Goal: Task Accomplishment & Management: Manage account settings

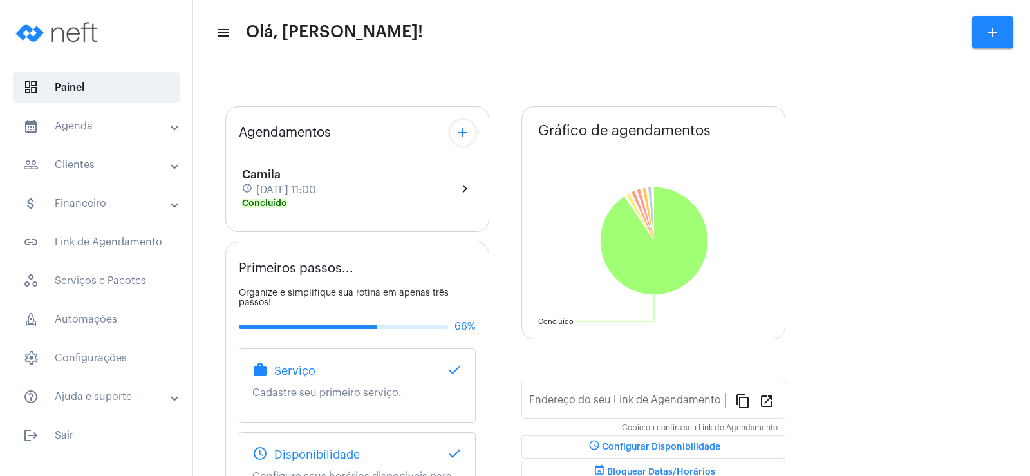
click at [468, 136] on mat-icon "add" at bounding box center [462, 132] width 15 height 15
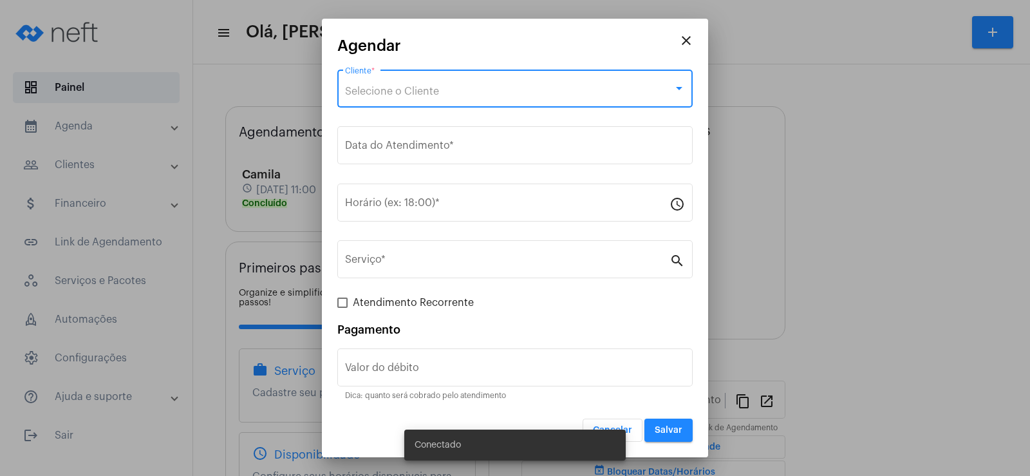
click at [387, 94] on span "Selecione o Cliente" at bounding box center [392, 91] width 94 height 10
type input "[URL][DOMAIN_NAME]"
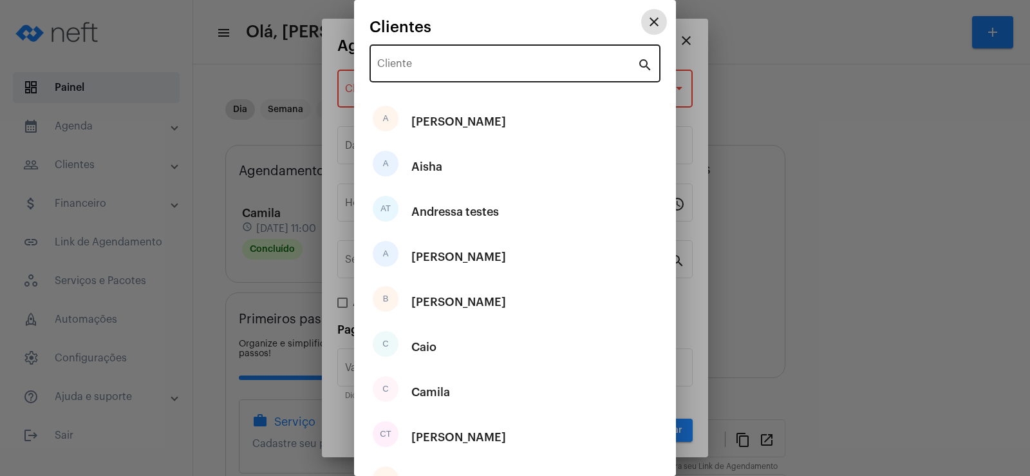
click at [396, 58] on div "Cliente" at bounding box center [507, 62] width 260 height 41
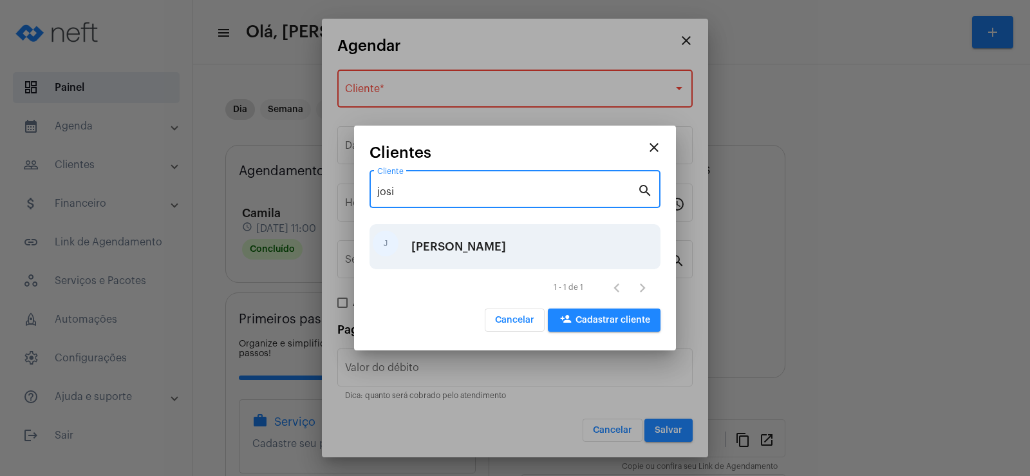
type input "josi"
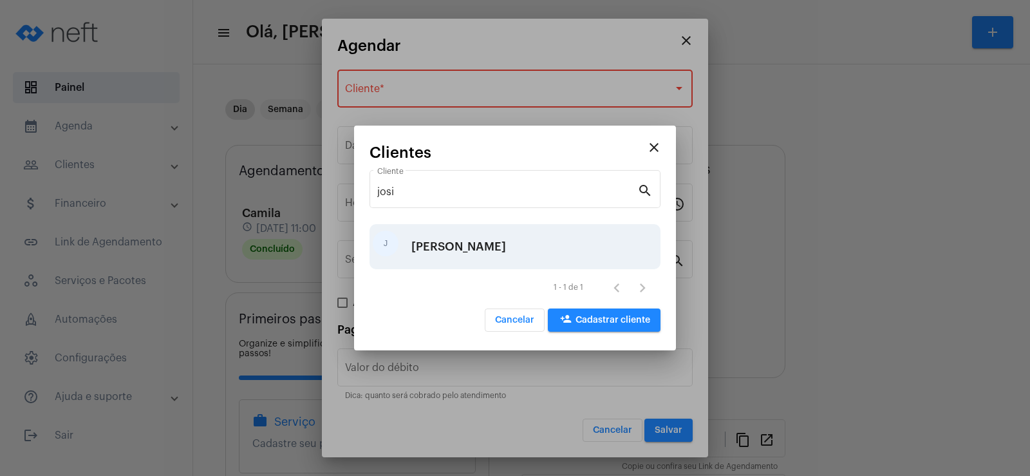
click at [438, 251] on div "[PERSON_NAME]" at bounding box center [514, 246] width 291 height 45
type input "R$"
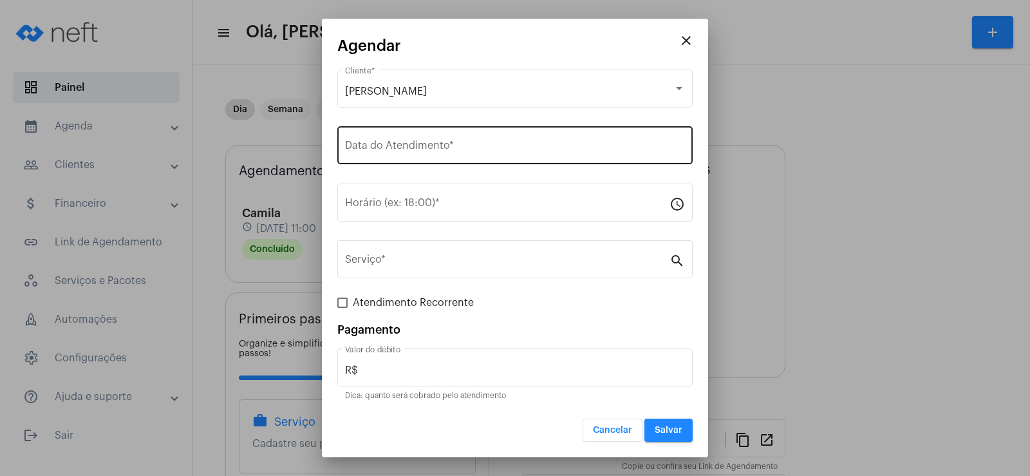
click at [414, 154] on div "Data do Atendimento *" at bounding box center [515, 144] width 340 height 41
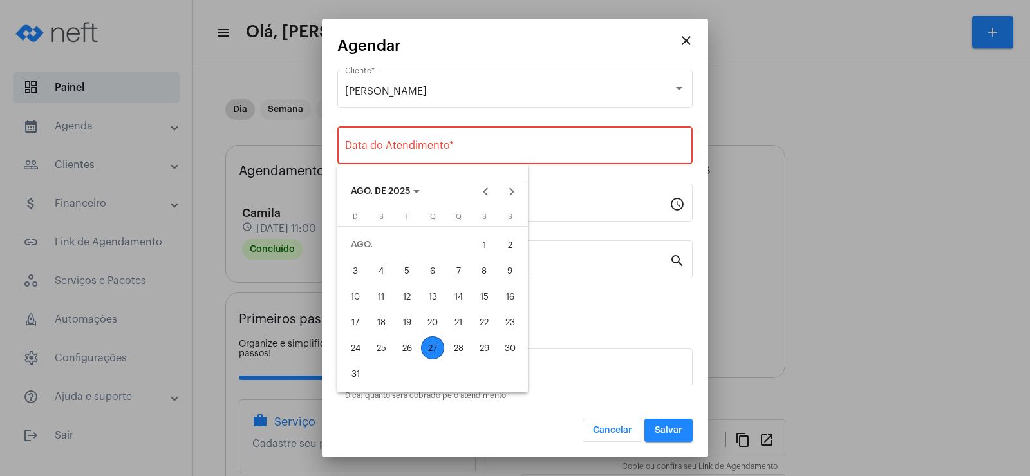
click at [429, 341] on div "27" at bounding box center [432, 347] width 23 height 23
type input "[DATE]"
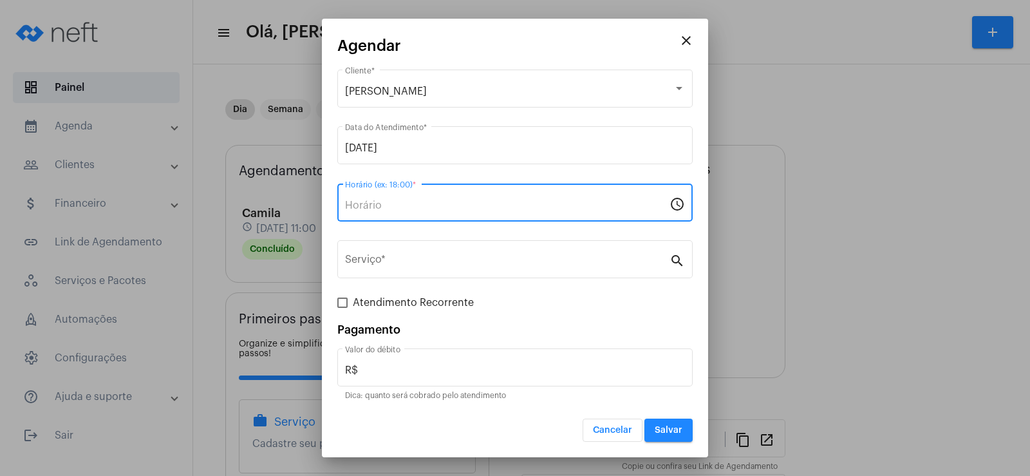
click at [359, 202] on input "Horário (ex: 18:00) *" at bounding box center [507, 205] width 324 height 12
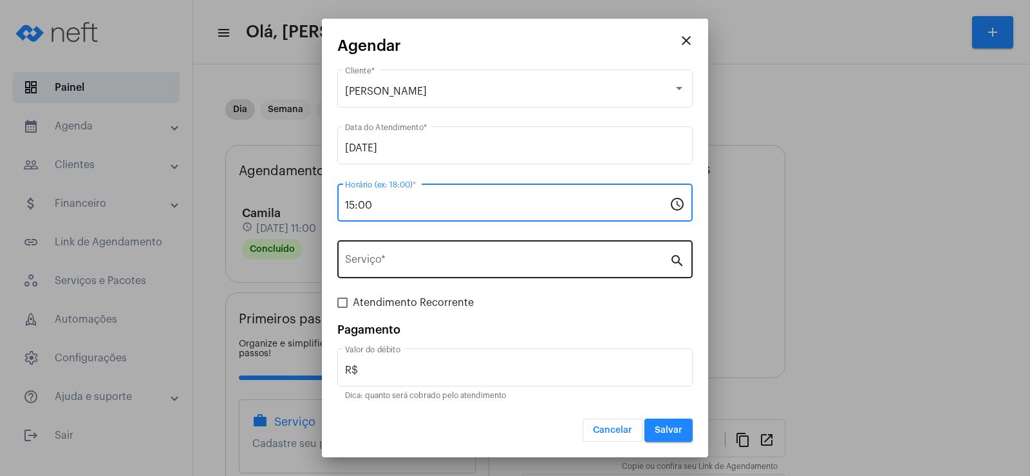
type input "15:00"
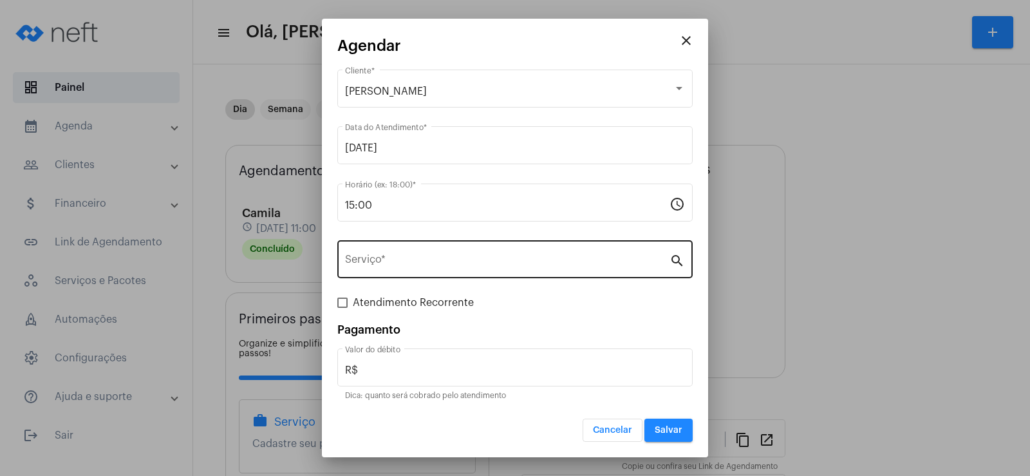
click at [395, 269] on div "Serviço *" at bounding box center [507, 257] width 324 height 41
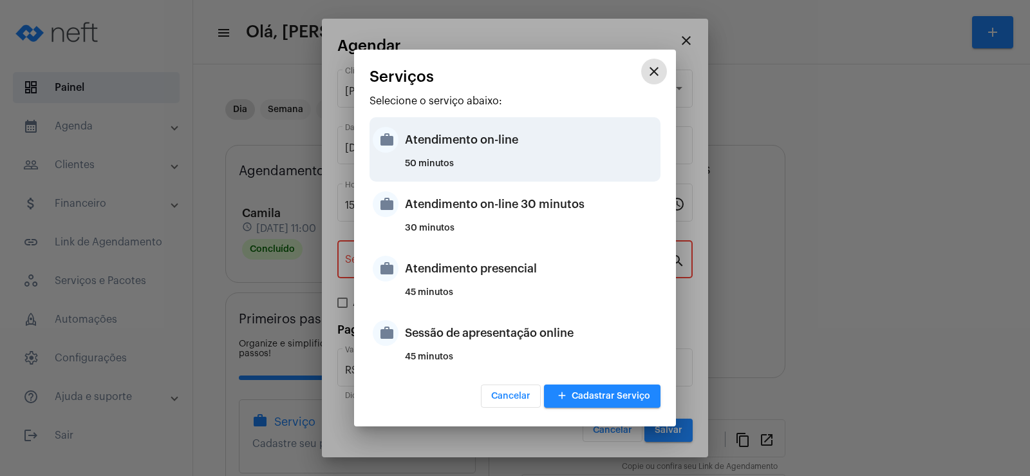
click at [443, 156] on div "Atendimento on-line" at bounding box center [531, 139] width 252 height 39
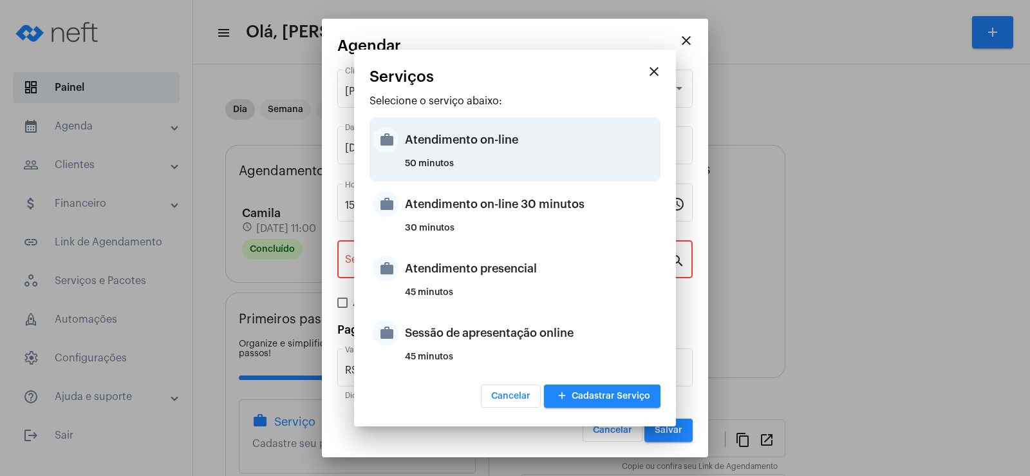
type input "Atendimento on-line"
type input "R$ 0"
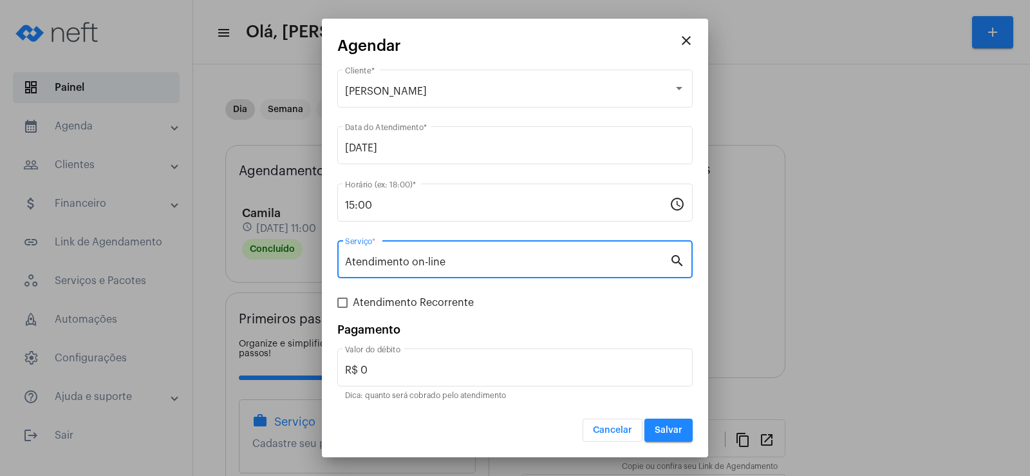
click at [674, 436] on button "Salvar" at bounding box center [668, 429] width 48 height 23
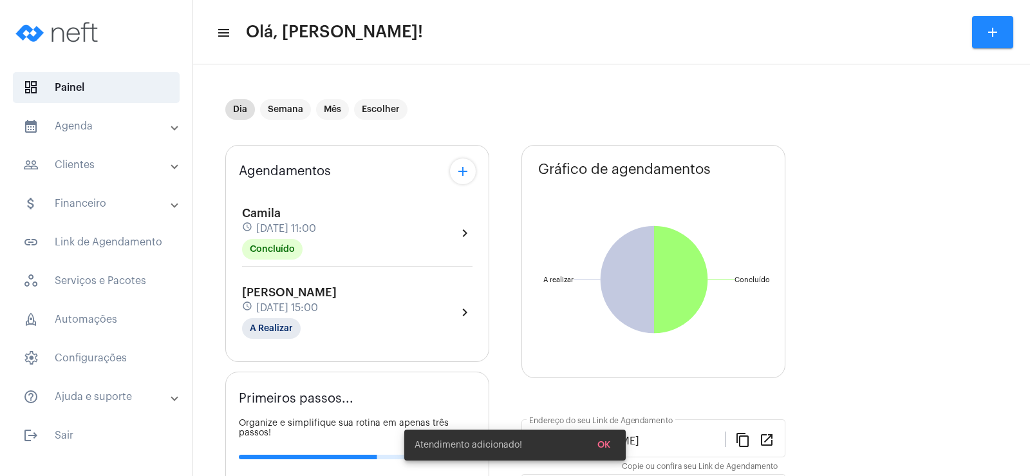
click at [285, 345] on div "Agendamentos add Camila schedule [DATE] 11:00 Concluído chevron_right Josi sche…" at bounding box center [357, 253] width 264 height 217
click at [286, 331] on mat-chip "A Realizar" at bounding box center [271, 328] width 59 height 21
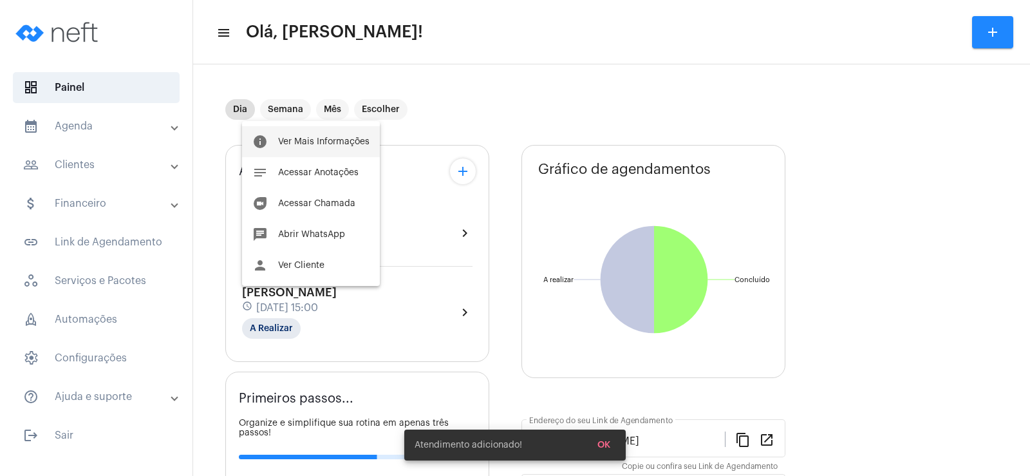
click at [301, 142] on span "Ver Mais Informações" at bounding box center [323, 141] width 91 height 9
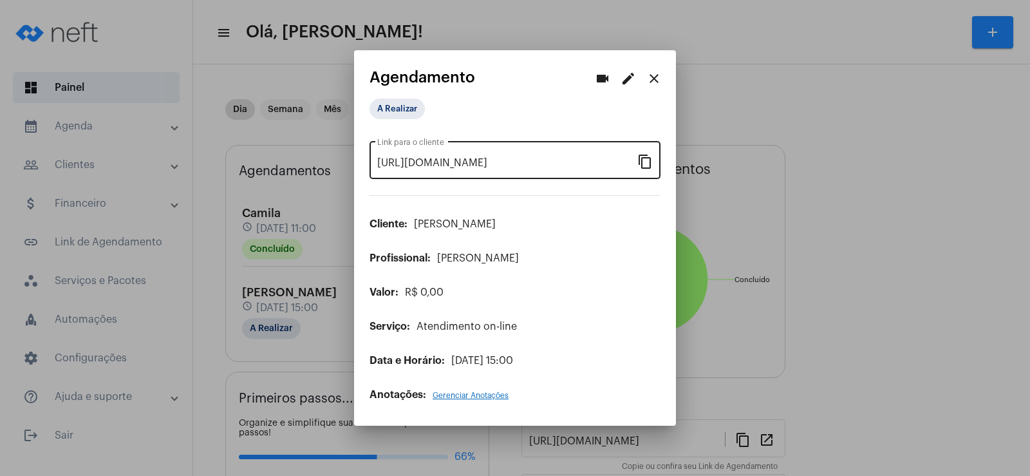
click at [652, 160] on mat-icon "content_copy" at bounding box center [644, 160] width 15 height 15
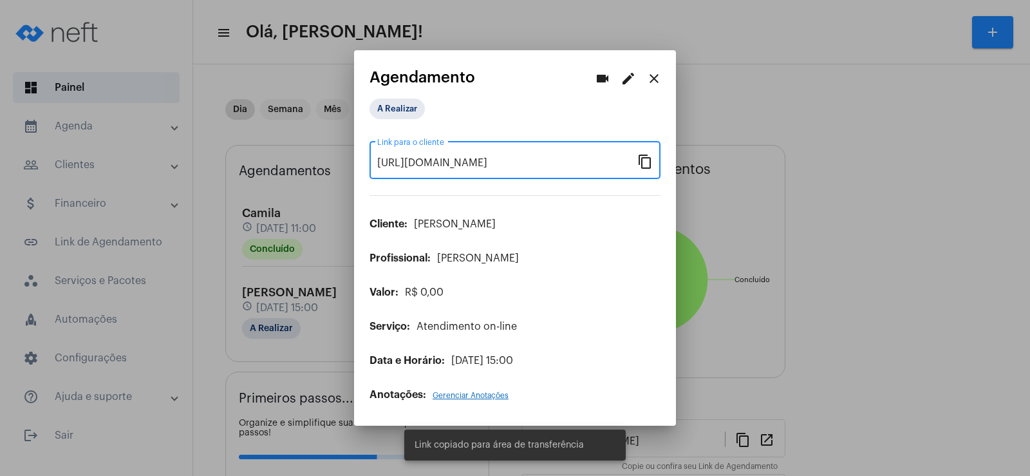
click at [609, 78] on mat-icon "videocam" at bounding box center [602, 78] width 15 height 15
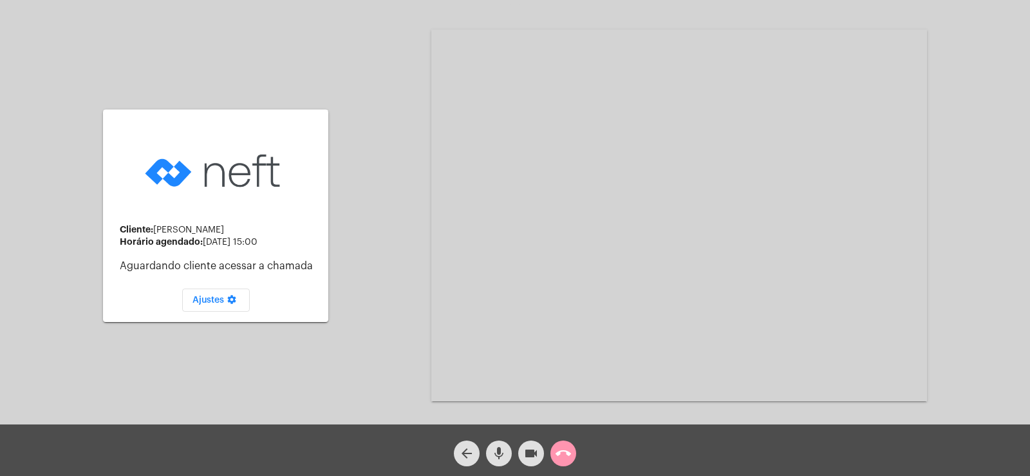
click at [489, 448] on button "mic" at bounding box center [499, 453] width 26 height 26
click at [539, 451] on button "videocam" at bounding box center [531, 453] width 26 height 26
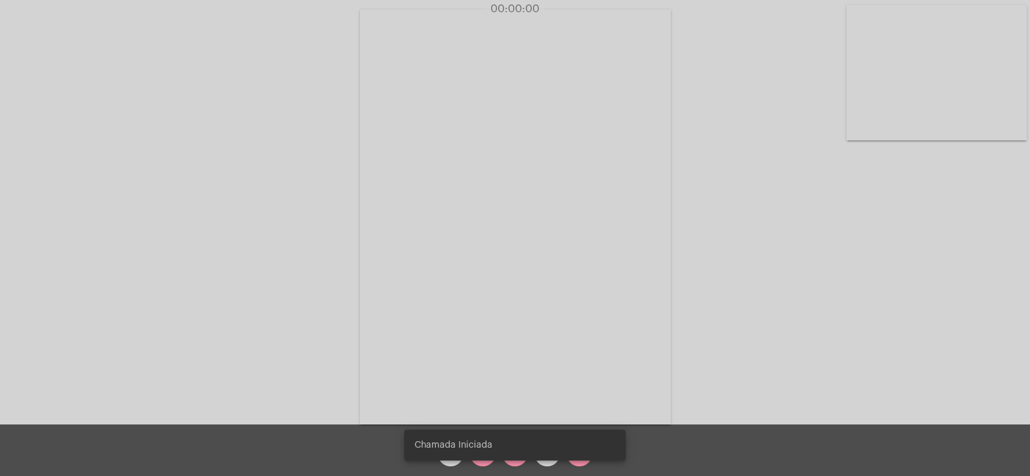
click at [485, 462] on div "Chamada Iniciada" at bounding box center [515, 445] width 252 height 62
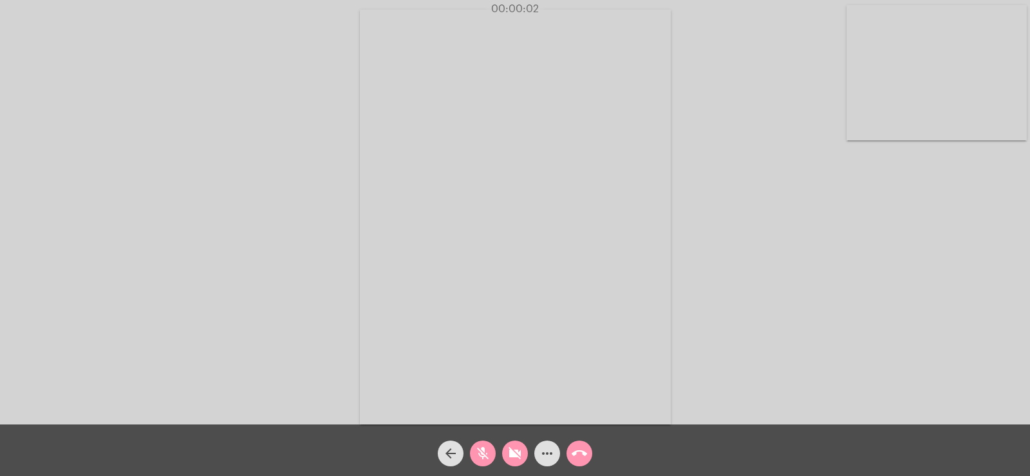
click at [483, 452] on mat-icon "mic_off" at bounding box center [482, 452] width 15 height 15
click at [512, 458] on mat-icon "videocam_off" at bounding box center [514, 452] width 15 height 15
click at [539, 464] on span "more_horiz" at bounding box center [546, 453] width 15 height 26
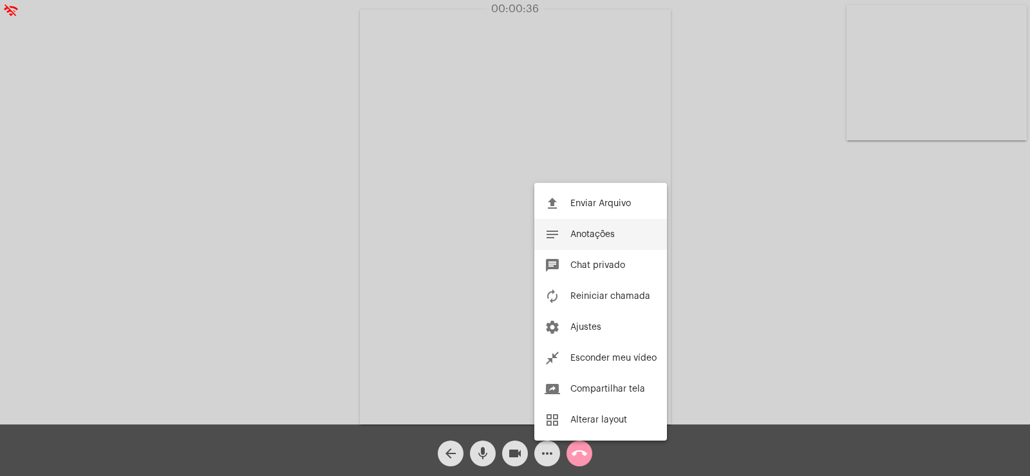
click at [596, 236] on span "Anotações" at bounding box center [592, 234] width 44 height 9
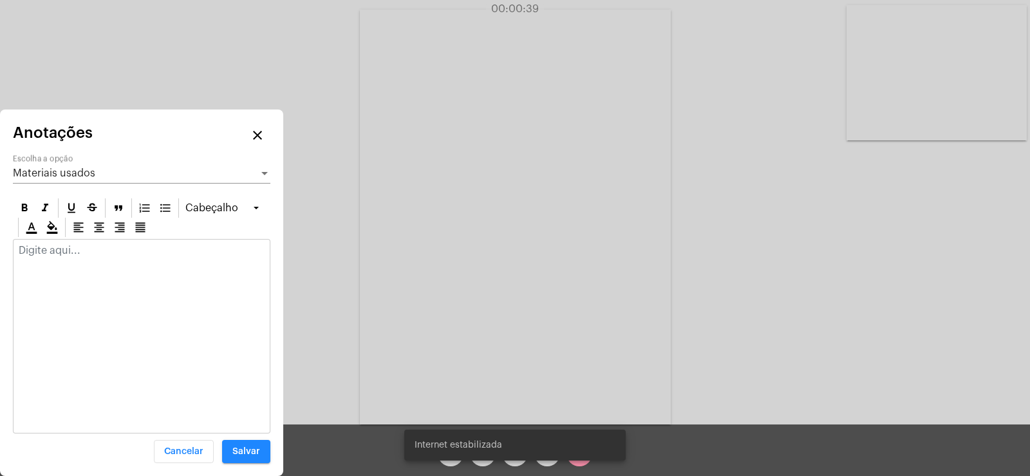
click at [66, 171] on span "Materiais usados" at bounding box center [54, 173] width 82 height 10
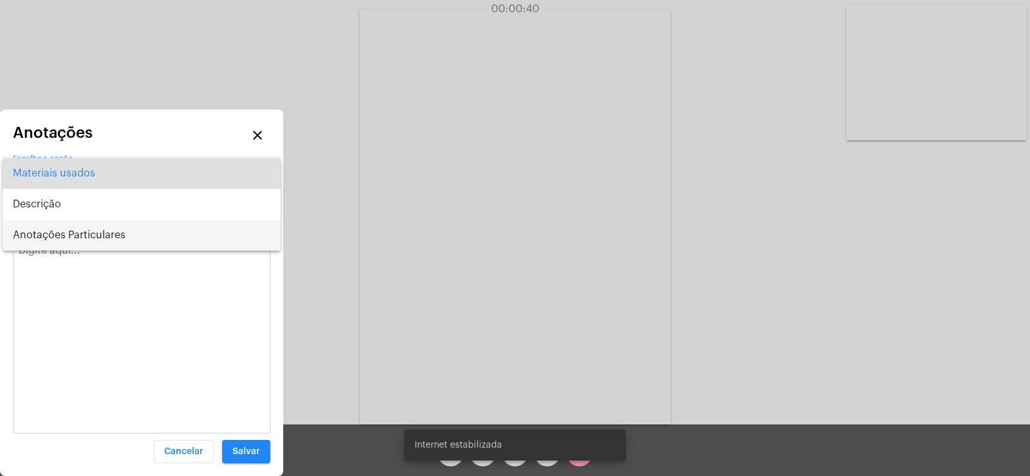
click at [77, 224] on span "Anotações Particulares" at bounding box center [141, 234] width 257 height 31
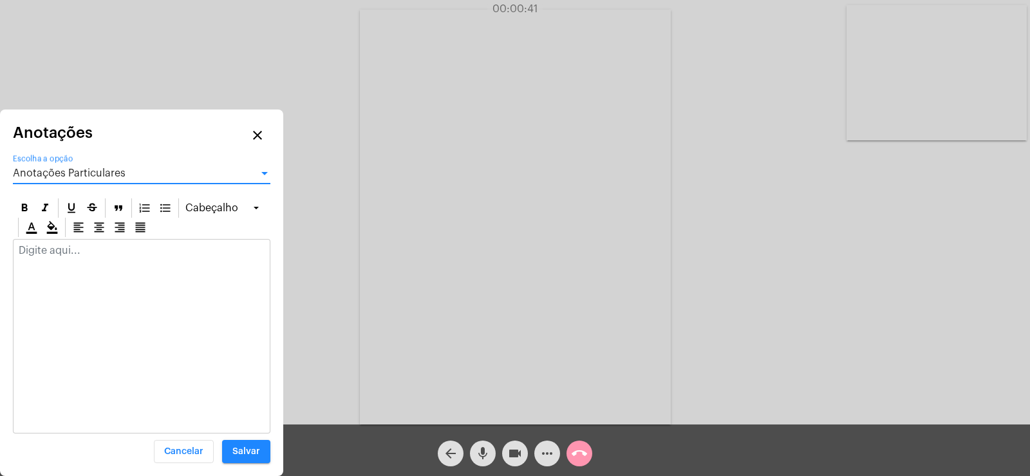
click at [67, 254] on p at bounding box center [142, 251] width 246 height 12
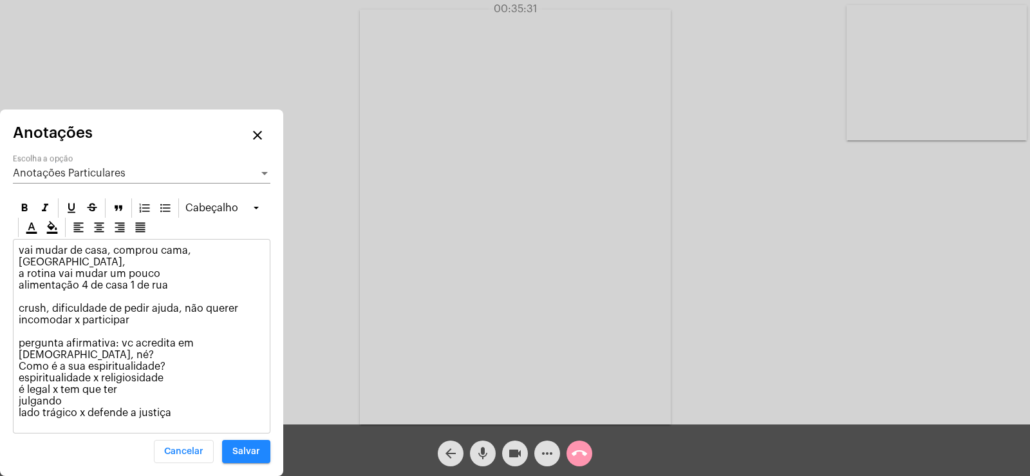
click at [138, 309] on p "vai mudar de casa, comprou cama, [GEOGRAPHIC_DATA], a rotina vai mudar um pouco…" at bounding box center [142, 332] width 246 height 174
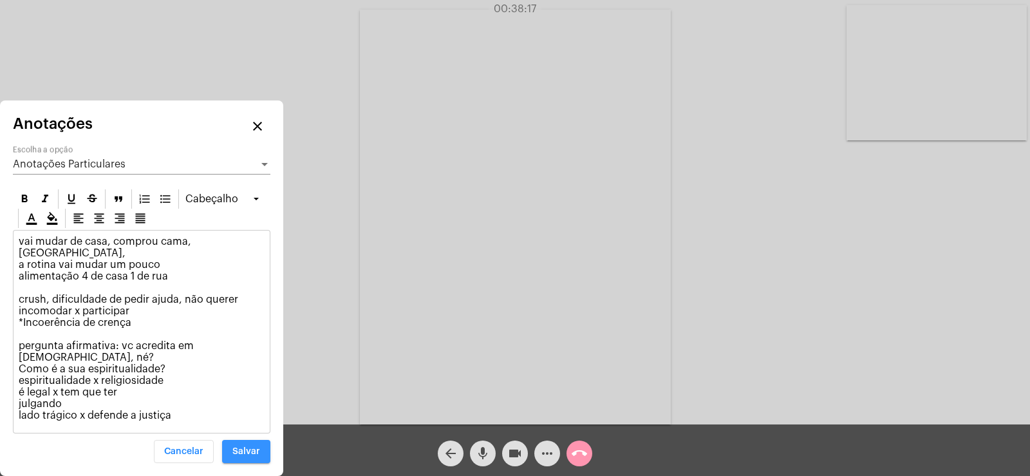
click at [248, 451] on span "Salvar" at bounding box center [246, 451] width 28 height 9
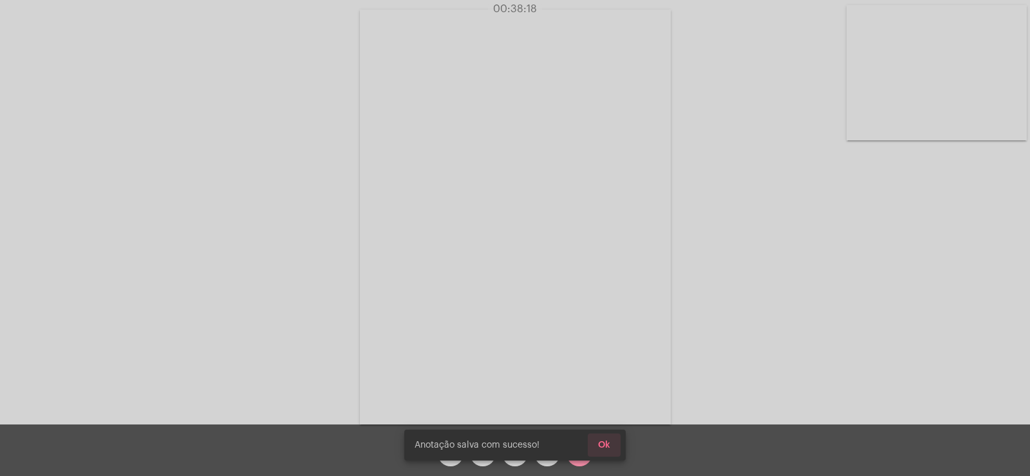
click at [602, 441] on span "Ok" at bounding box center [604, 444] width 12 height 9
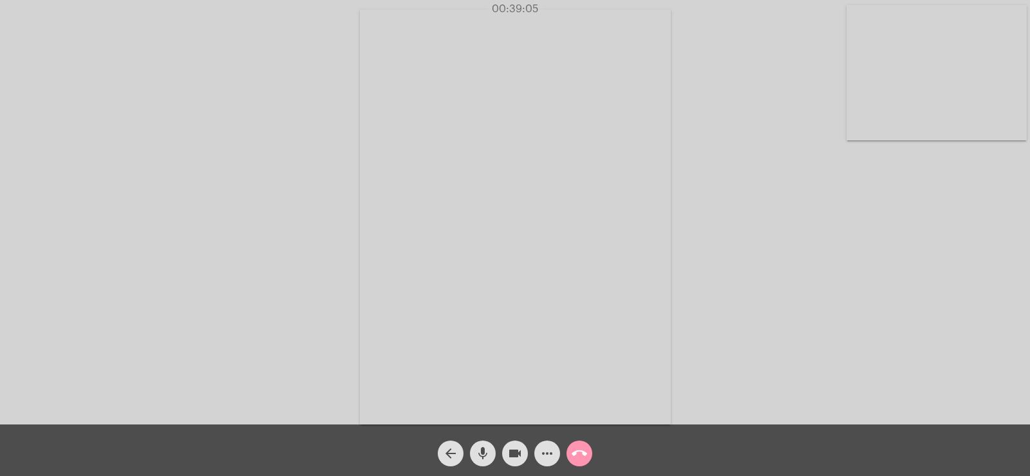
click at [581, 453] on mat-icon "call_end" at bounding box center [578, 452] width 15 height 15
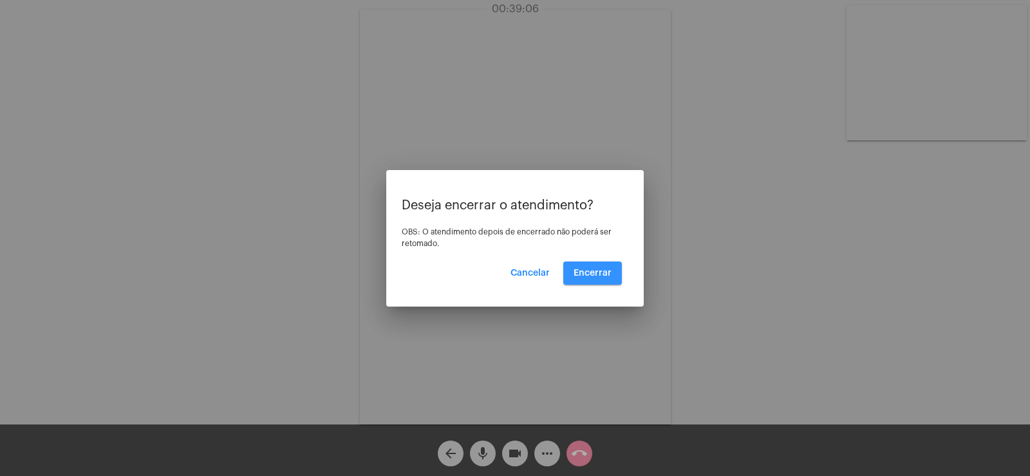
click at [609, 263] on button "Encerrar" at bounding box center [592, 272] width 59 height 23
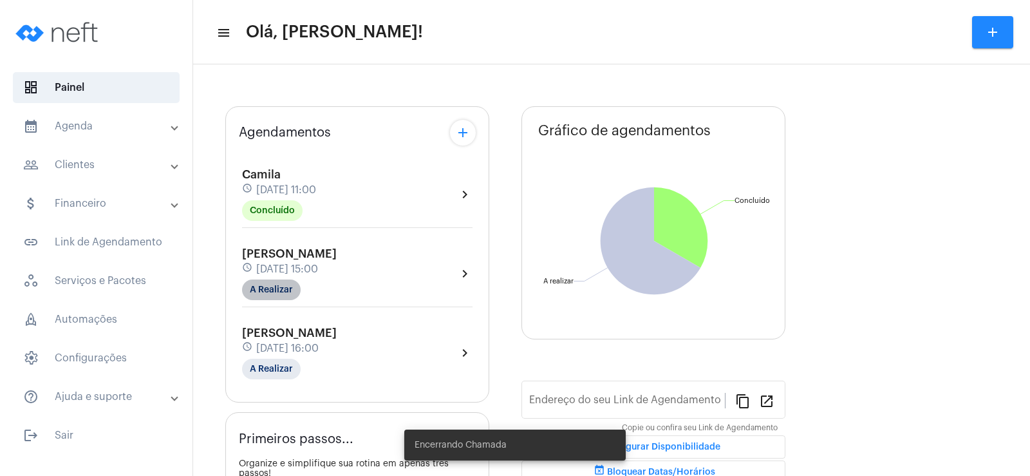
click at [279, 293] on mat-chip "A Realizar" at bounding box center [271, 289] width 59 height 21
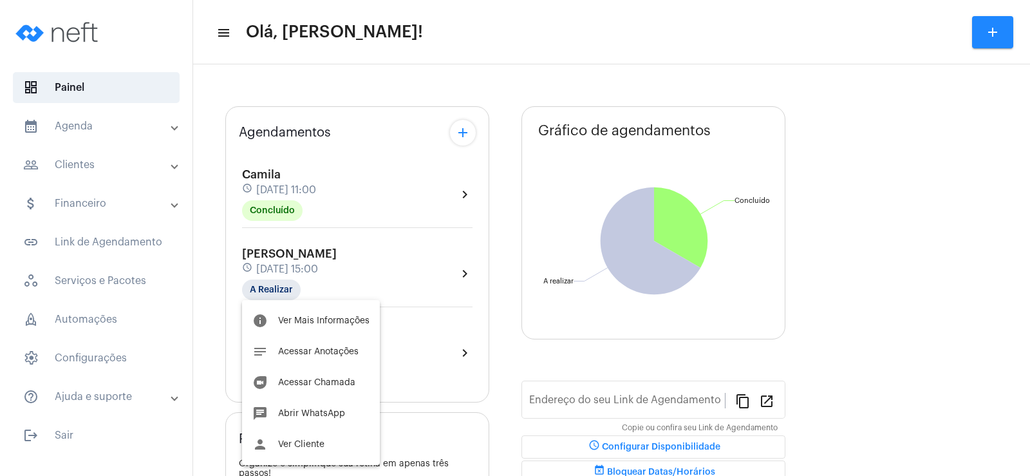
type input "[URL][DOMAIN_NAME]"
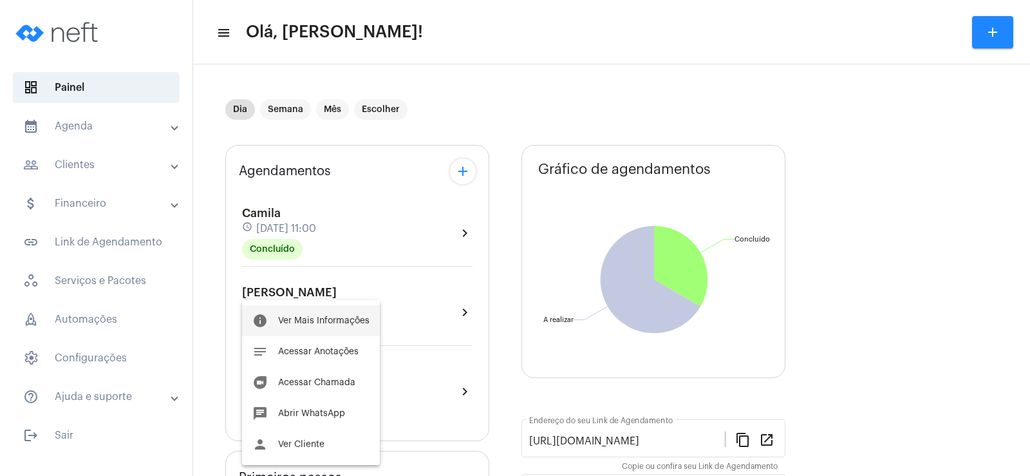
click at [304, 315] on button "info Ver Mais Informações" at bounding box center [311, 320] width 138 height 31
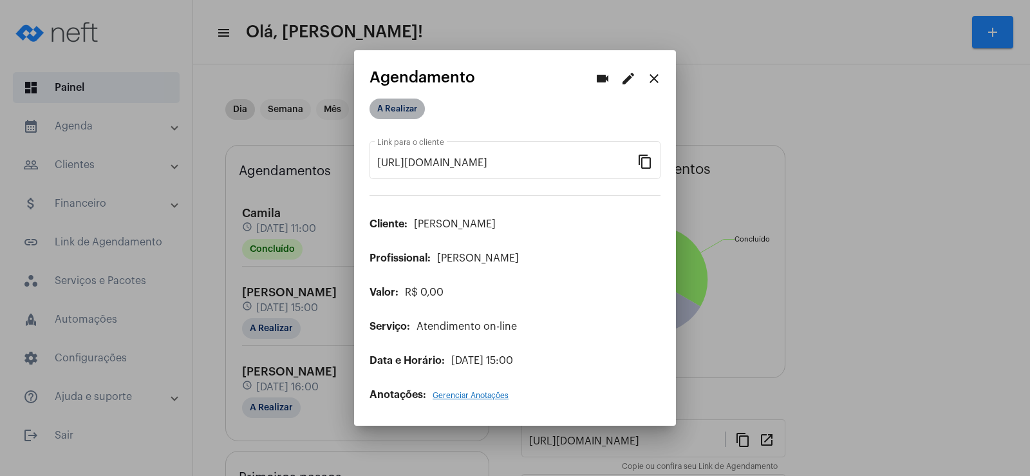
click at [398, 104] on mat-chip "A Realizar" at bounding box center [396, 108] width 55 height 21
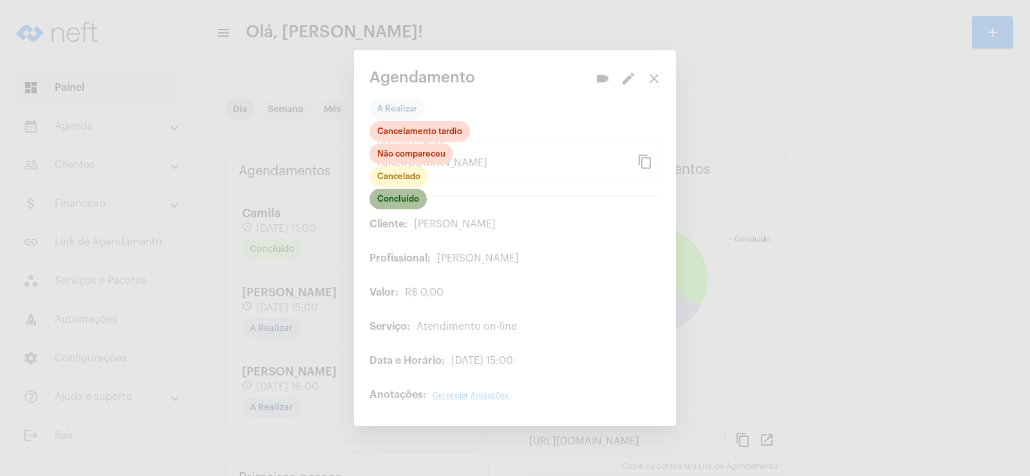
click at [403, 200] on mat-chip "Concluído" at bounding box center [397, 199] width 57 height 21
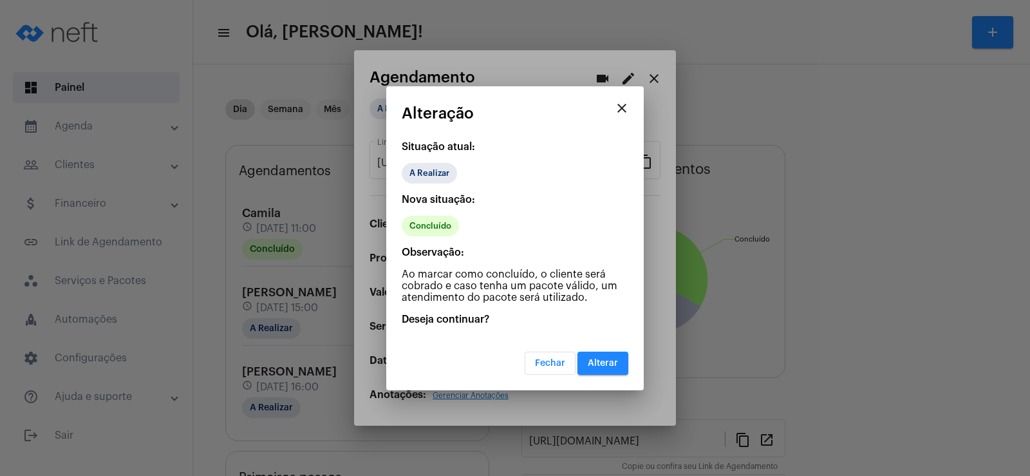
click at [602, 358] on span "Alterar" at bounding box center [603, 362] width 30 height 9
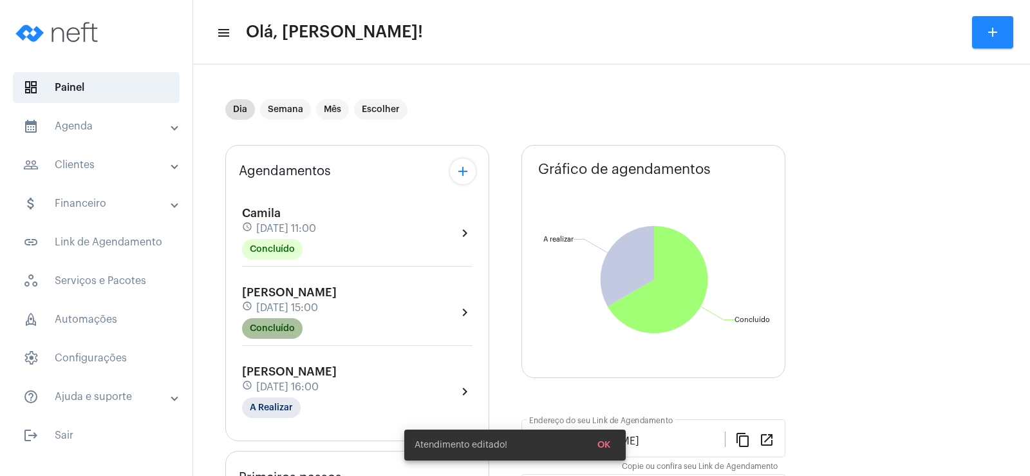
click at [274, 329] on mat-chip "Concluído" at bounding box center [272, 328] width 60 height 21
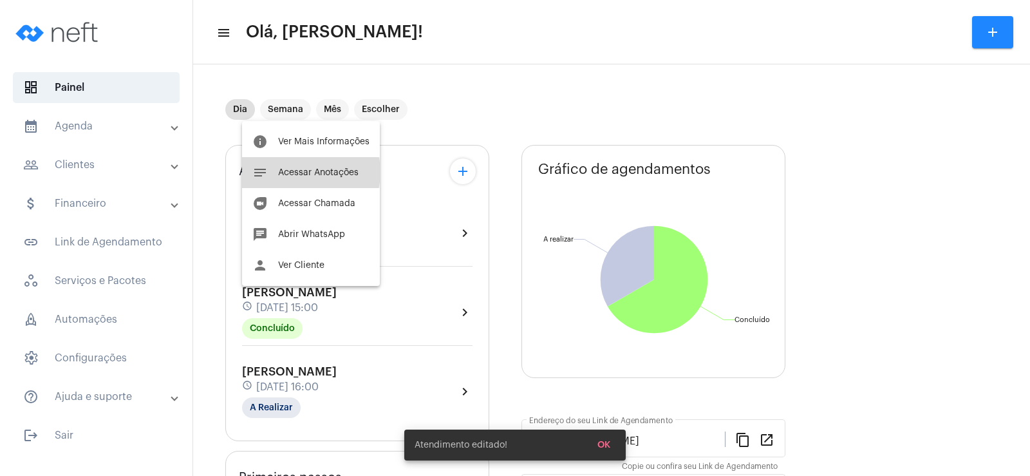
click at [296, 172] on span "Acessar Anotações" at bounding box center [318, 172] width 80 height 9
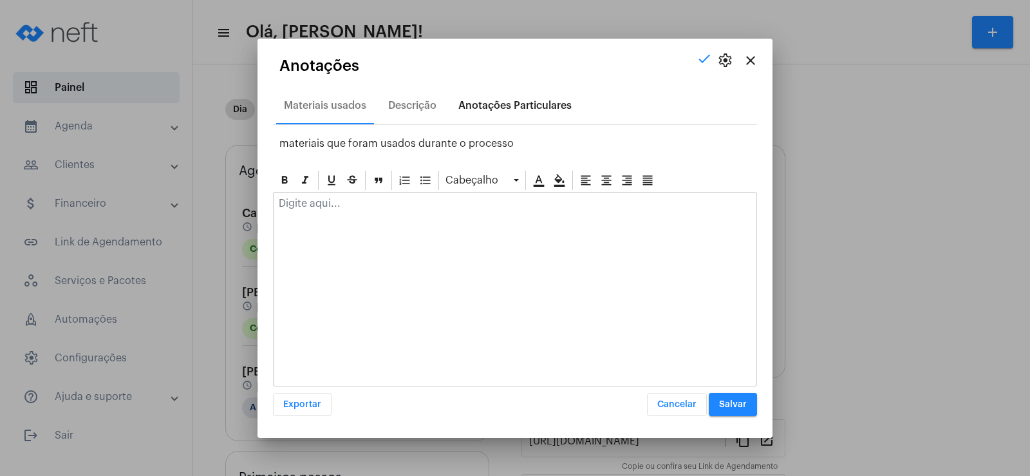
click at [533, 100] on div "Anotações Particulares" at bounding box center [514, 106] width 113 height 12
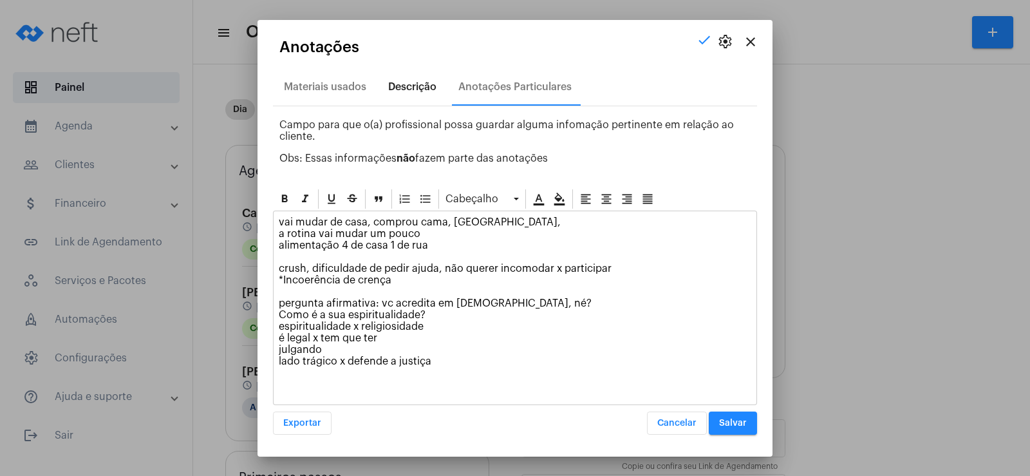
click at [416, 85] on div "Descrição" at bounding box center [412, 87] width 48 height 12
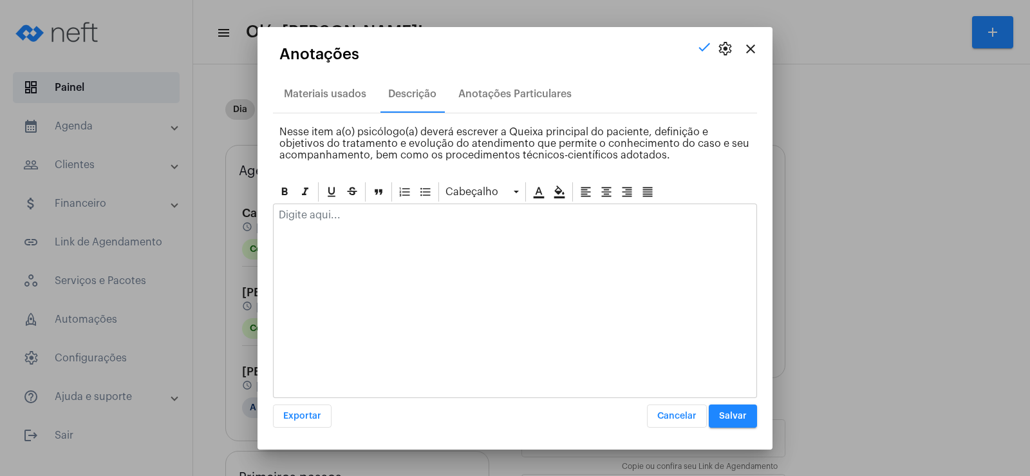
click at [310, 221] on div at bounding box center [514, 218] width 483 height 28
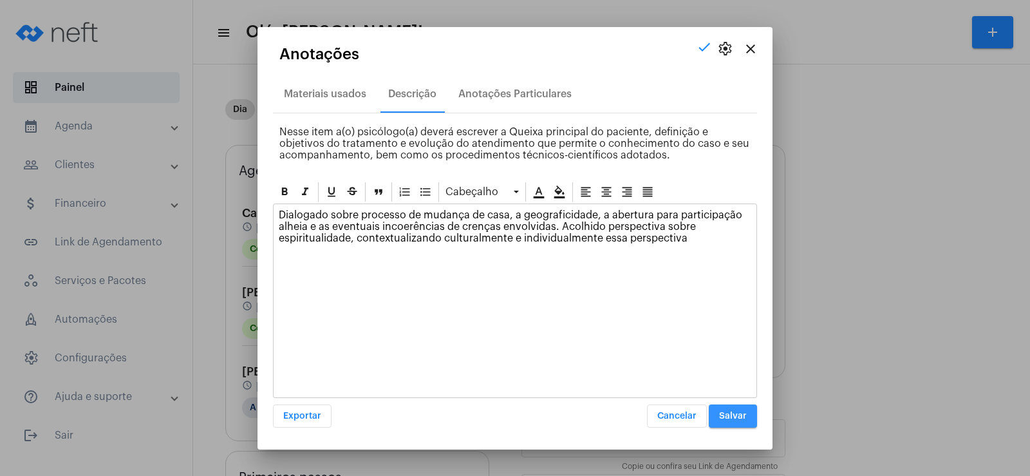
click at [730, 416] on span "Salvar" at bounding box center [733, 415] width 28 height 9
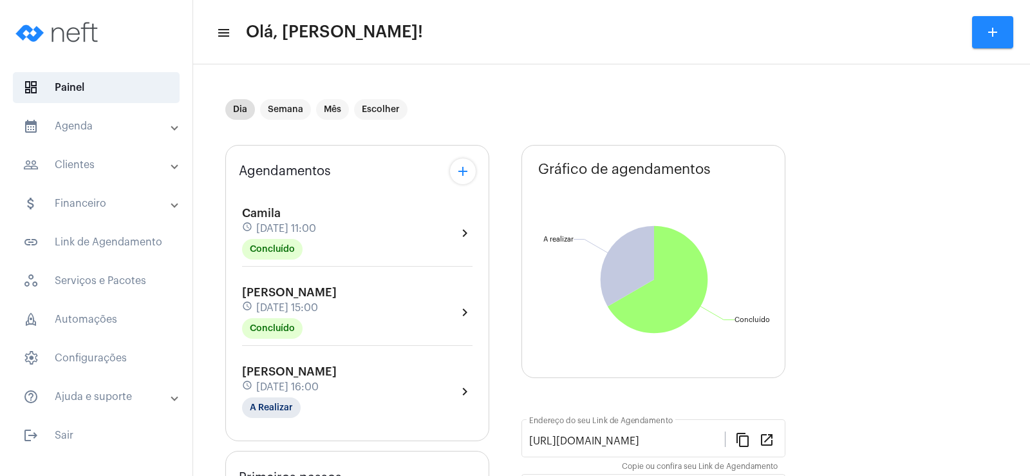
click at [464, 171] on mat-icon "add" at bounding box center [462, 170] width 15 height 15
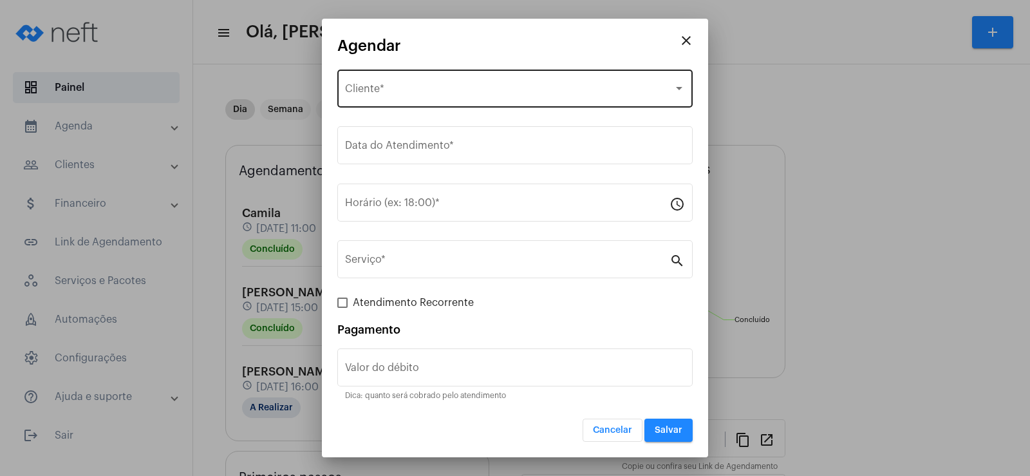
click at [456, 82] on div "Selecione o Cliente Cliente *" at bounding box center [515, 87] width 340 height 41
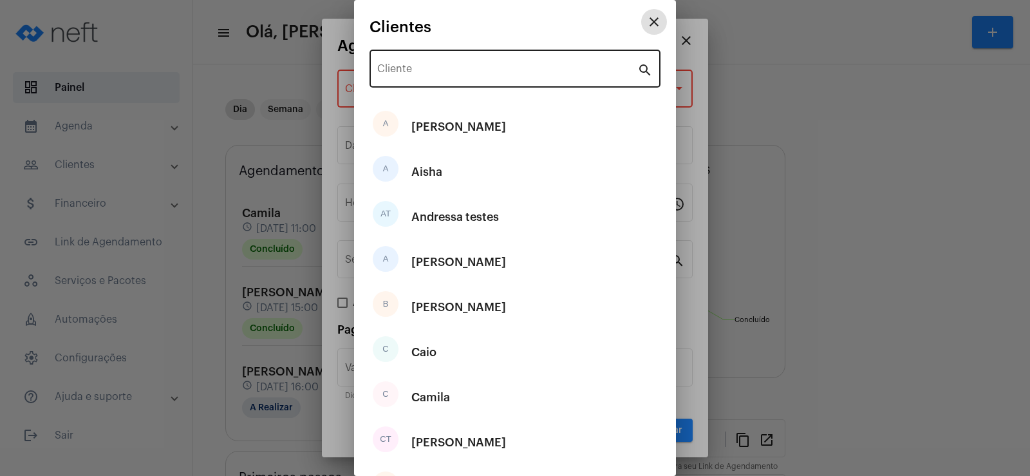
click at [439, 64] on div "Cliente" at bounding box center [507, 67] width 260 height 41
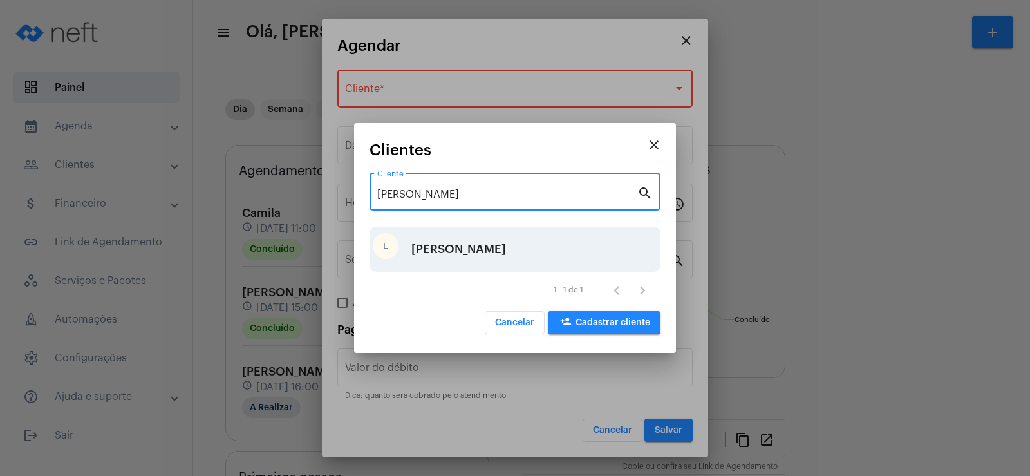
type input "[PERSON_NAME]"
click at [465, 240] on div "[PERSON_NAME]" at bounding box center [514, 249] width 291 height 45
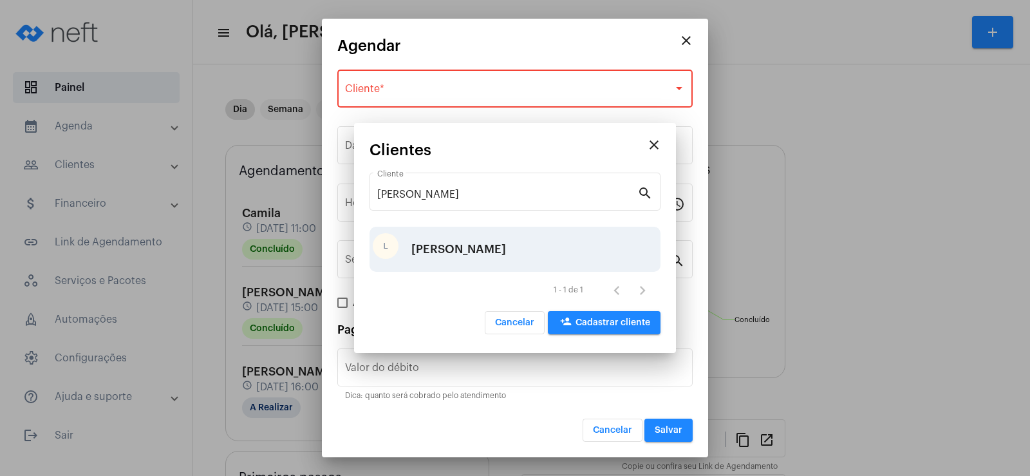
type input "R$"
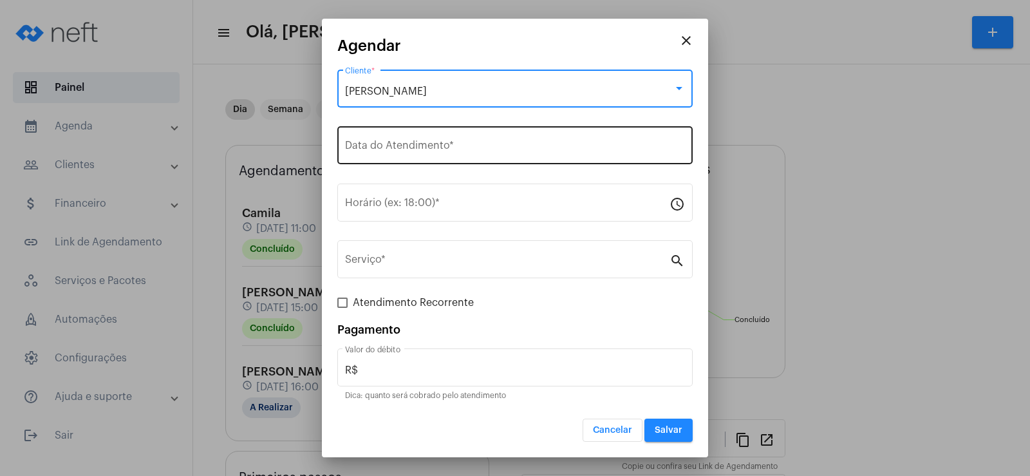
click at [380, 145] on input "Data do Atendimento *" at bounding box center [515, 148] width 340 height 12
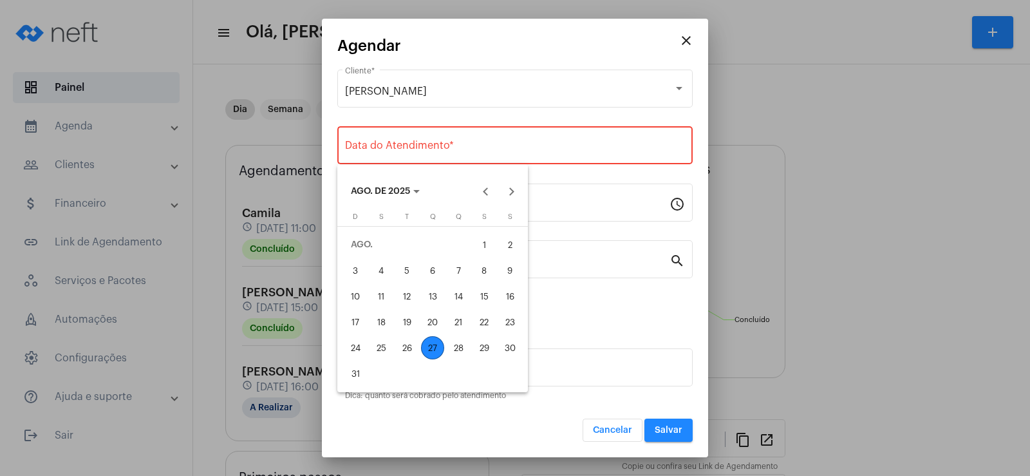
click at [436, 349] on div "27" at bounding box center [432, 347] width 23 height 23
type input "[DATE]"
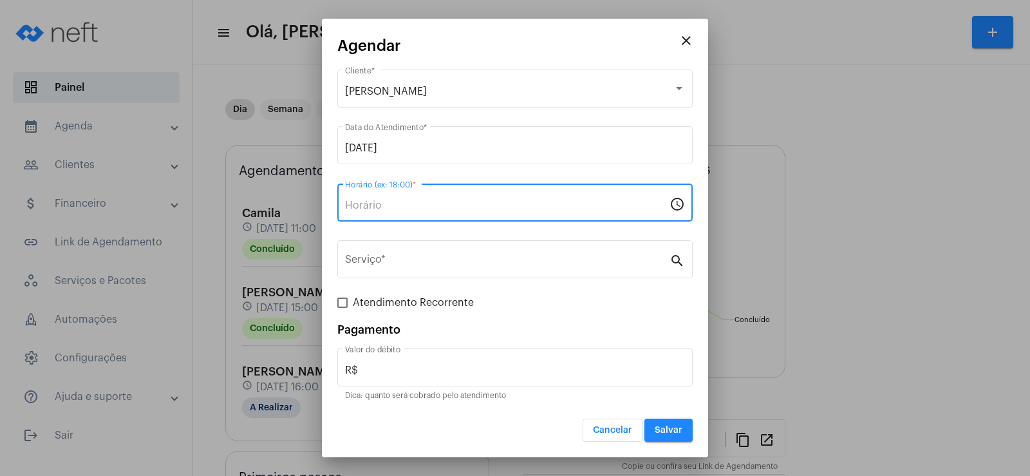
click at [358, 205] on input "Horário (ex: 18:00) *" at bounding box center [507, 205] width 324 height 12
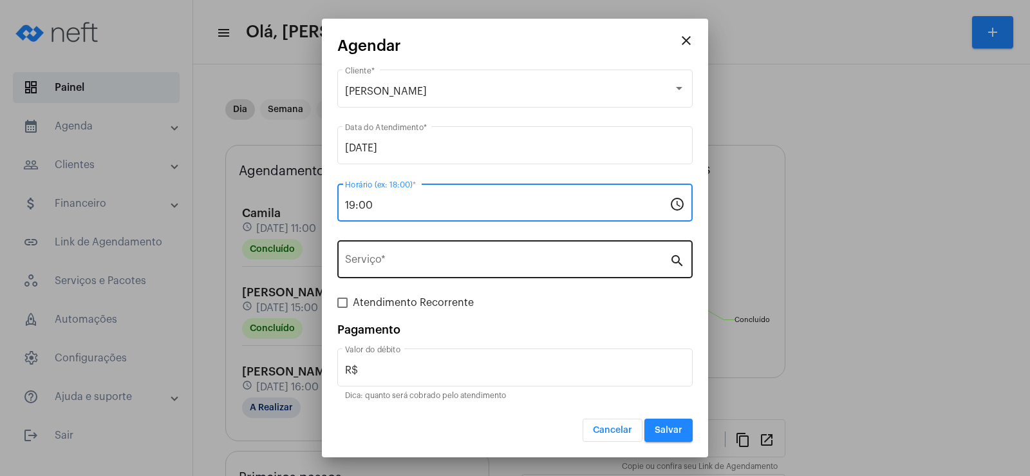
type input "19:00"
click at [387, 253] on div "Serviço *" at bounding box center [507, 257] width 324 height 41
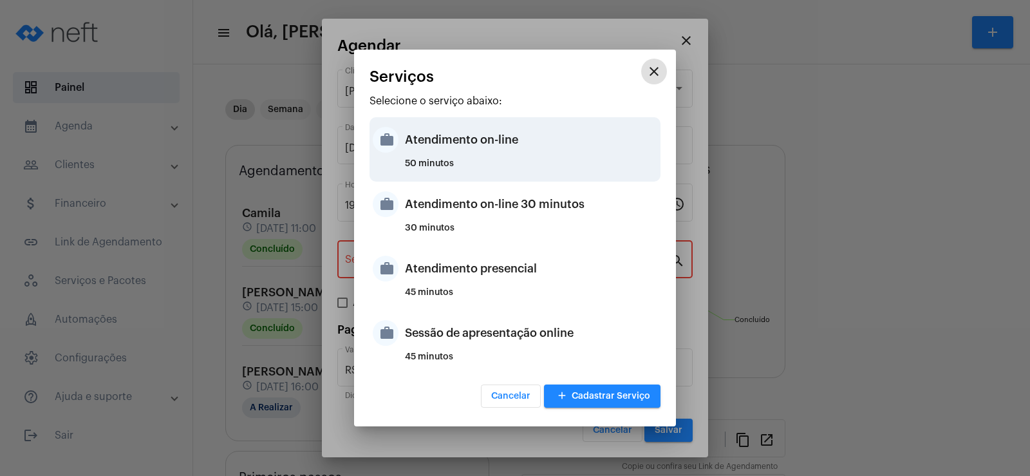
click at [405, 149] on div "Atendimento on-line" at bounding box center [531, 139] width 252 height 39
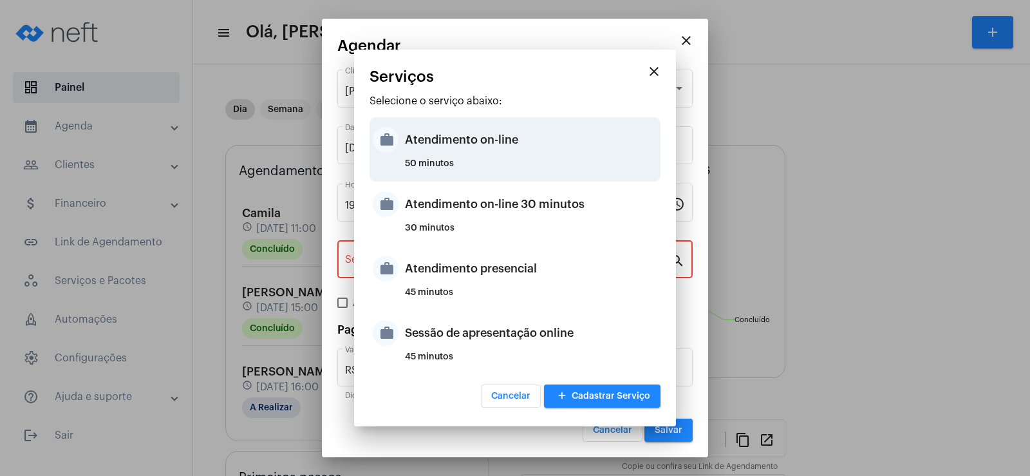
type input "Atendimento on-line"
type input "R$ 0"
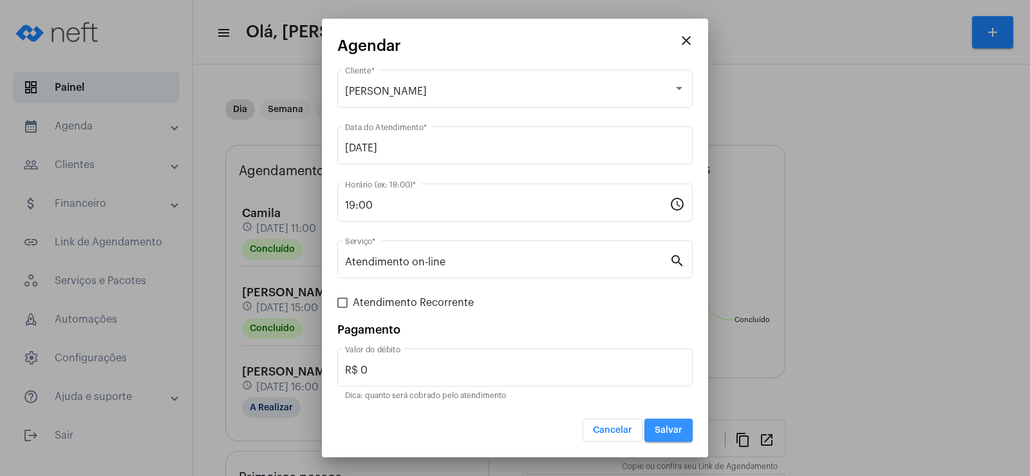
click at [672, 428] on span "Salvar" at bounding box center [668, 429] width 28 height 9
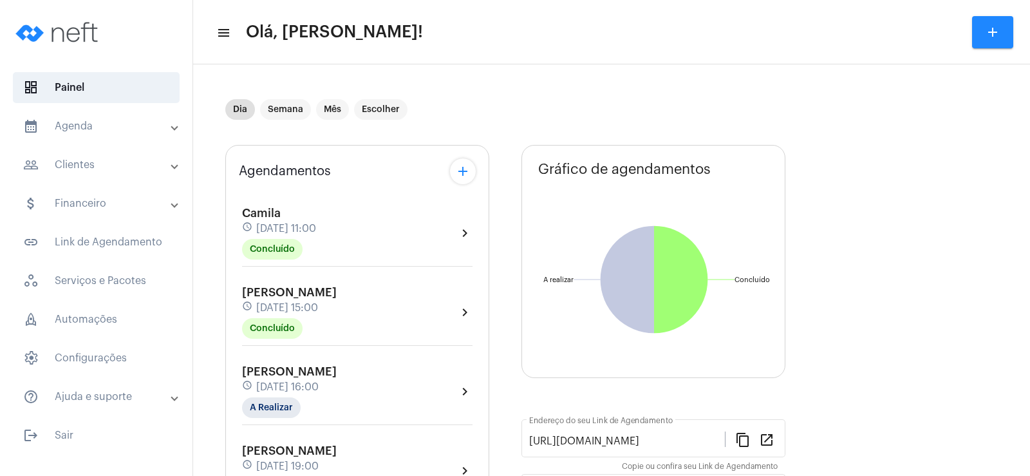
scroll to position [129, 0]
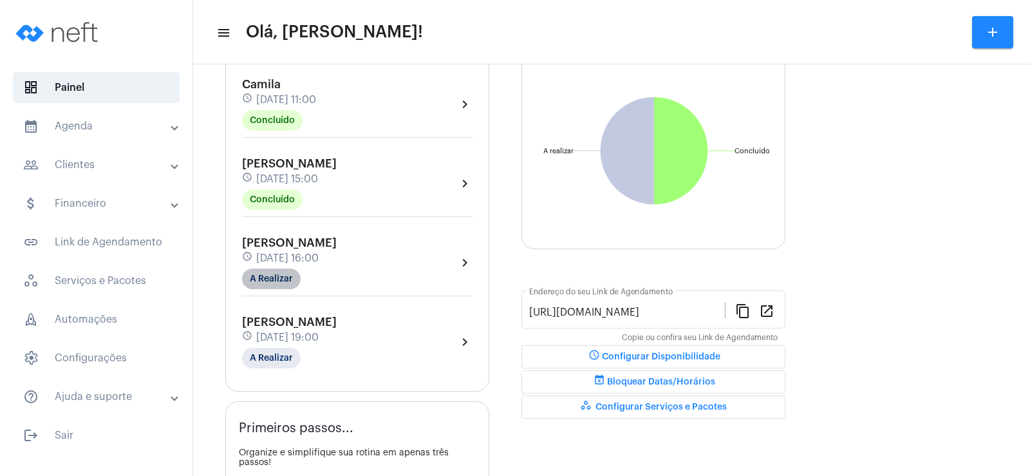
click at [294, 277] on mat-chip "A Realizar" at bounding box center [271, 278] width 59 height 21
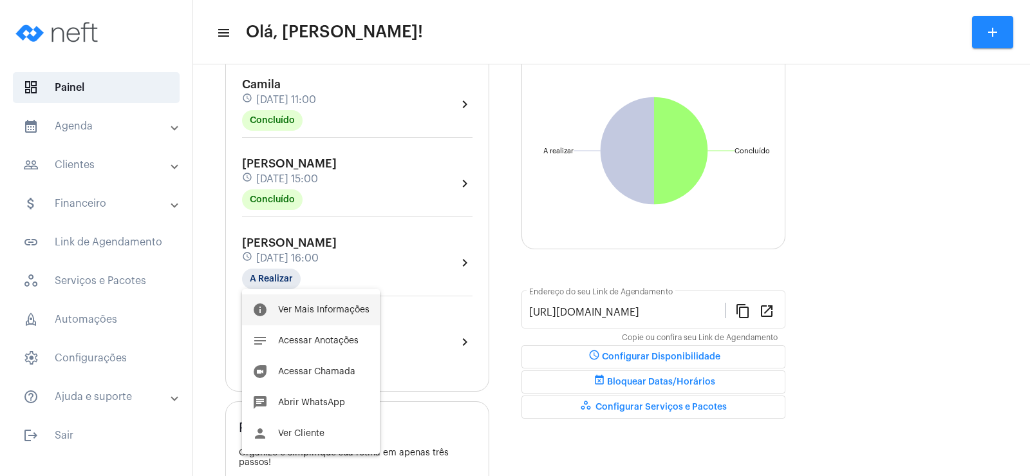
click at [302, 310] on span "Ver Mais Informações" at bounding box center [323, 309] width 91 height 9
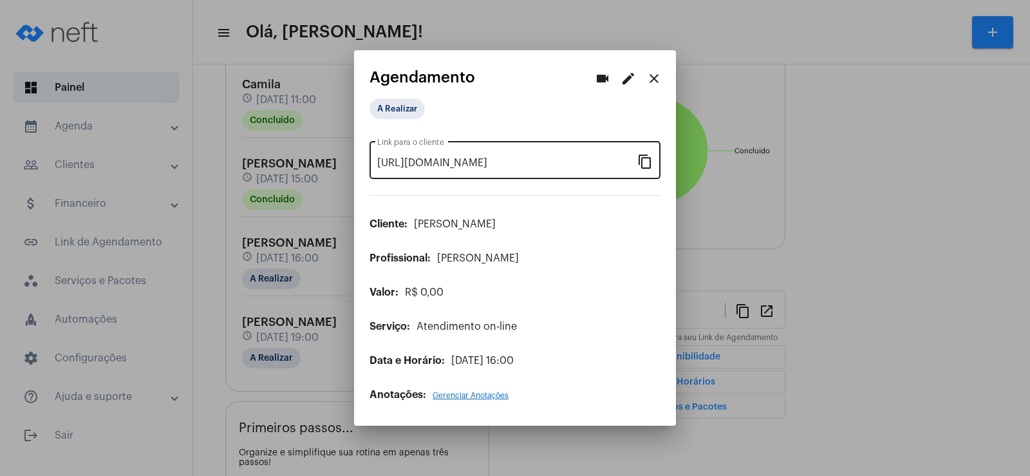
click at [647, 167] on mat-icon "content_copy" at bounding box center [644, 160] width 15 height 15
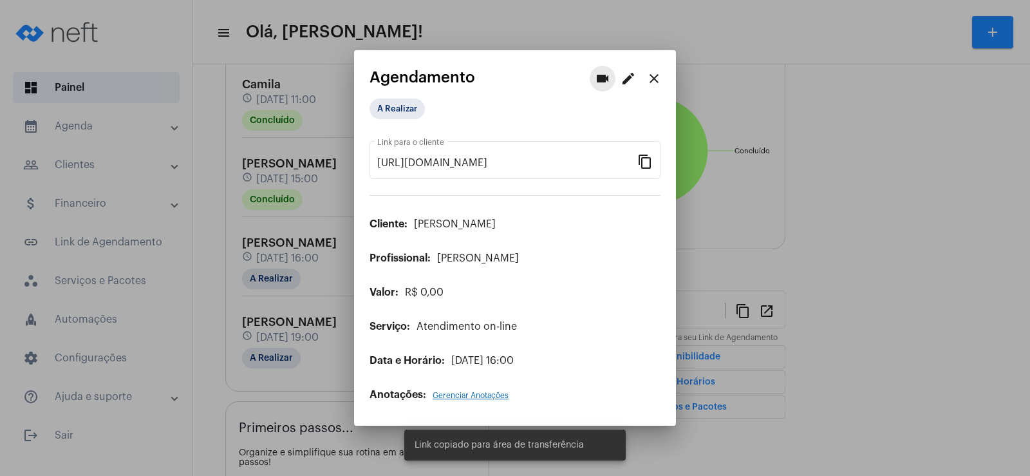
click at [597, 80] on mat-icon "videocam" at bounding box center [602, 78] width 15 height 15
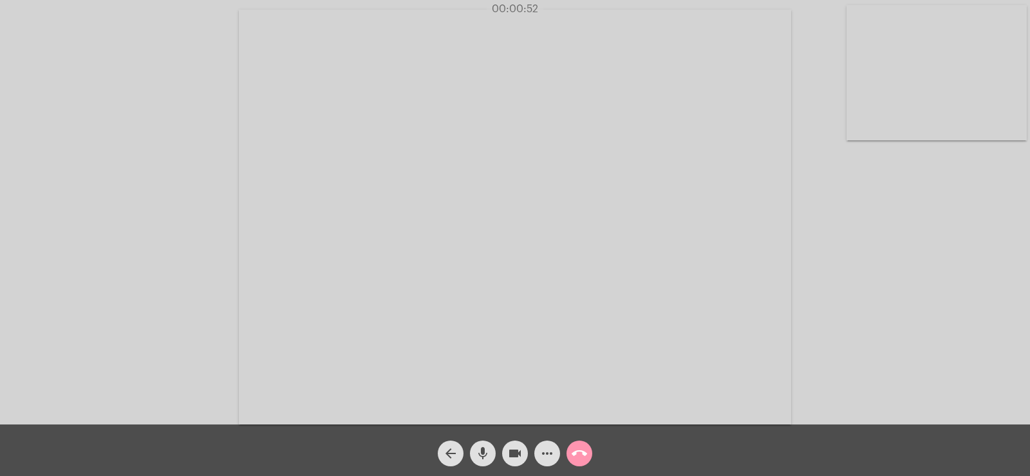
click at [132, 69] on div "Acessando Câmera e Microfone..." at bounding box center [514, 215] width 1027 height 424
click at [542, 452] on mat-icon "more_horiz" at bounding box center [546, 452] width 15 height 15
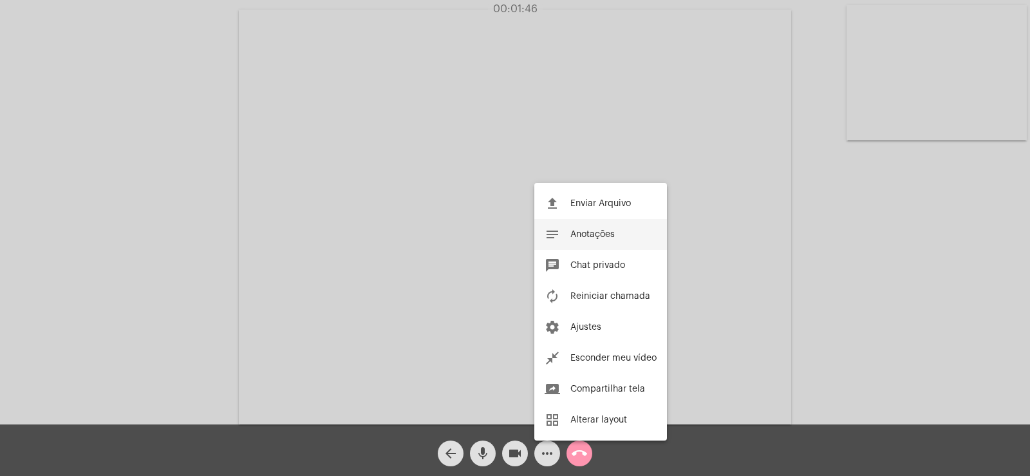
click at [568, 239] on button "notes Anotações" at bounding box center [600, 234] width 133 height 31
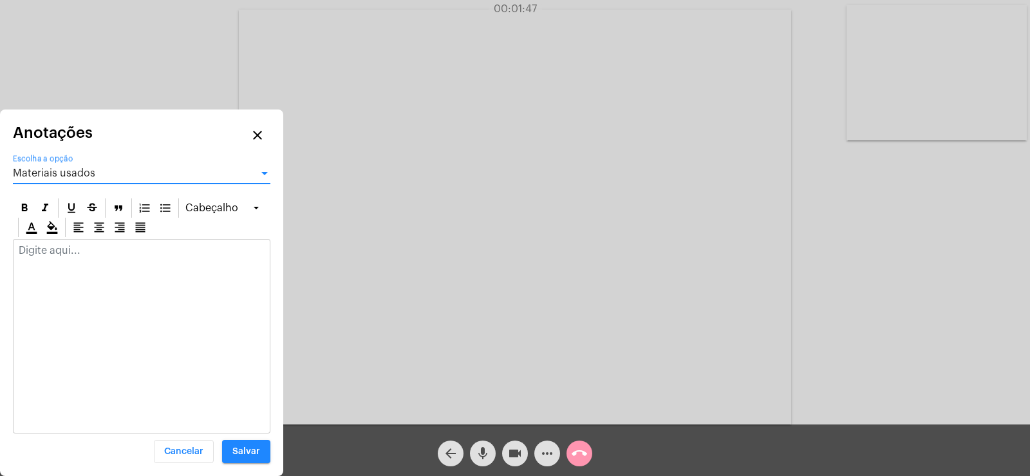
click at [77, 175] on span "Materiais usados" at bounding box center [54, 173] width 82 height 10
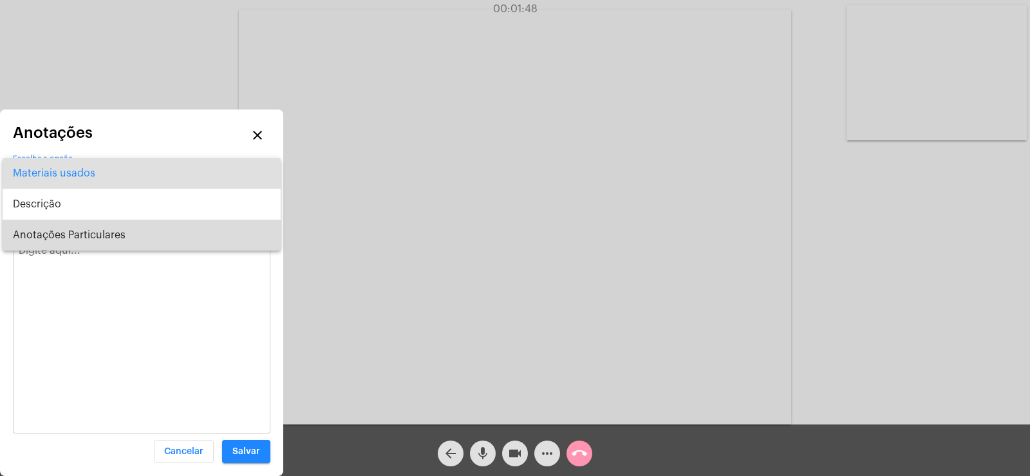
click at [74, 243] on span "Anotações Particulares" at bounding box center [141, 234] width 257 height 31
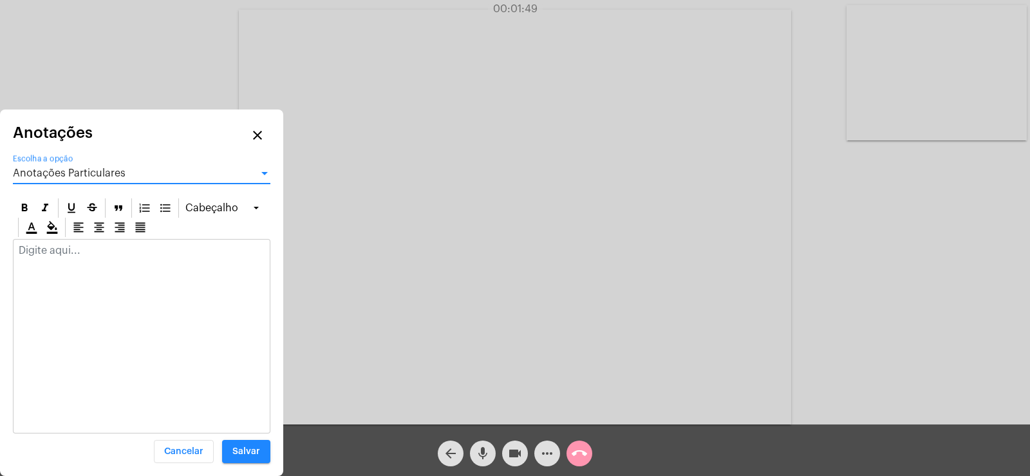
click at [60, 243] on div at bounding box center [142, 253] width 256 height 28
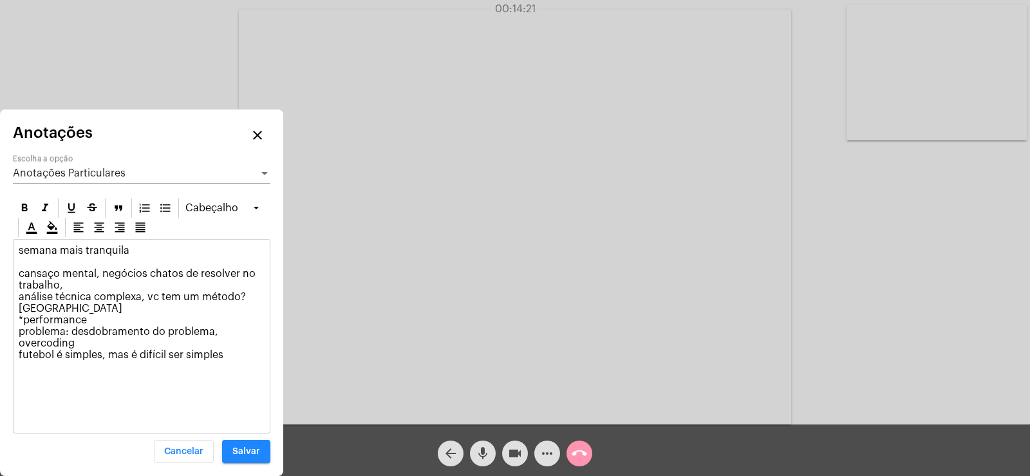
drag, startPoint x: 223, startPoint y: 362, endPoint x: 0, endPoint y: 372, distance: 222.9
click at [0, 372] on div "Anotações close Anotações Particulares Escolha a opção [GEOGRAPHIC_DATA] semana…" at bounding box center [141, 292] width 283 height 366
copy p "futebol é simples, mas é difícil ser simples"
click at [230, 352] on p "semana mais tranquila cansaço mental, negócios chatos de resolver no trabalho, …" at bounding box center [142, 303] width 246 height 116
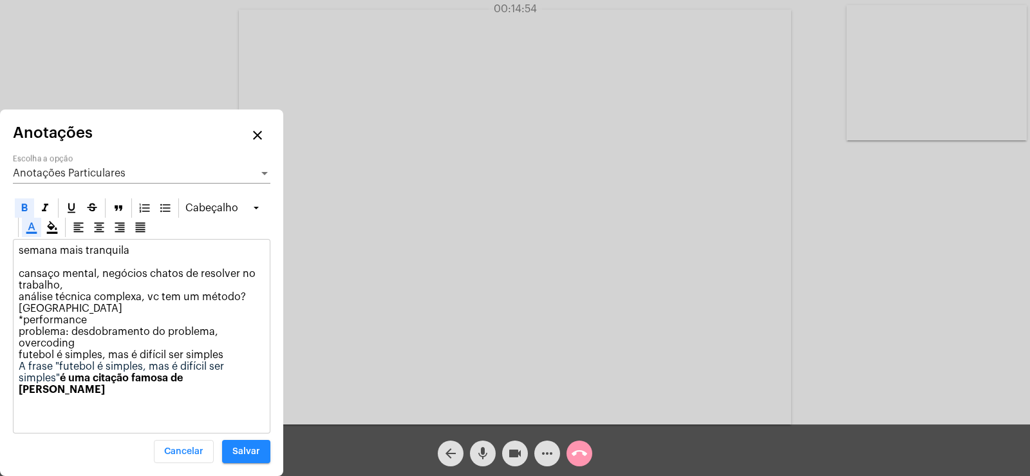
drag, startPoint x: 187, startPoint y: 380, endPoint x: 61, endPoint y: 378, distance: 126.1
click at [61, 378] on p "semana mais tranquila cansaço mental, negócios chatos de resolver no trabalho, …" at bounding box center [142, 320] width 246 height 151
drag, startPoint x: 53, startPoint y: 366, endPoint x: 19, endPoint y: 358, distance: 35.0
click at [19, 358] on p "semana mais tranquila cansaço mental, negócios chatos de resolver no trabalho, …" at bounding box center [142, 314] width 246 height 139
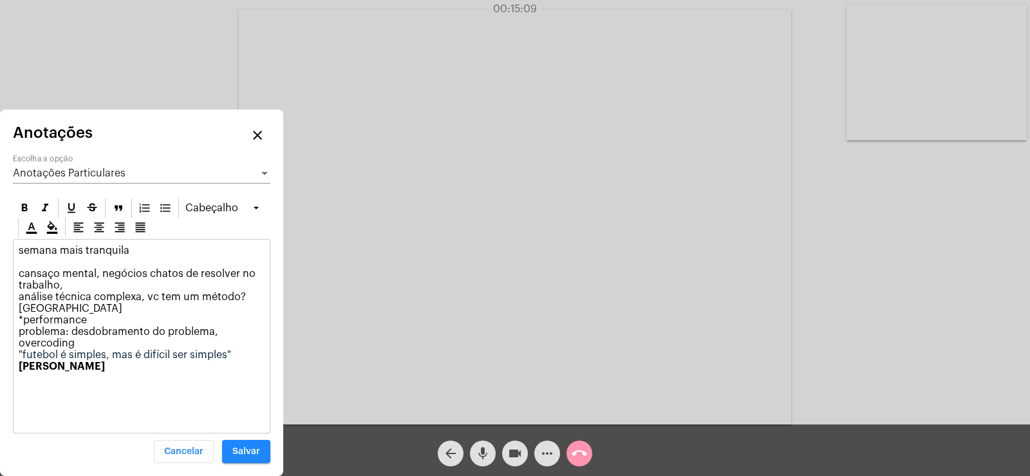
click at [19, 358] on span ""futebol é simples, mas é difícil ser simples"" at bounding box center [125, 354] width 212 height 10
click at [25, 225] on icon at bounding box center [31, 227] width 13 height 13
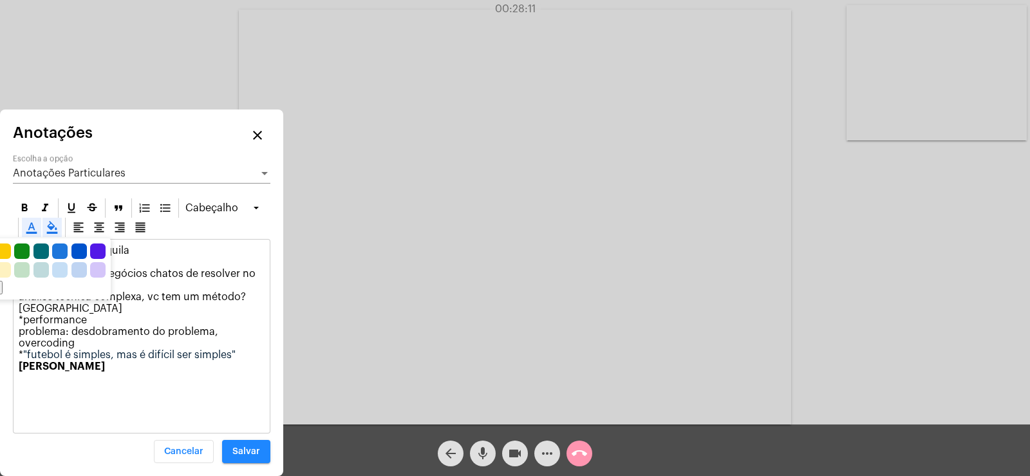
click at [46, 226] on icon at bounding box center [52, 227] width 13 height 13
click at [25, 225] on icon at bounding box center [31, 227] width 13 height 13
click at [99, 375] on div "semana mais tranquila cansaço mental, negócios chatos de resolver no trabalho, …" at bounding box center [142, 311] width 256 height 144
click at [26, 205] on icon at bounding box center [25, 207] width 6 height 8
click at [25, 225] on icon at bounding box center [31, 227] width 13 height 13
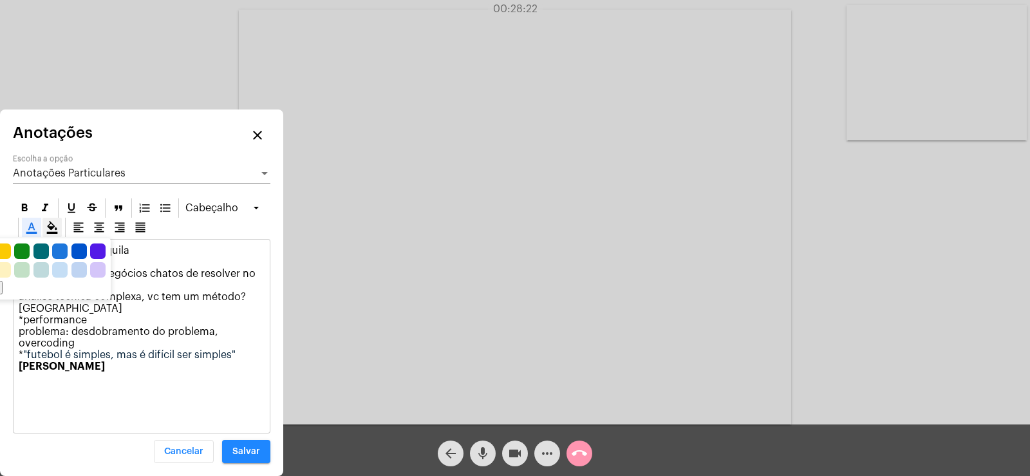
click at [173, 419] on div "semana mais tranquila cansaço mental, negócios chatos de resolver no trabalho, …" at bounding box center [141, 336] width 257 height 194
click at [19, 389] on p "semana mais tranquila cansaço mental, negócios chatos de resolver no trabalho, …" at bounding box center [142, 320] width 246 height 151
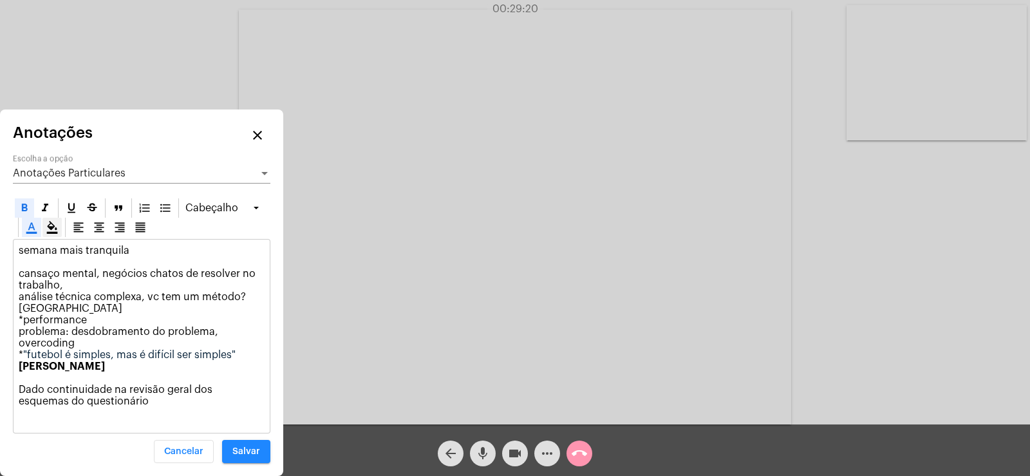
drag, startPoint x: 105, startPoint y: 400, endPoint x: 19, endPoint y: 379, distance: 88.8
click at [19, 379] on p "semana mais tranquila cansaço mental, negócios chatos de resolver no trabalho, …" at bounding box center [142, 326] width 246 height 162
copy p "Dado continuidade na revisão geral dos esquemas do questionário"
click at [47, 169] on span "Anotações Particulares" at bounding box center [69, 173] width 113 height 10
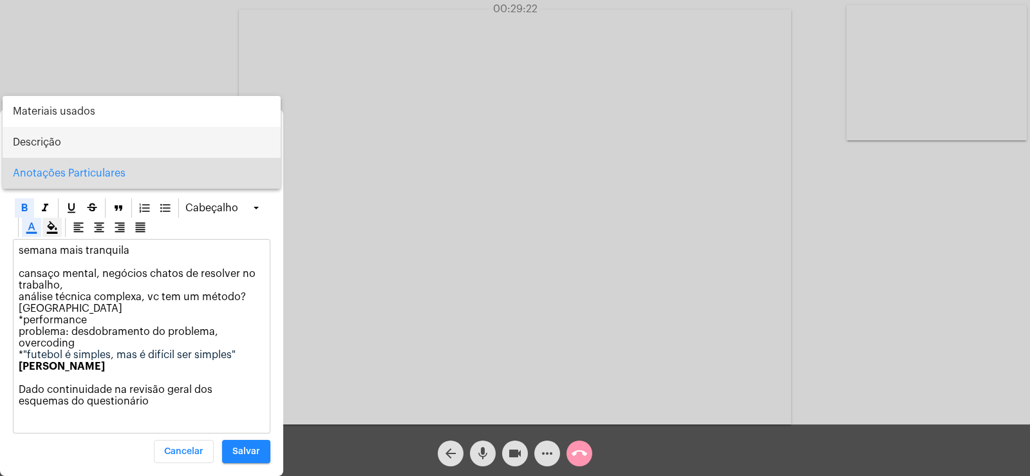
click at [42, 142] on span "Descrição" at bounding box center [141, 142] width 257 height 31
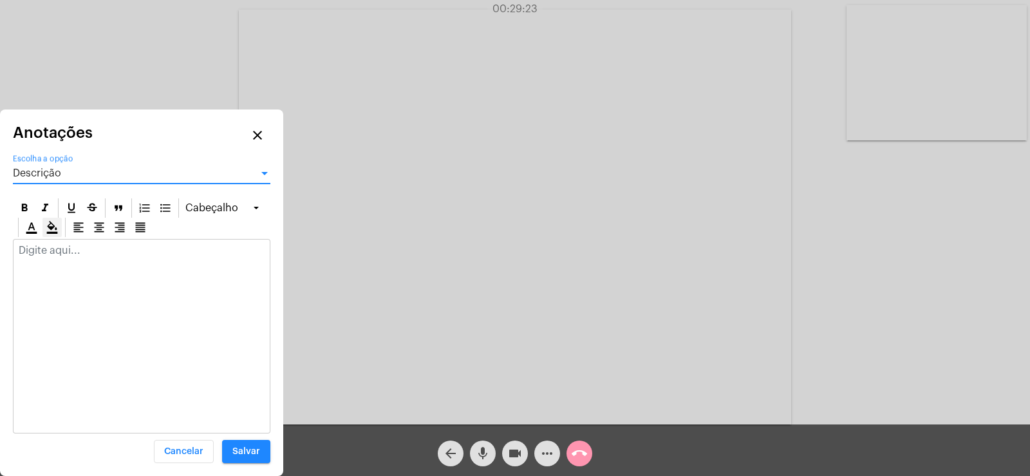
click at [26, 246] on p at bounding box center [142, 251] width 246 height 12
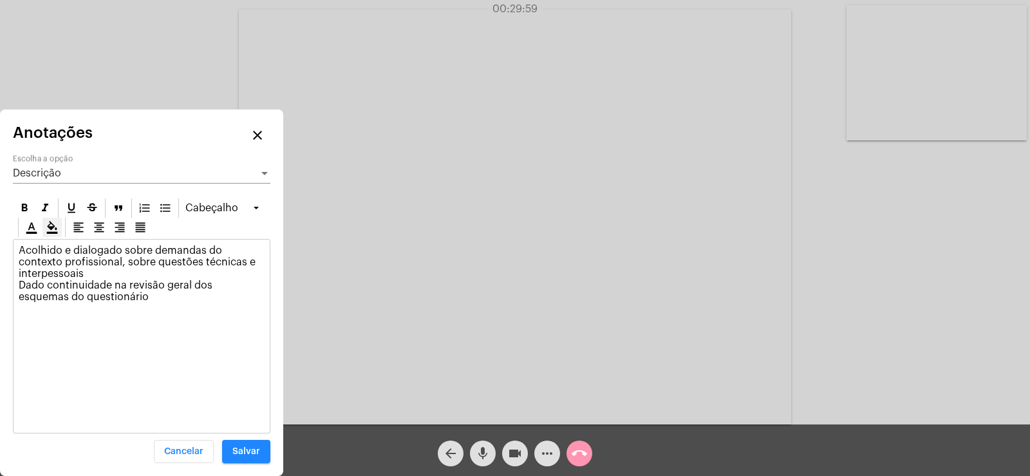
click at [105, 301] on p "Acolhido e dialogado sobre demandas do contexto profissional, sobre questões té…" at bounding box center [142, 274] width 246 height 58
click at [91, 179] on div "Descrição Escolha a opção" at bounding box center [141, 168] width 257 height 29
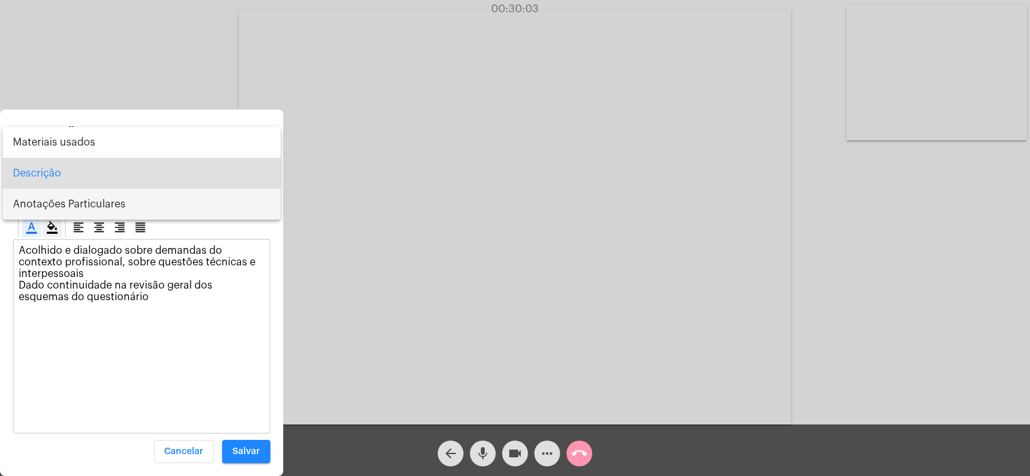
click at [89, 203] on span "Anotações Particulares" at bounding box center [141, 204] width 257 height 31
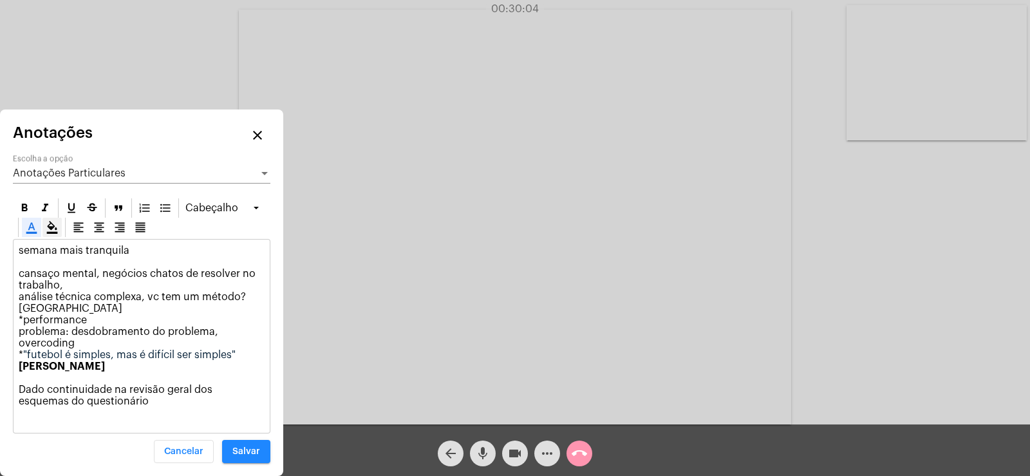
click at [106, 402] on p "semana mais tranquila cansaço mental, negócios chatos de resolver no trabalho, …" at bounding box center [142, 326] width 246 height 162
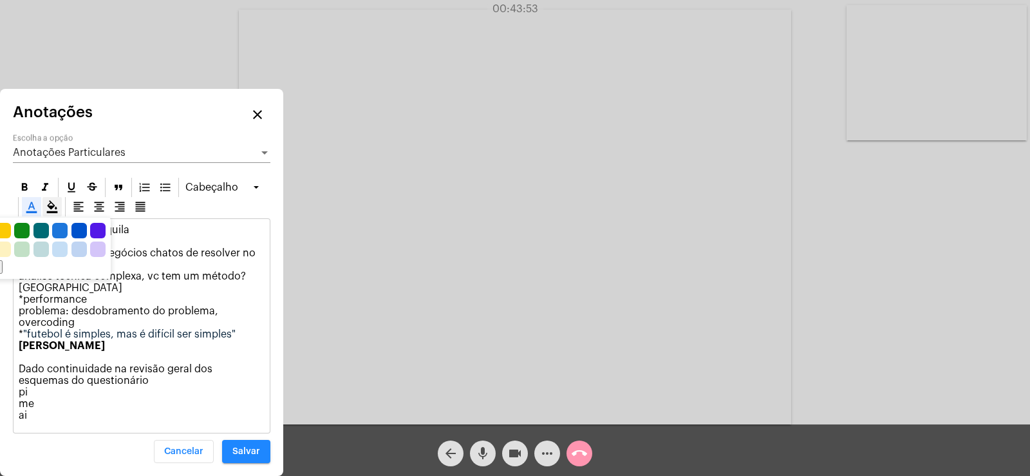
click at [25, 205] on icon at bounding box center [31, 206] width 13 height 13
drag, startPoint x: 136, startPoint y: 420, endPoint x: 82, endPoint y: 403, distance: 57.2
click at [124, 418] on p "semana mais tranquila cansaço mental, negócios chatos de resolver no trabalho, …" at bounding box center [142, 322] width 246 height 197
click at [43, 412] on p "semana mais tranquila cansaço mental, negócios chatos de resolver no trabalho, …" at bounding box center [142, 322] width 246 height 197
click at [67, 163] on div "Anotações Particulares Escolha a opção" at bounding box center [141, 155] width 257 height 42
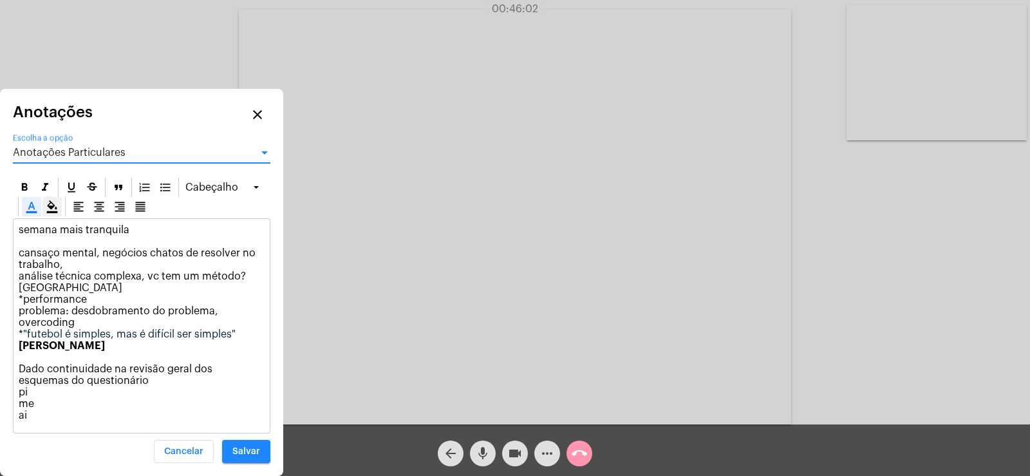
click at [66, 152] on span "Anotações Particulares" at bounding box center [69, 152] width 113 height 10
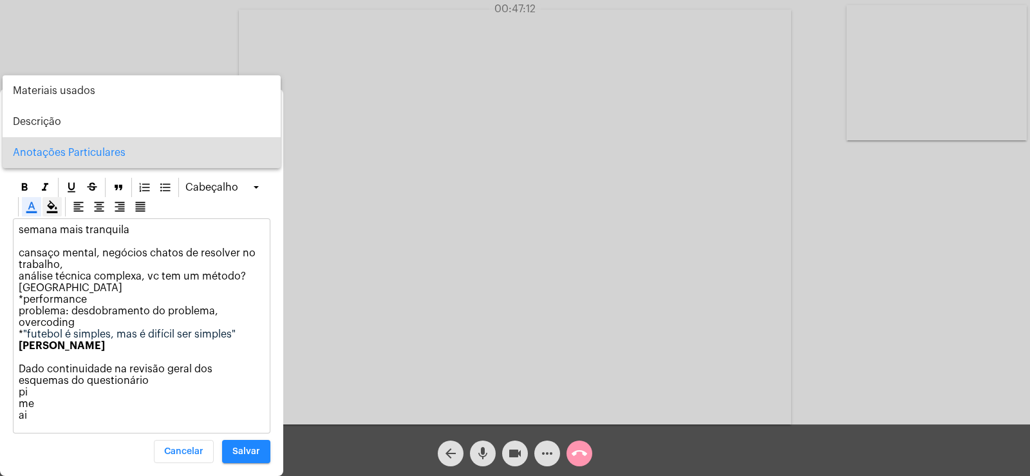
click at [67, 156] on span "Anotações Particulares" at bounding box center [141, 152] width 257 height 31
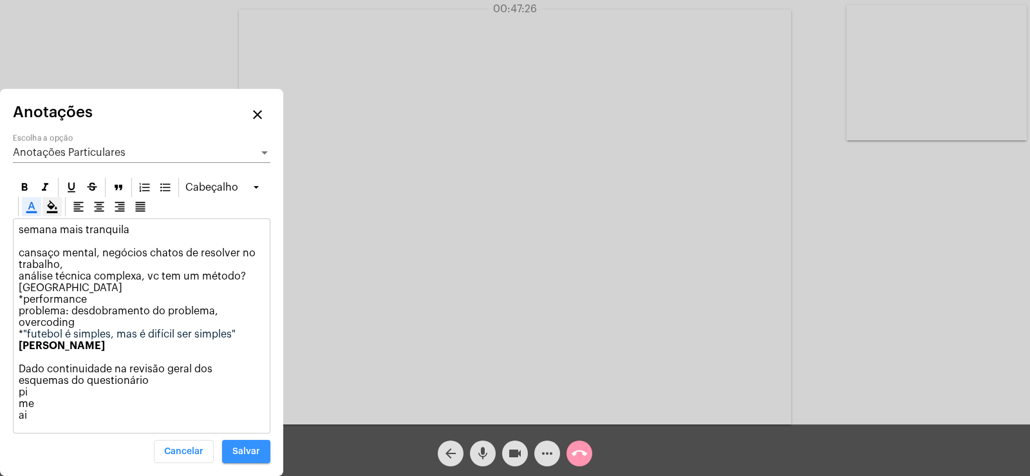
click at [245, 454] on span "Salvar" at bounding box center [246, 451] width 28 height 9
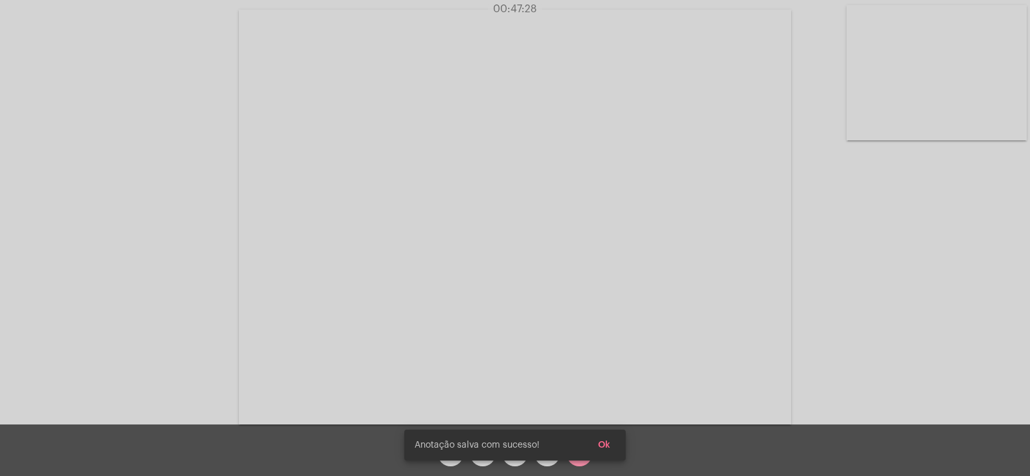
click at [608, 443] on span "Ok" at bounding box center [604, 444] width 12 height 9
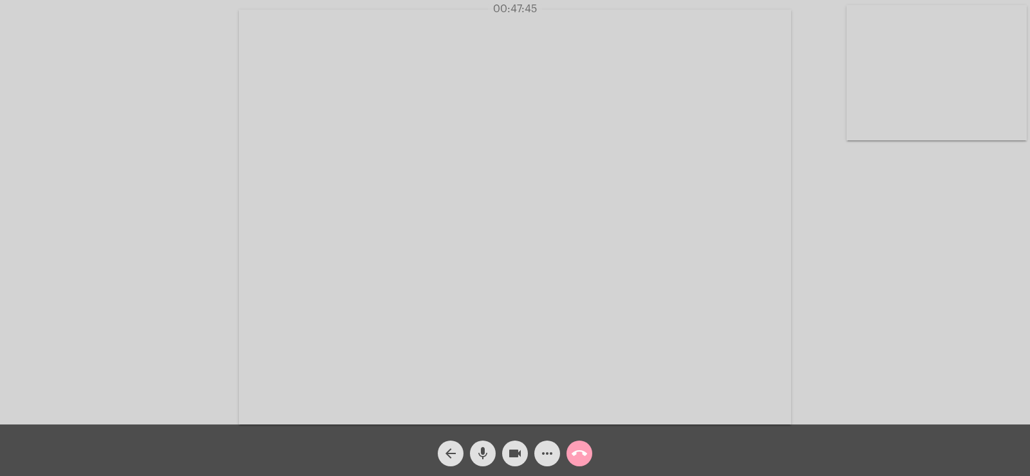
click at [577, 451] on mat-icon "call_end" at bounding box center [578, 452] width 15 height 15
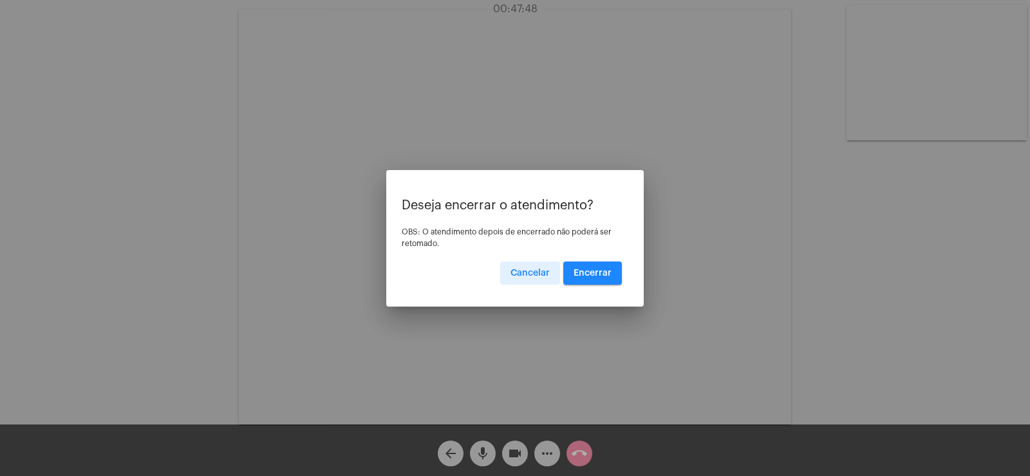
click at [602, 272] on span "Encerrar" at bounding box center [592, 272] width 38 height 9
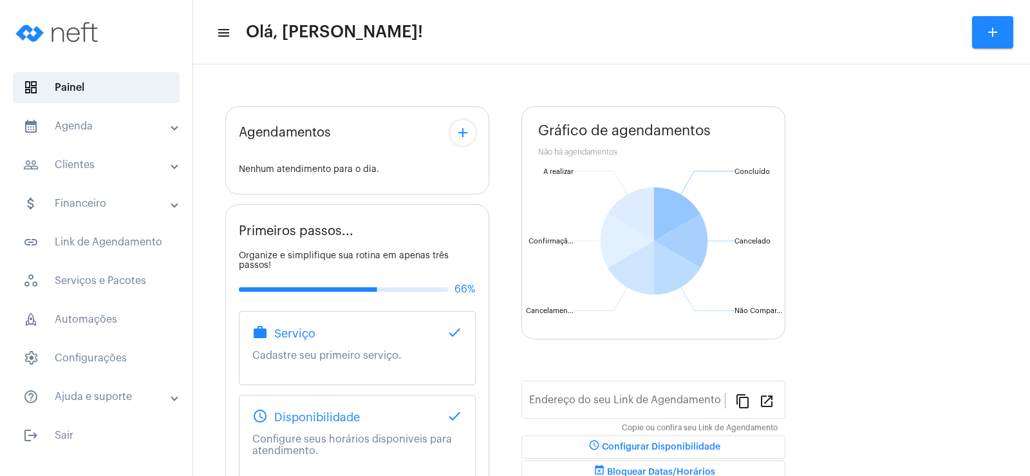
type input "[URL][DOMAIN_NAME]"
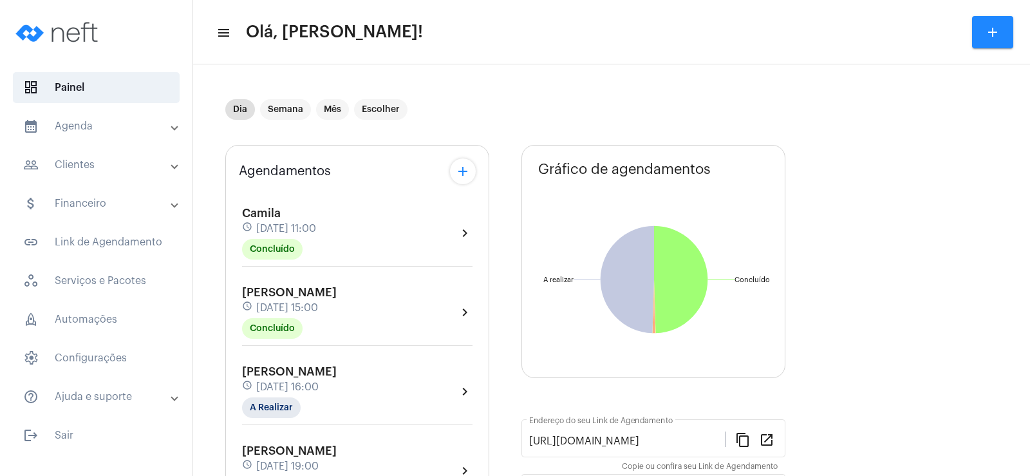
scroll to position [193, 0]
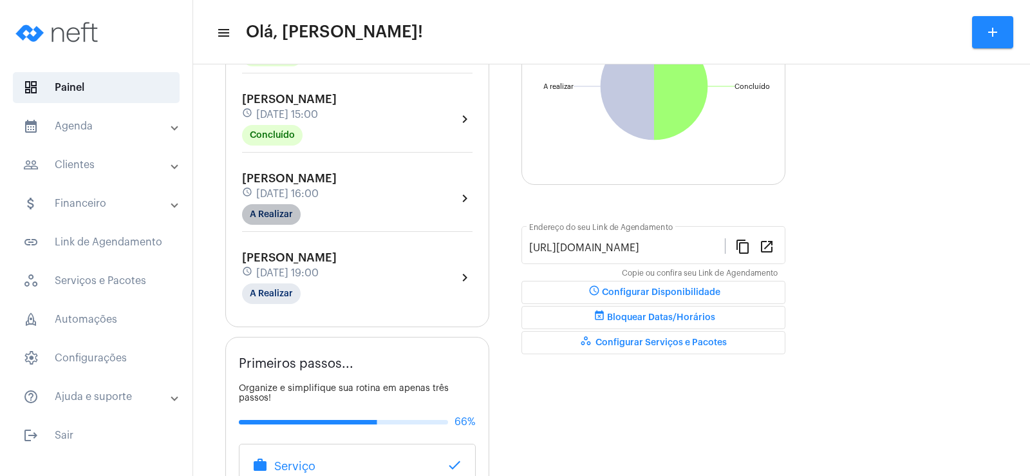
click at [268, 209] on mat-chip "A Realizar" at bounding box center [271, 214] width 59 height 21
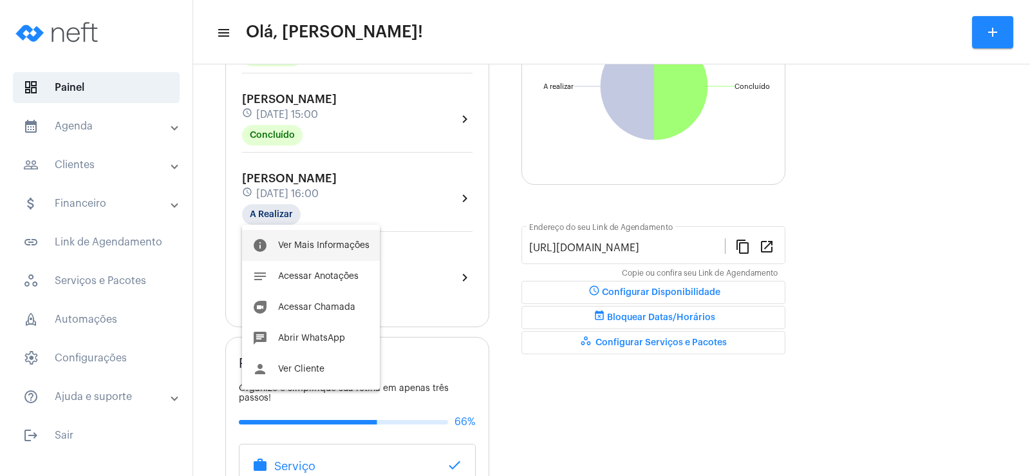
click at [297, 237] on button "info Ver Mais Informações" at bounding box center [311, 245] width 138 height 31
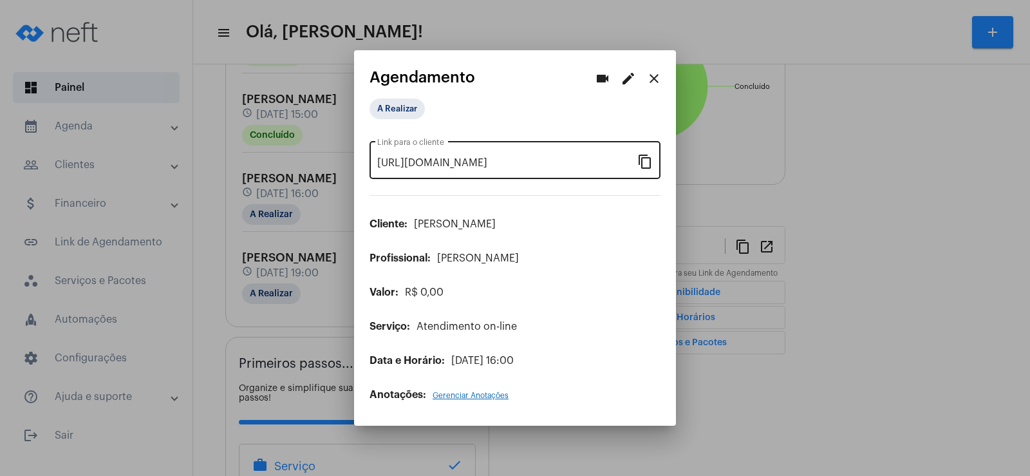
click at [639, 161] on mat-icon "content_copy" at bounding box center [644, 160] width 15 height 15
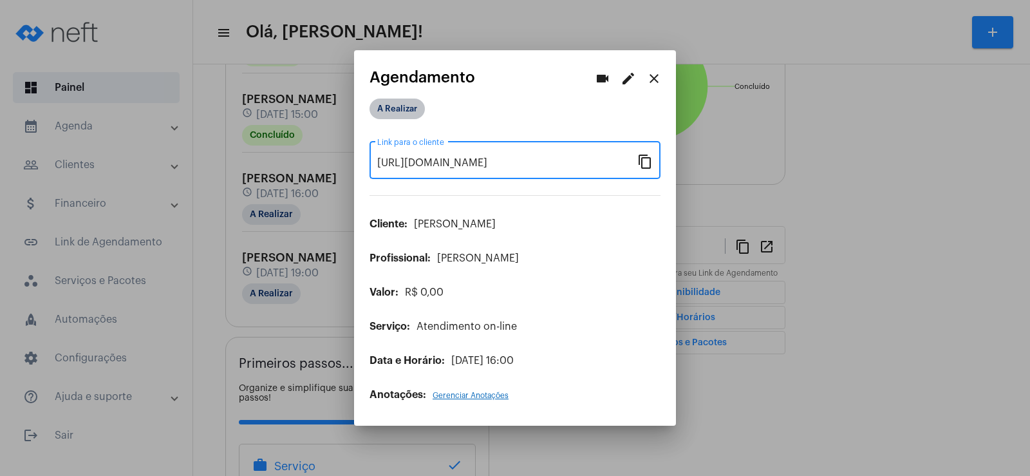
click at [394, 118] on mat-chip "A Realizar" at bounding box center [396, 108] width 55 height 21
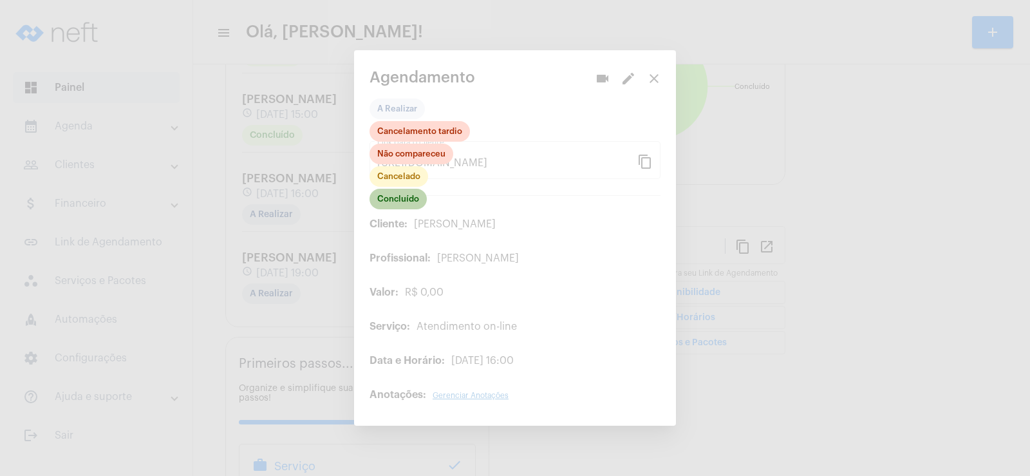
click at [399, 203] on mat-chip "Concluído" at bounding box center [397, 199] width 57 height 21
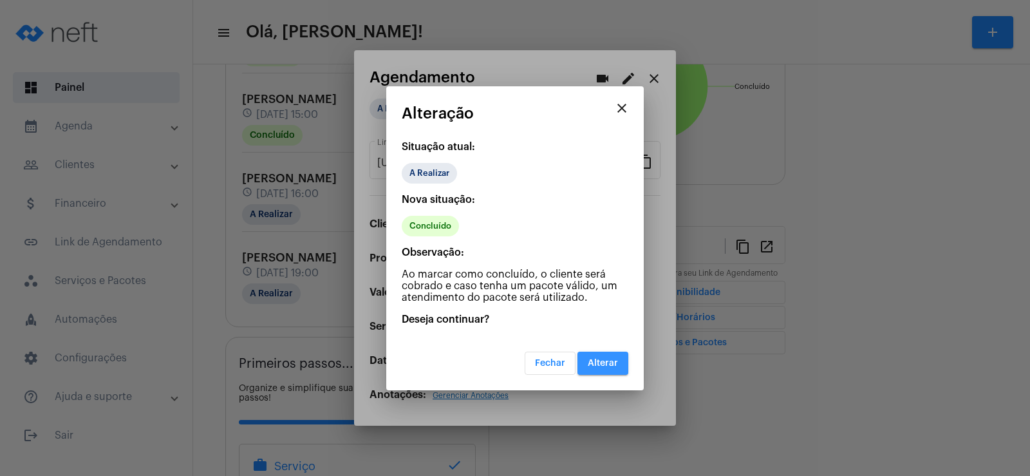
click at [602, 360] on span "Alterar" at bounding box center [603, 362] width 30 height 9
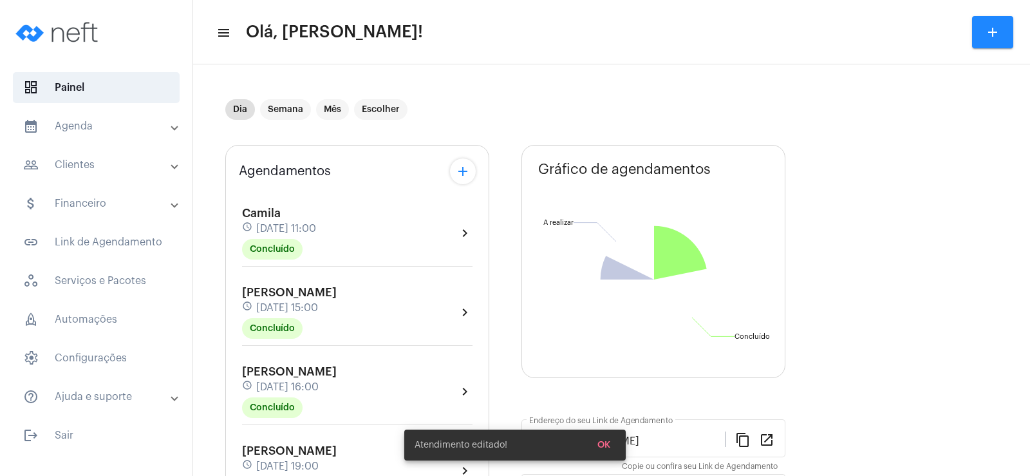
scroll to position [193, 0]
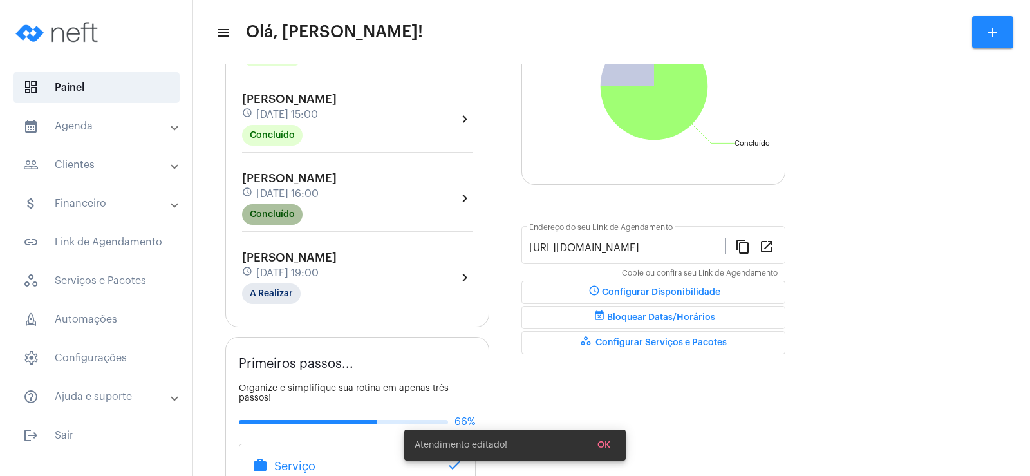
click at [292, 221] on mat-chip "Concluído" at bounding box center [272, 214] width 60 height 21
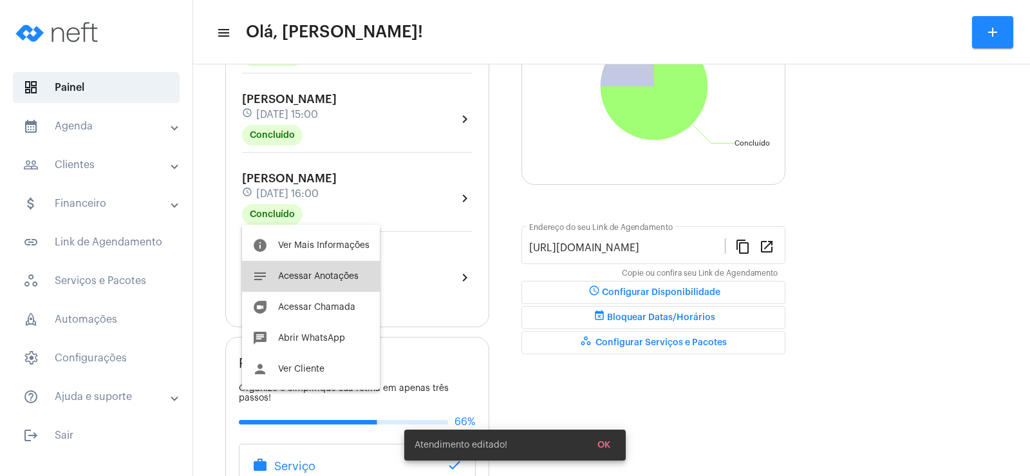
click at [339, 265] on button "notes Acessar Anotações" at bounding box center [311, 276] width 138 height 31
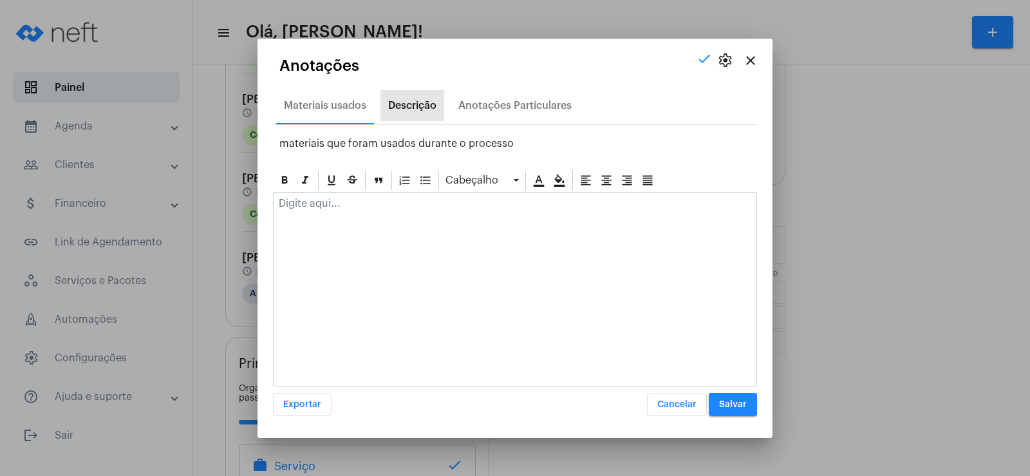
click at [405, 114] on div "Descrição" at bounding box center [412, 105] width 64 height 31
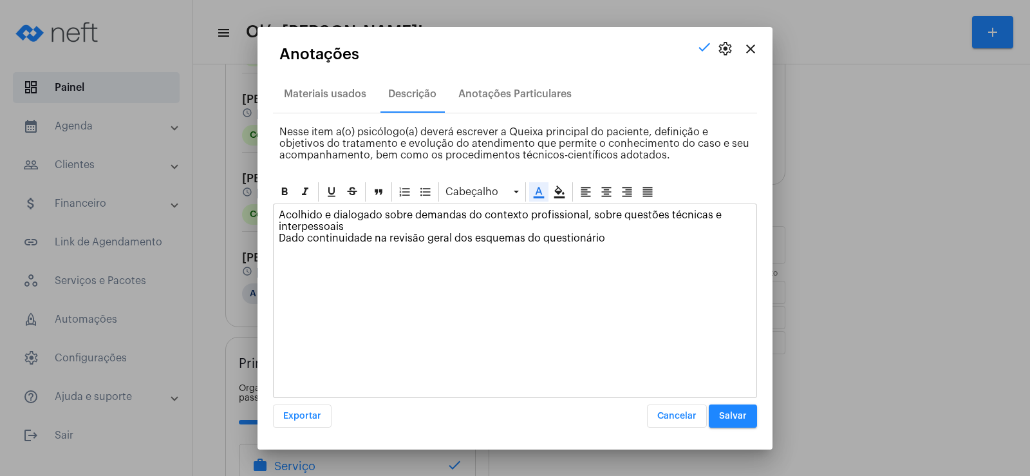
drag, startPoint x: 378, startPoint y: 236, endPoint x: 277, endPoint y: 243, distance: 101.3
click at [277, 243] on div "Acolhido e dialogado sobre demandas do contexto profissional, sobre questões té…" at bounding box center [514, 229] width 483 height 51
click at [720, 413] on span "Salvar" at bounding box center [733, 415] width 28 height 9
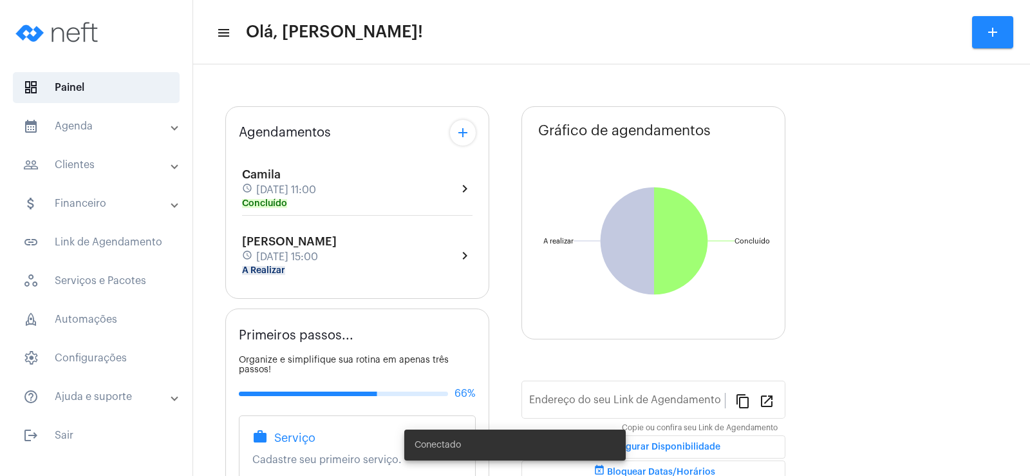
type input "[URL][DOMAIN_NAME]"
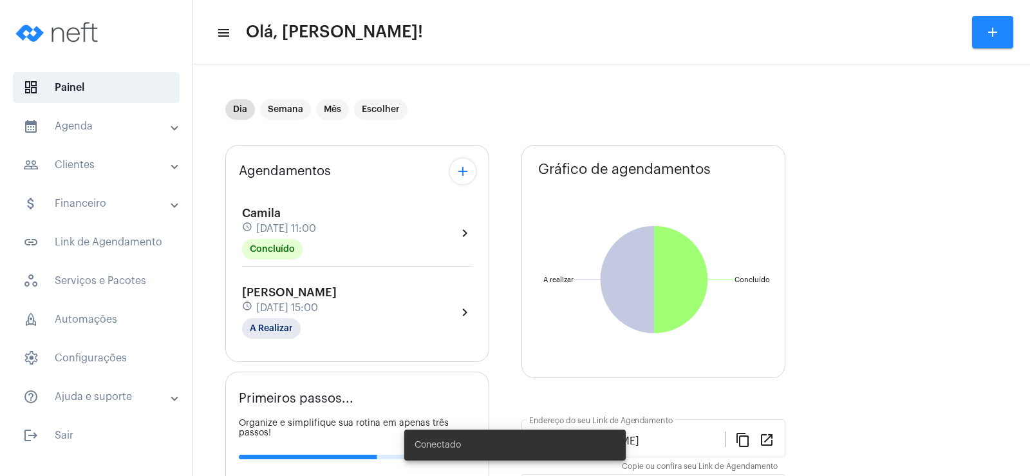
click at [468, 129] on div "Dia Semana Mês Escolher" at bounding box center [503, 109] width 557 height 64
click at [463, 171] on mat-icon "add" at bounding box center [462, 170] width 15 height 15
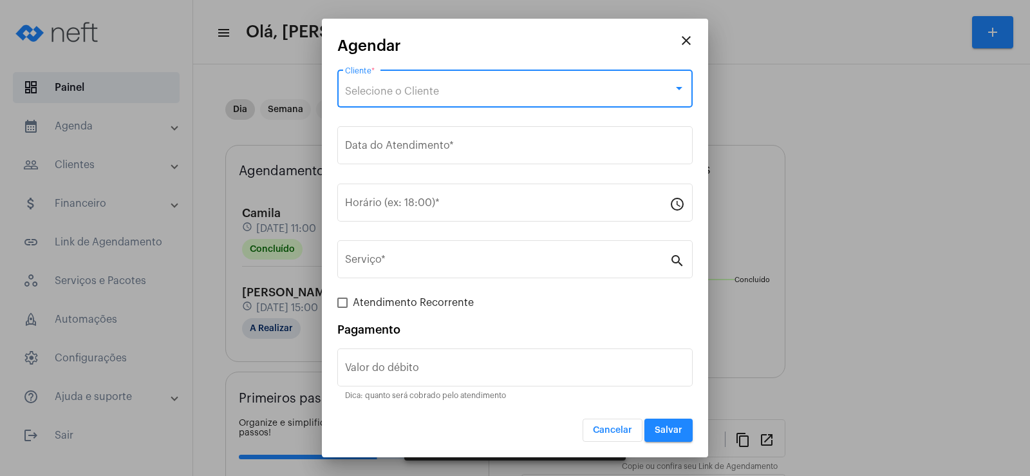
click at [402, 95] on span "Selecione o Cliente" at bounding box center [392, 91] width 94 height 10
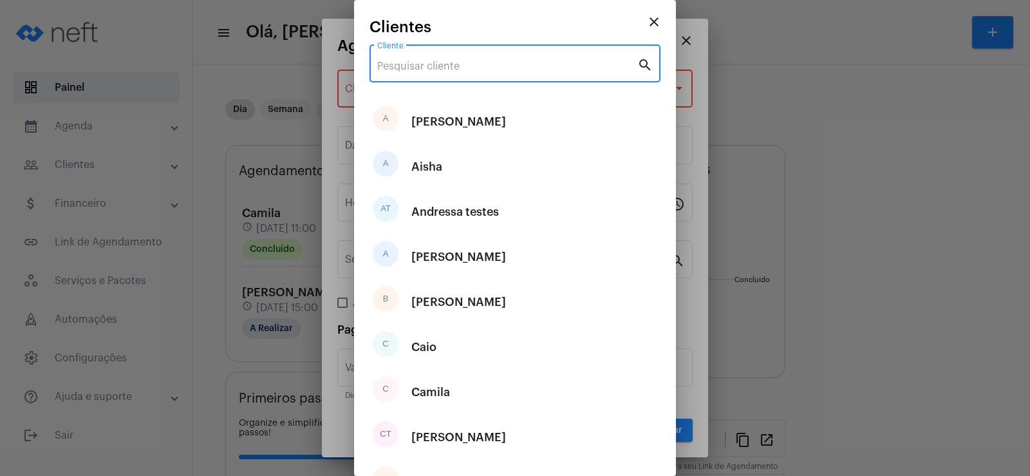
click at [405, 66] on input "Cliente" at bounding box center [507, 66] width 260 height 12
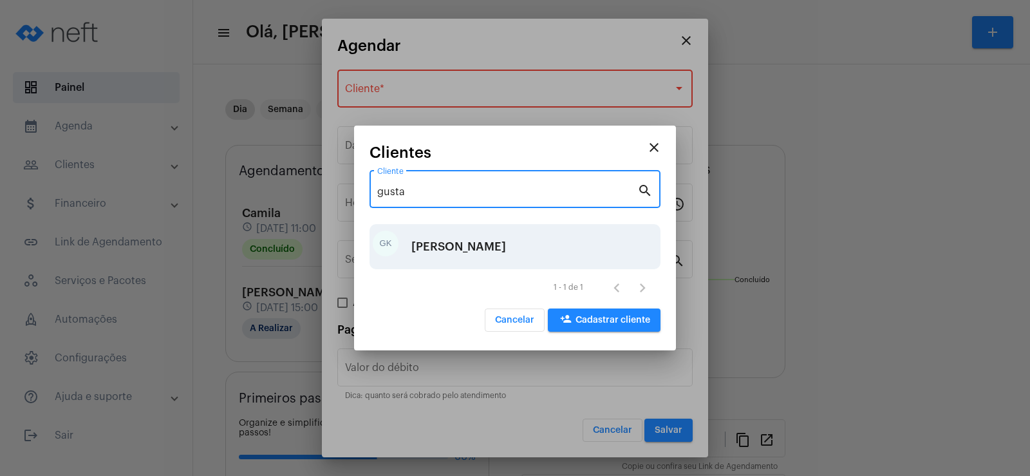
type input "gusta"
click at [437, 249] on div "[PERSON_NAME]" at bounding box center [458, 246] width 95 height 39
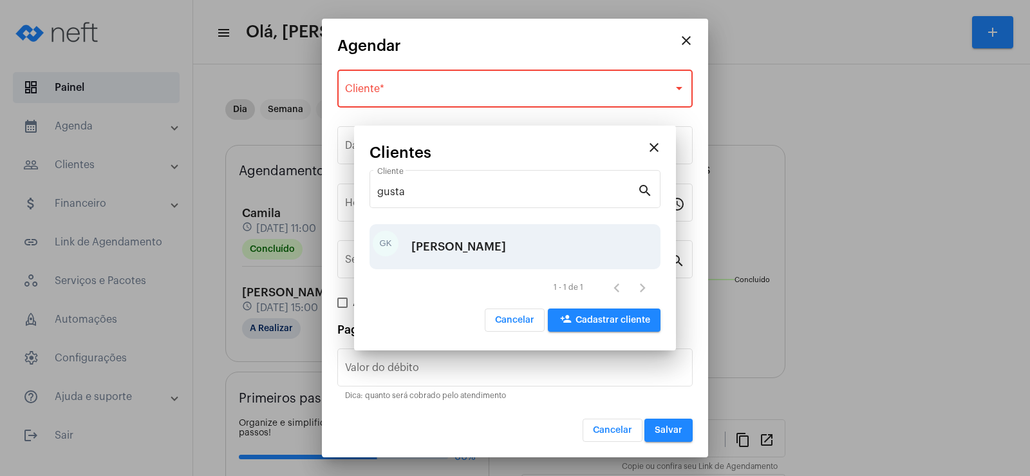
type input "R$"
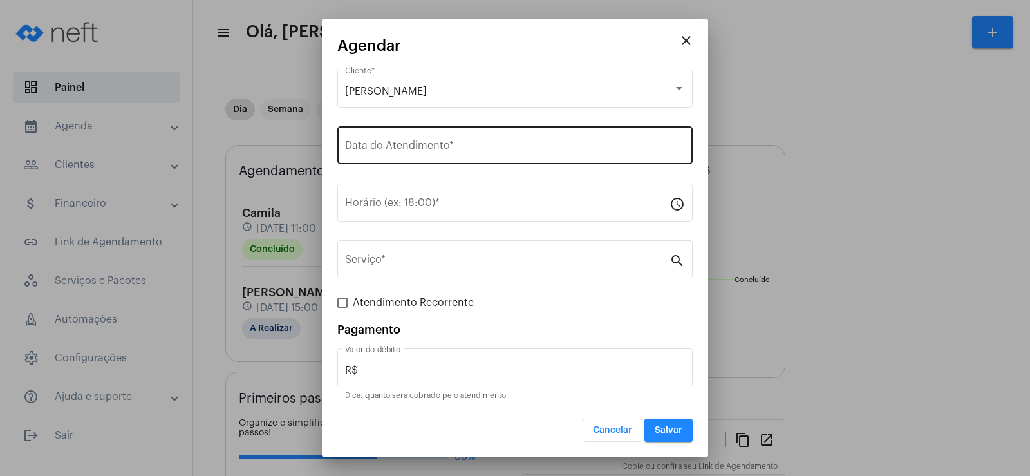
click at [413, 140] on div "Data do Atendimento *" at bounding box center [515, 144] width 340 height 41
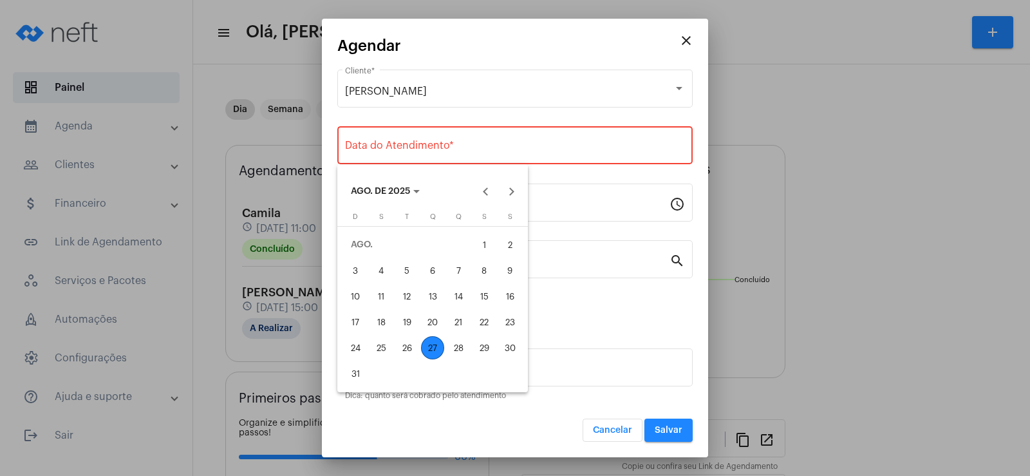
click at [434, 342] on div "27" at bounding box center [432, 347] width 23 height 23
type input "[DATE]"
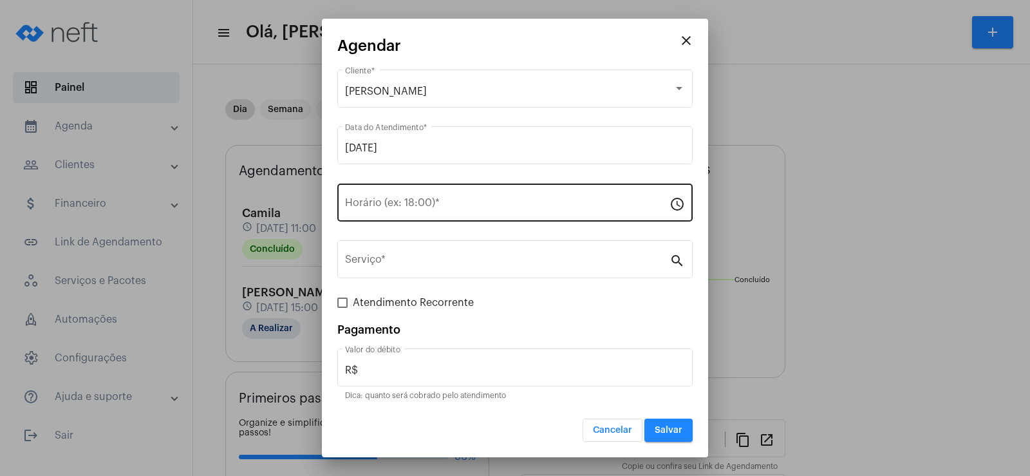
click at [389, 212] on div "Horário (ex: 18:00) *" at bounding box center [507, 201] width 324 height 41
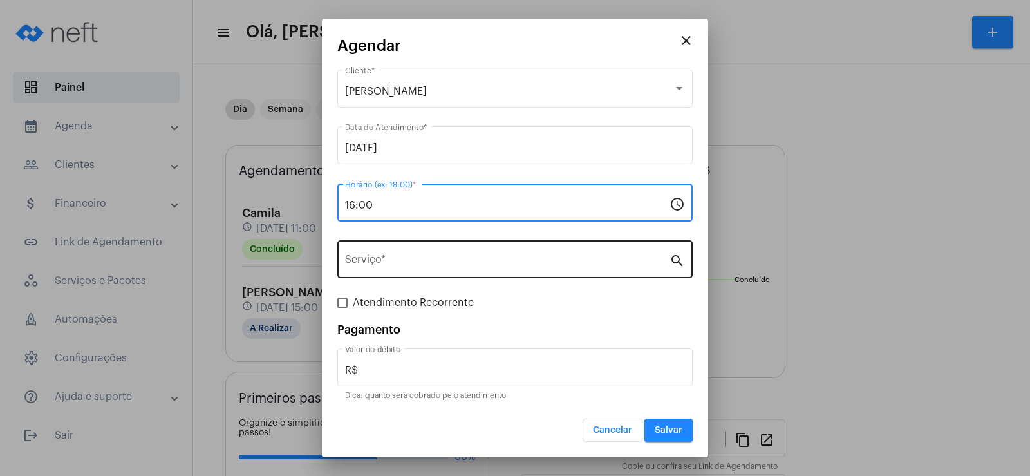
type input "16:00"
click at [402, 266] on input "Serviço *" at bounding box center [507, 262] width 324 height 12
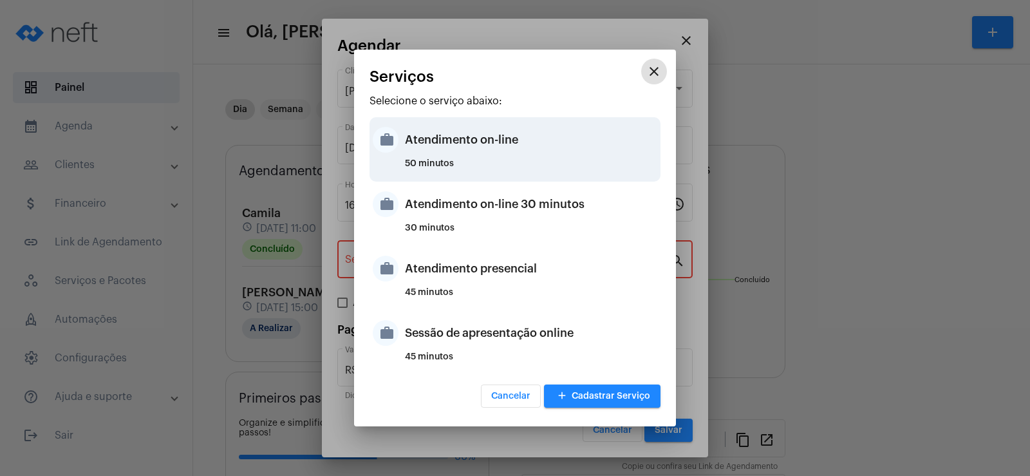
click at [417, 154] on div "Atendimento on-line" at bounding box center [531, 139] width 252 height 39
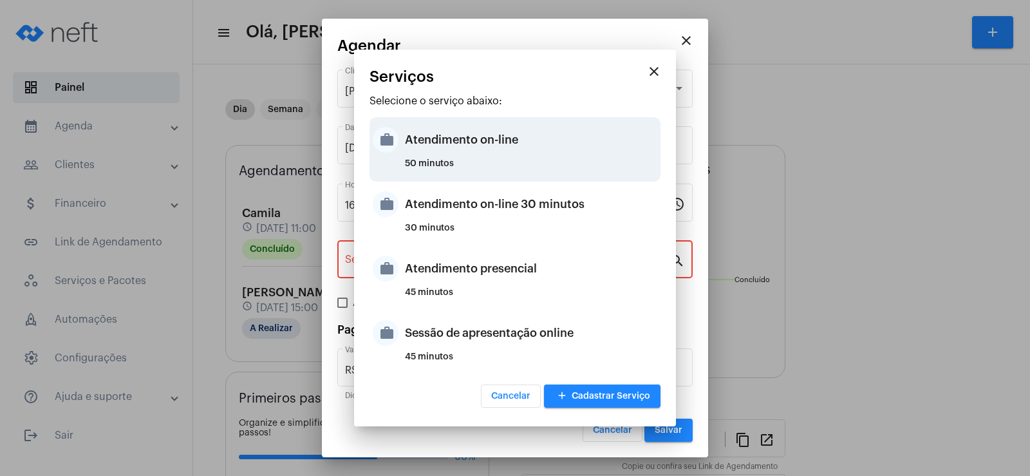
type input "Atendimento on-line"
type input "R$ 0"
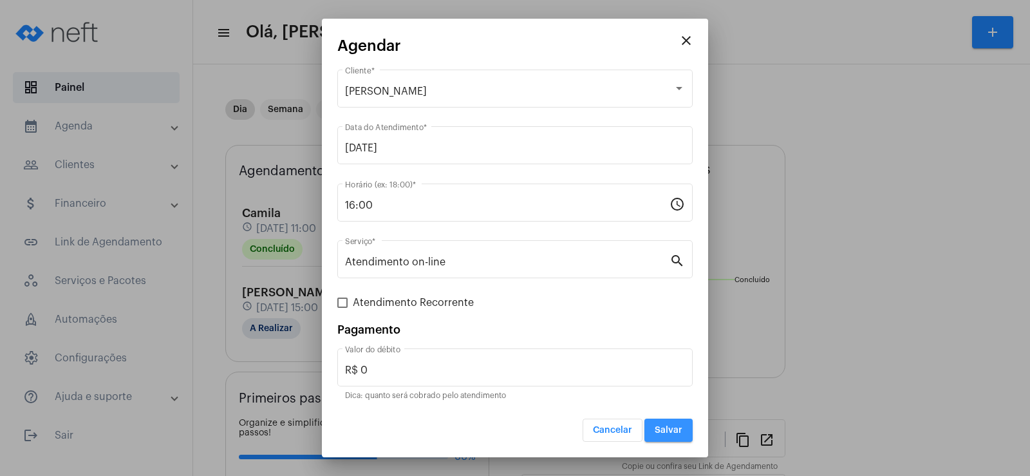
click at [668, 426] on span "Salvar" at bounding box center [668, 429] width 28 height 9
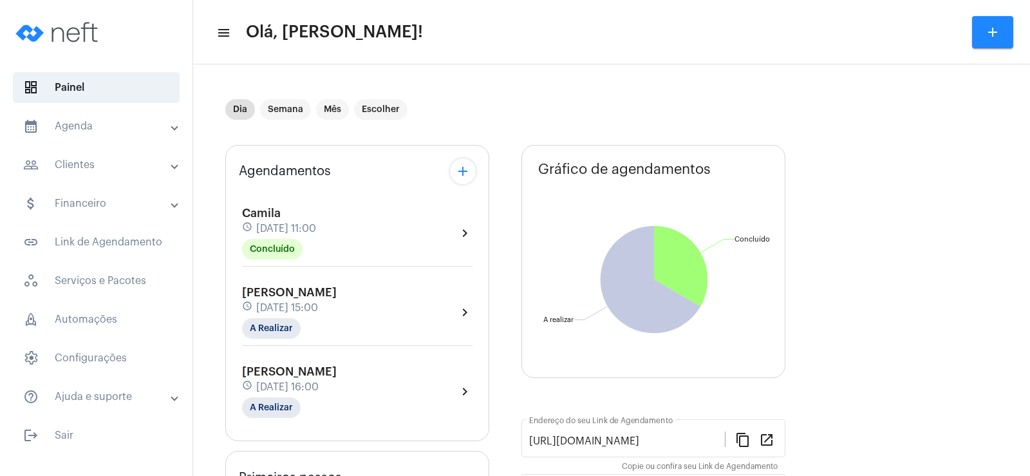
click at [463, 165] on mat-icon "add" at bounding box center [462, 170] width 15 height 15
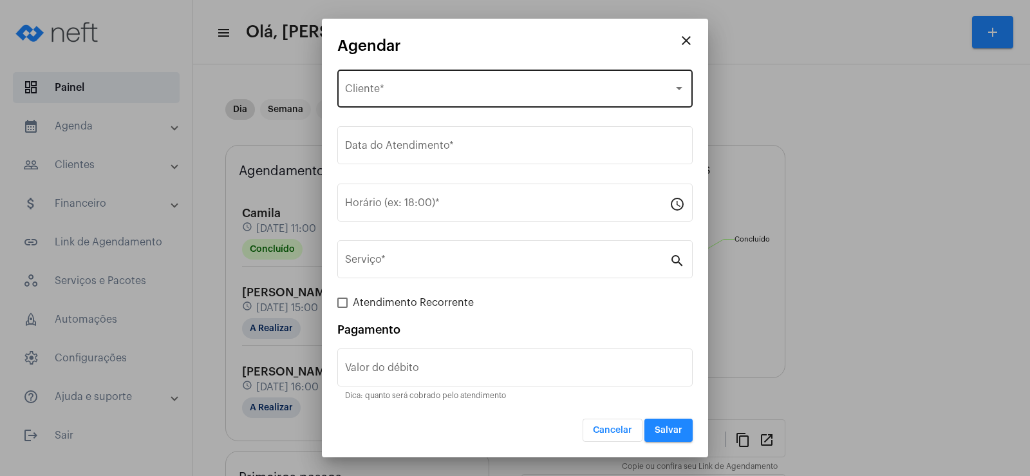
click at [396, 98] on div "Selecione o Cliente Cliente *" at bounding box center [515, 87] width 340 height 41
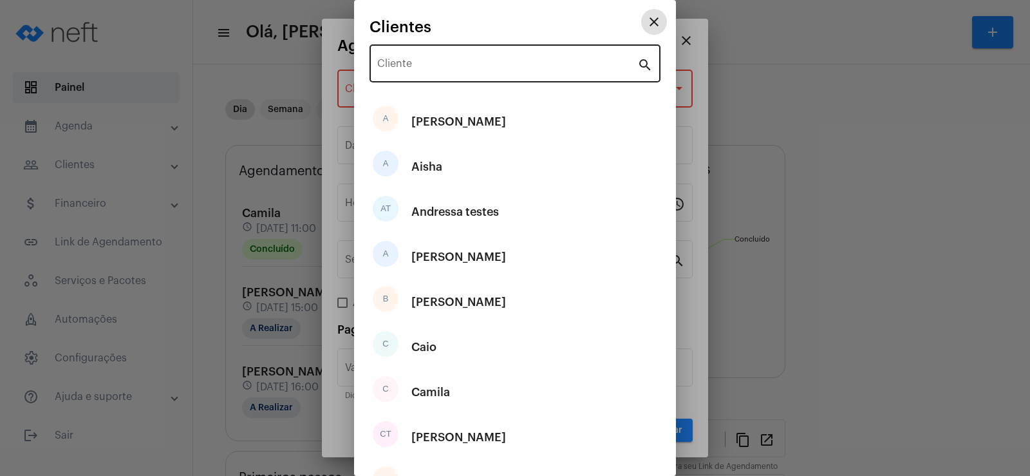
click at [434, 62] on input "Cliente" at bounding box center [507, 66] width 260 height 12
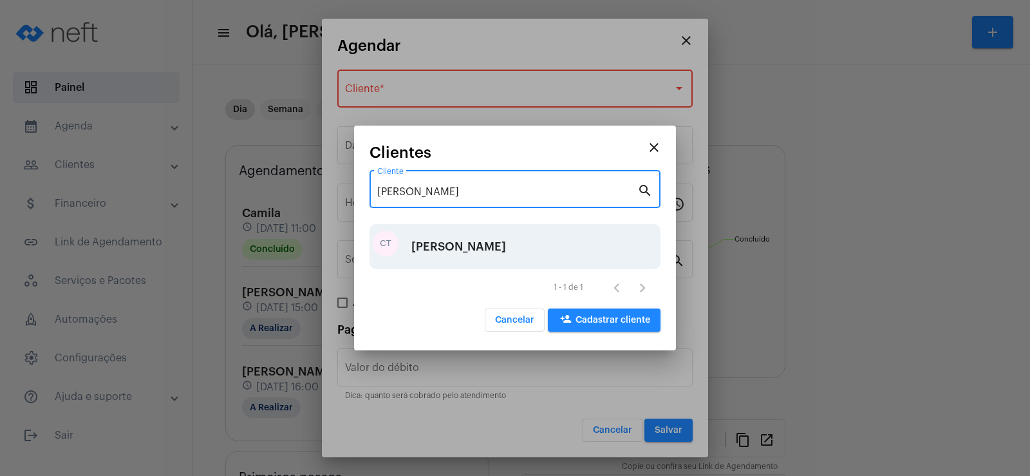
type input "carlos"
click at [455, 250] on div "[PERSON_NAME]" at bounding box center [458, 246] width 95 height 39
type input "R$"
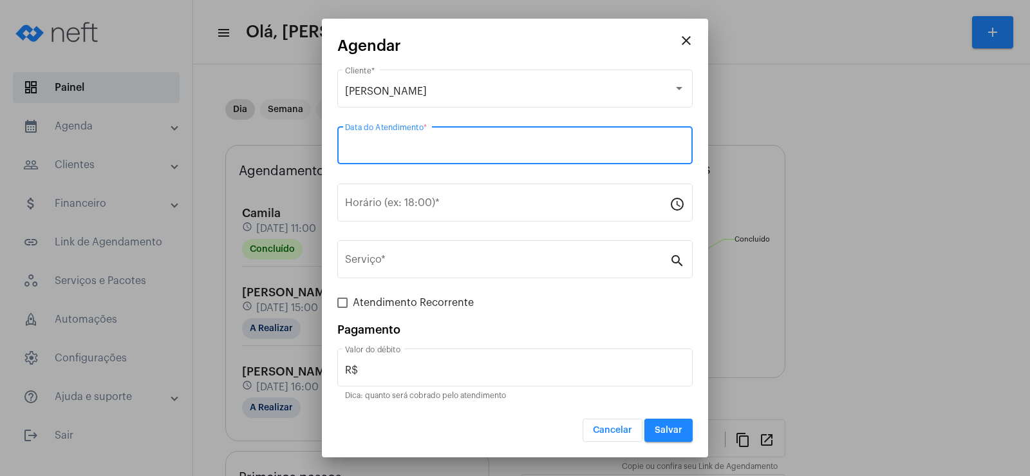
click at [412, 147] on input "Data do Atendimento *" at bounding box center [515, 148] width 340 height 12
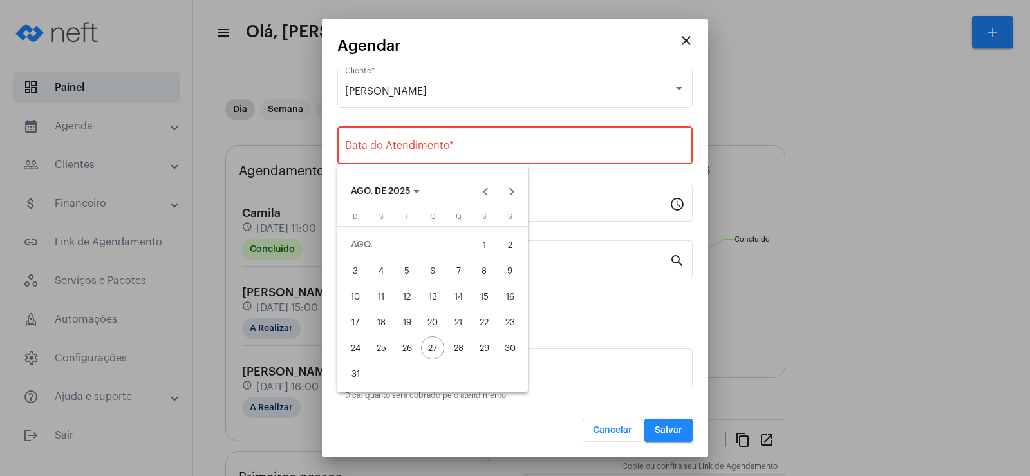
click at [486, 345] on div "29" at bounding box center [483, 347] width 23 height 23
type input "29/08/2025"
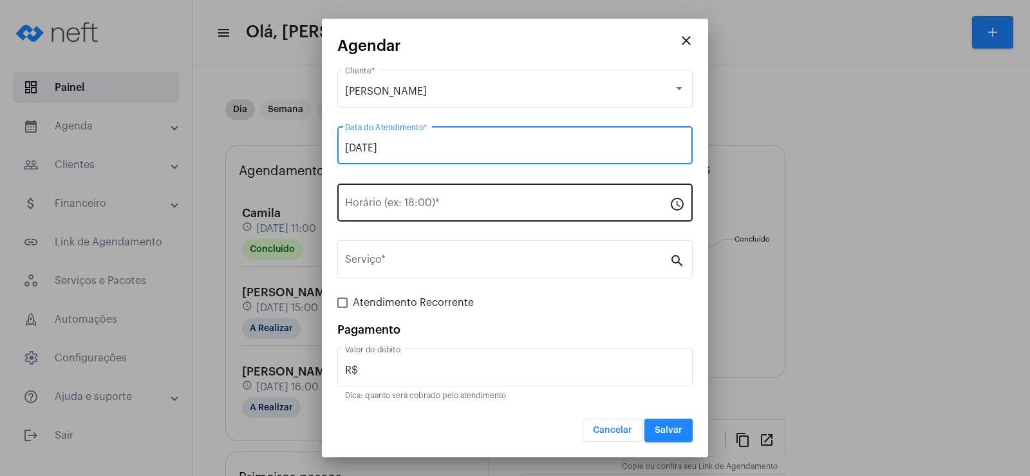
click at [369, 214] on div "Horário (ex: 18:00) *" at bounding box center [507, 201] width 324 height 41
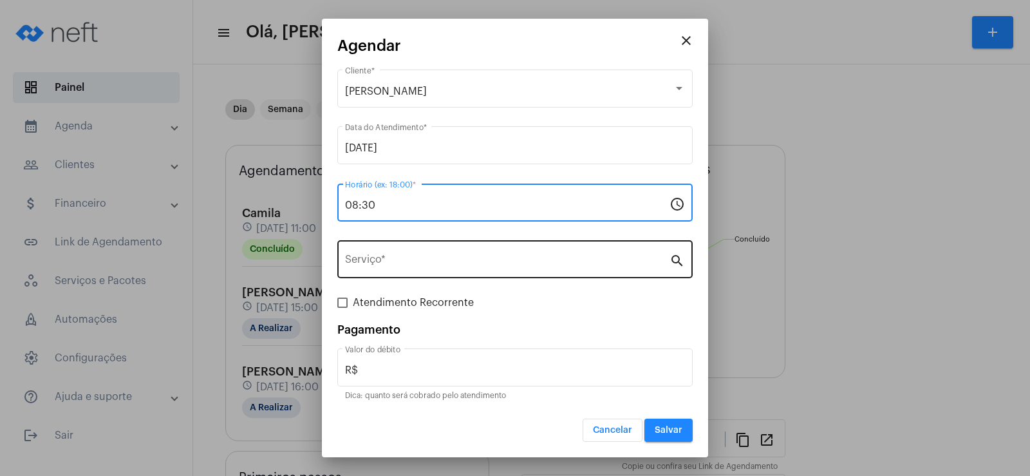
type input "08:30"
click at [411, 251] on div "Serviço *" at bounding box center [507, 257] width 324 height 41
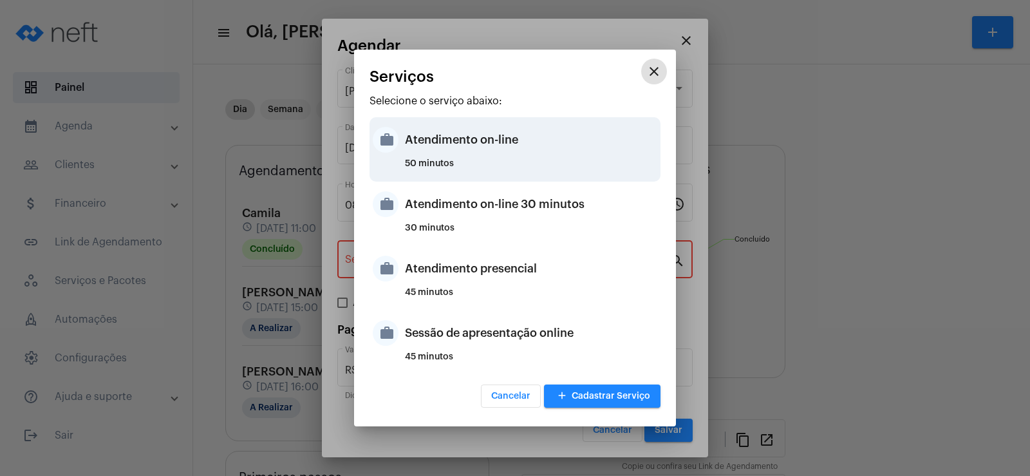
click at [409, 131] on div "Atendimento on-line" at bounding box center [531, 139] width 252 height 39
type input "Atendimento on-line"
type input "R$ 0"
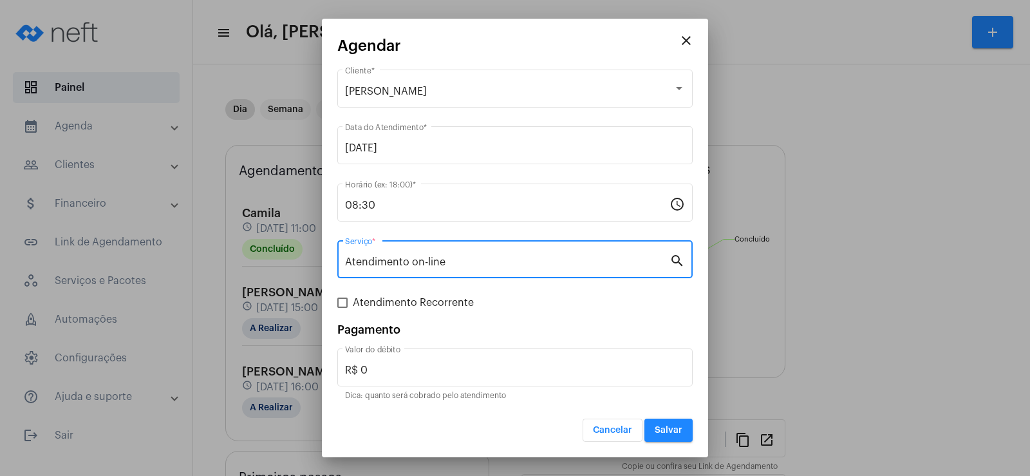
click at [666, 436] on button "Salvar" at bounding box center [668, 429] width 48 height 23
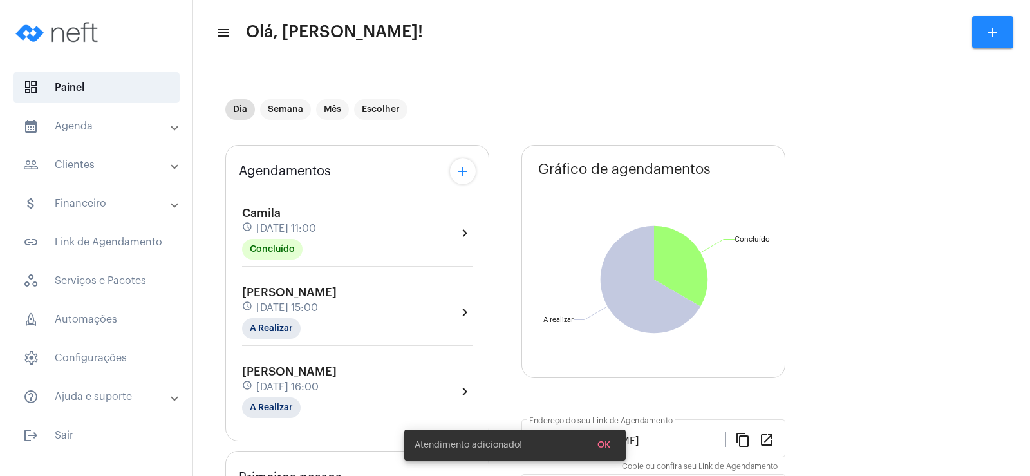
click at [456, 165] on mat-icon "add" at bounding box center [462, 170] width 15 height 15
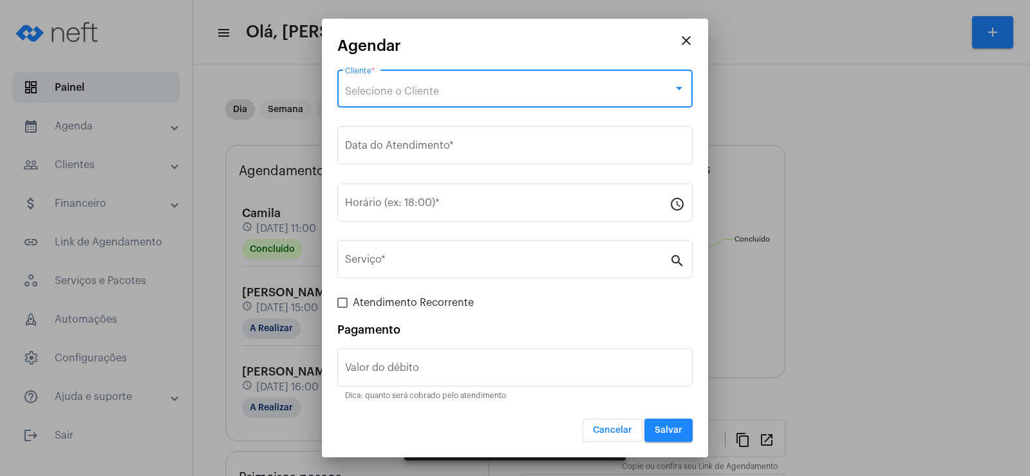
click at [443, 94] on div "Selecione o Cliente" at bounding box center [509, 92] width 328 height 12
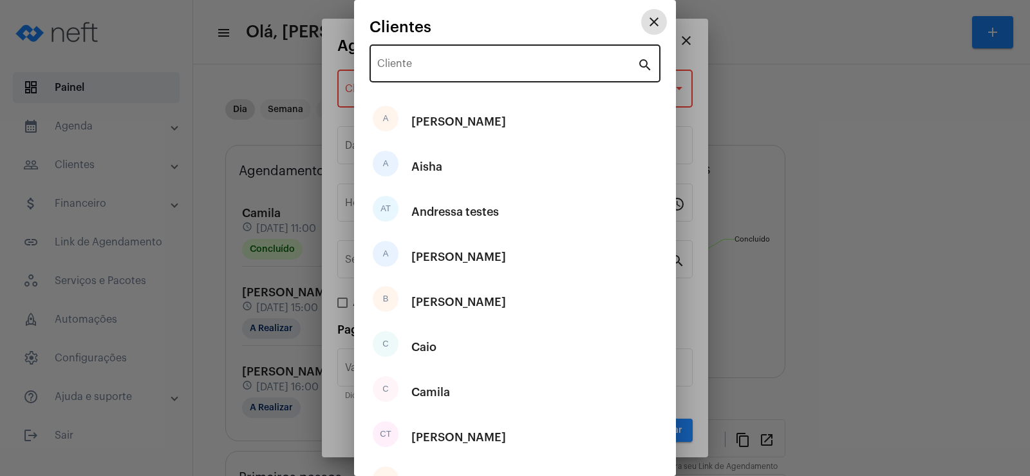
click at [431, 71] on input "Cliente" at bounding box center [507, 66] width 260 height 12
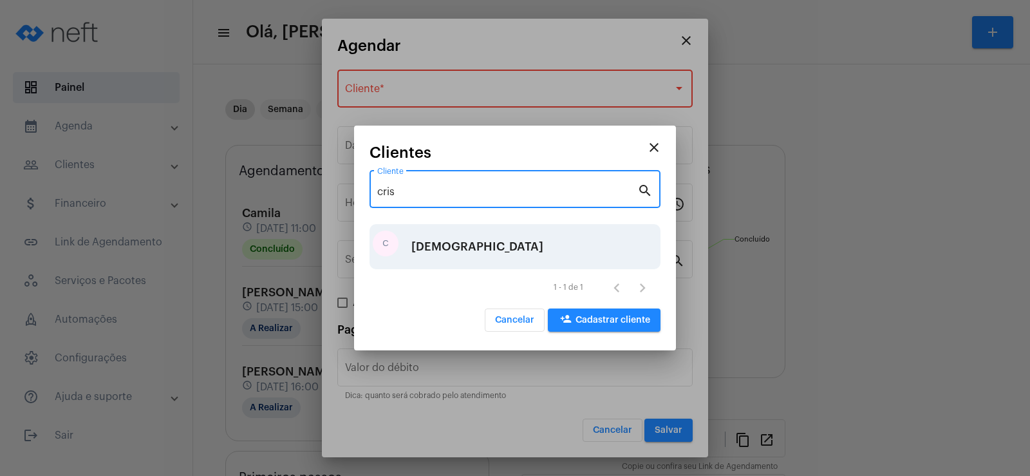
type input "cris"
click at [448, 249] on div "[DEMOGRAPHIC_DATA]" at bounding box center [477, 246] width 132 height 39
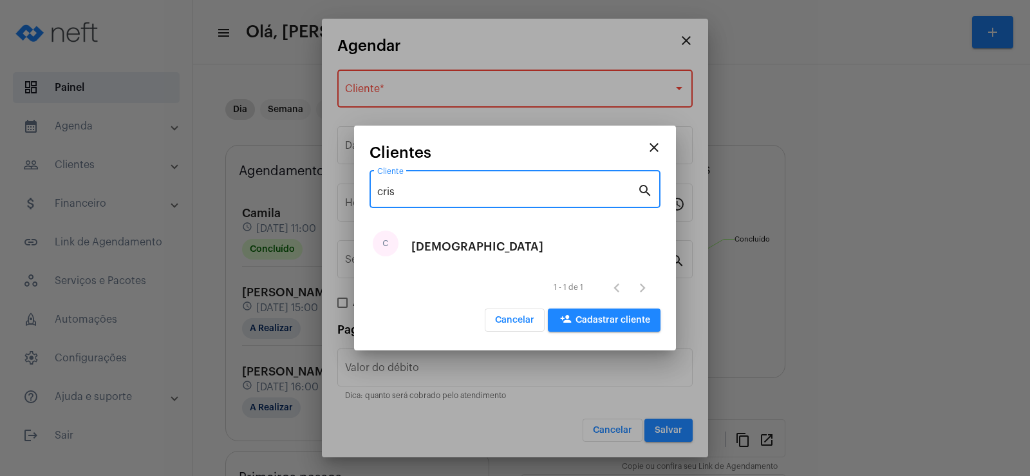
type input "R$"
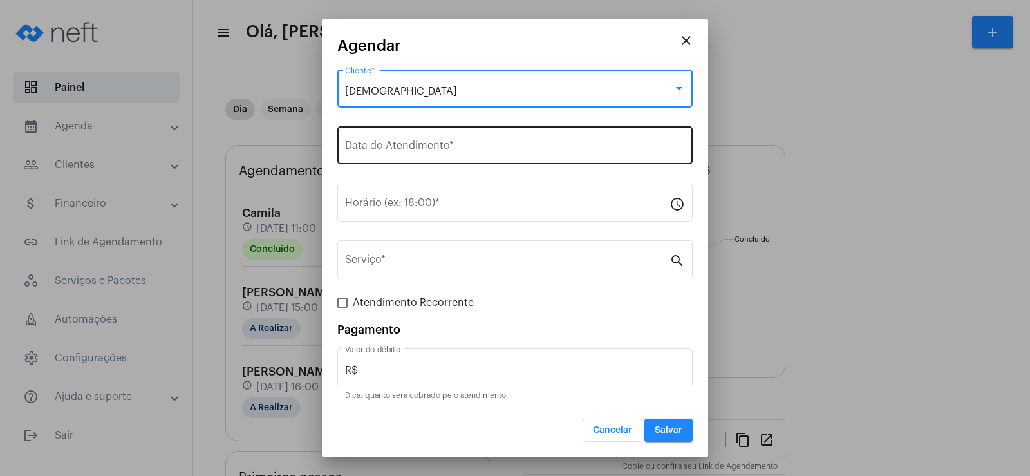
click at [415, 148] on input "Data do Atendimento *" at bounding box center [515, 148] width 340 height 12
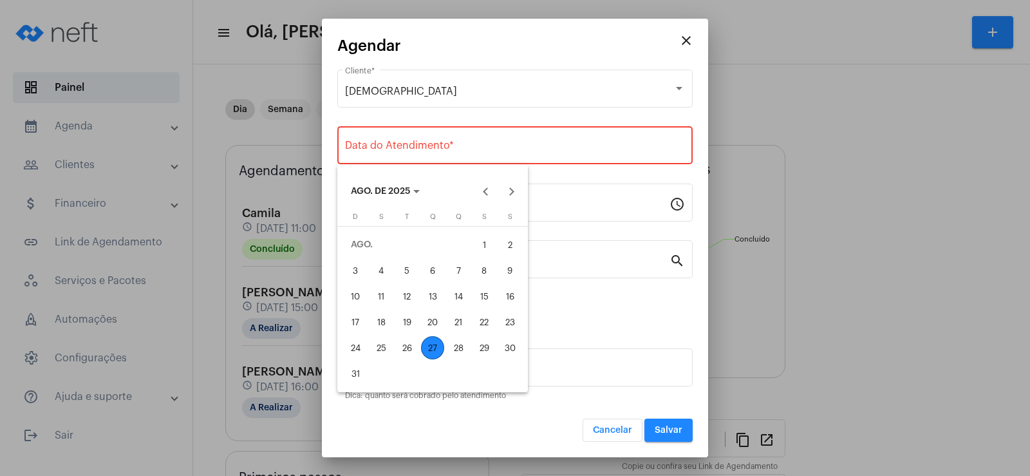
click at [480, 355] on div "29" at bounding box center [483, 347] width 23 height 23
type input "29/08/2025"
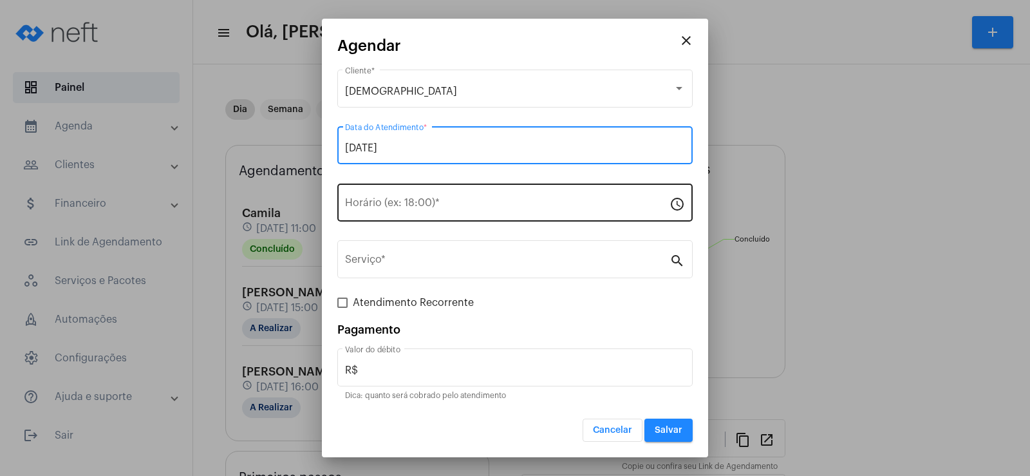
click at [407, 205] on input "Horário (ex: 18:00) *" at bounding box center [507, 205] width 324 height 12
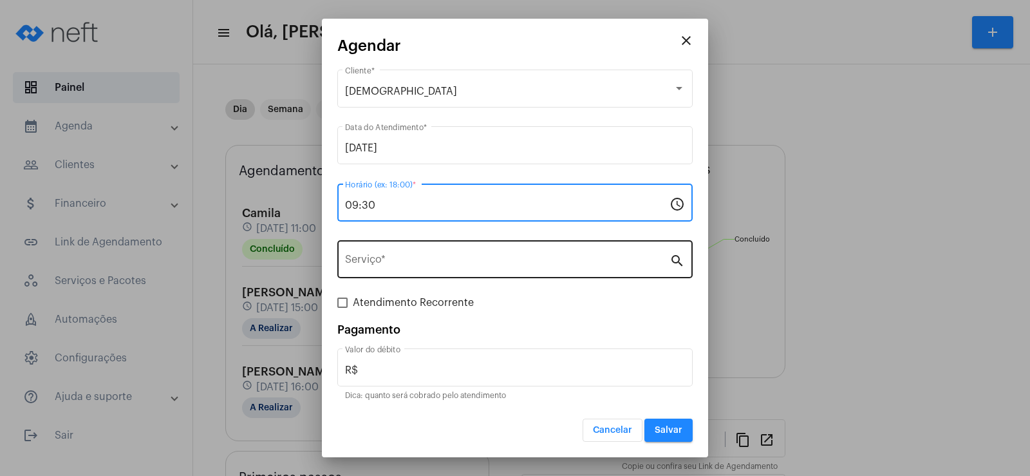
type input "09:30"
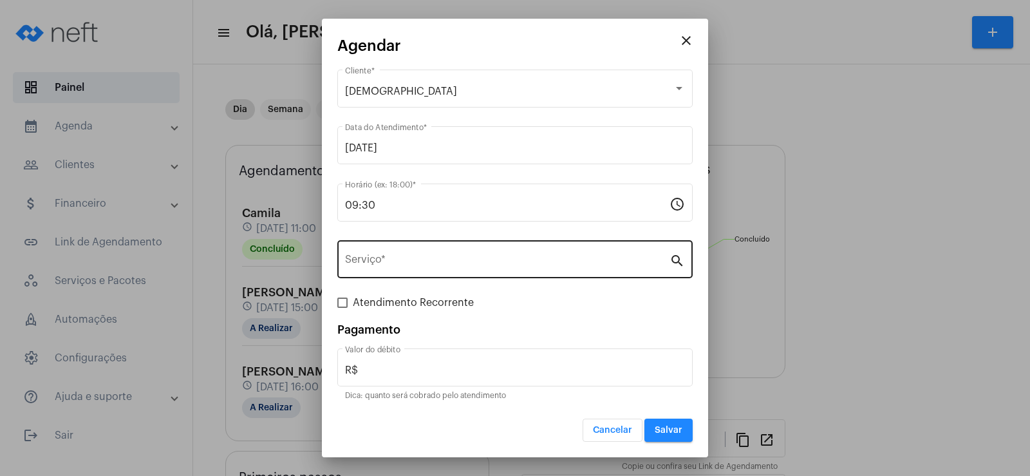
click at [411, 272] on div "Serviço *" at bounding box center [507, 257] width 324 height 41
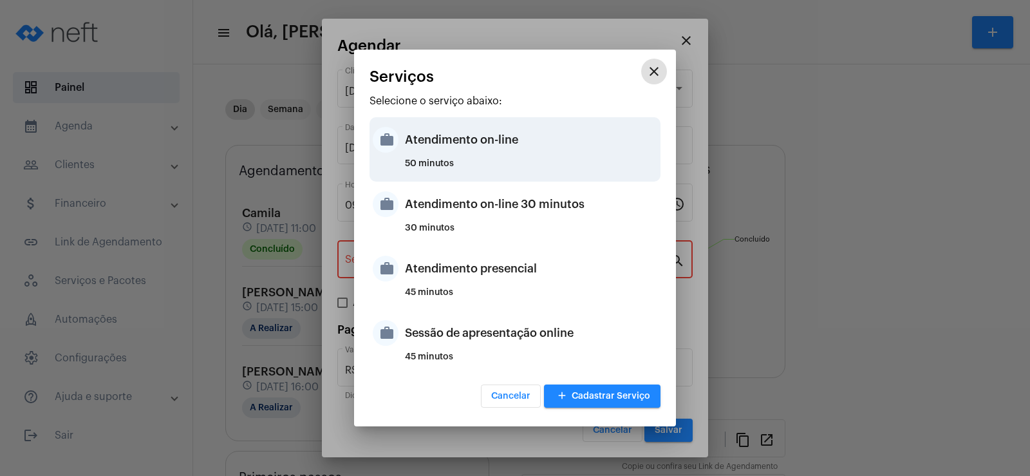
click at [457, 138] on div "Atendimento on-line" at bounding box center [531, 139] width 252 height 39
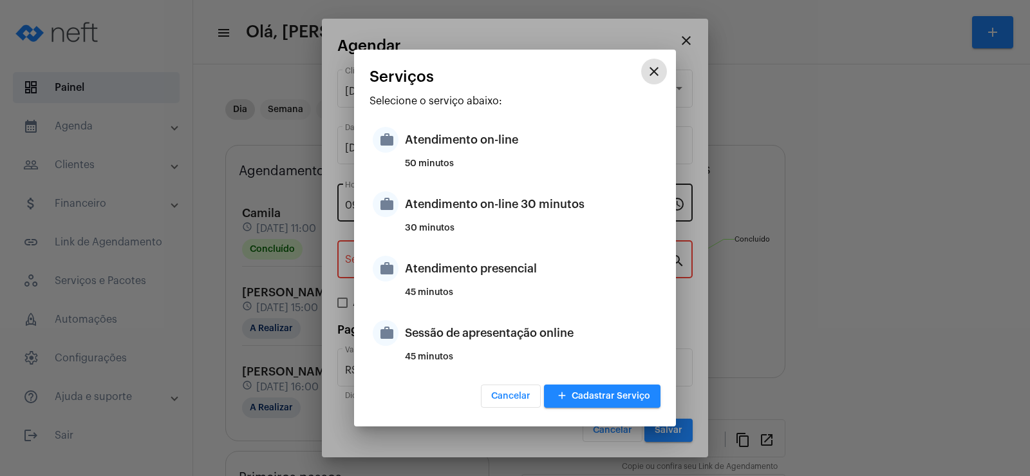
type input "Atendimento on-line"
type input "R$ 0"
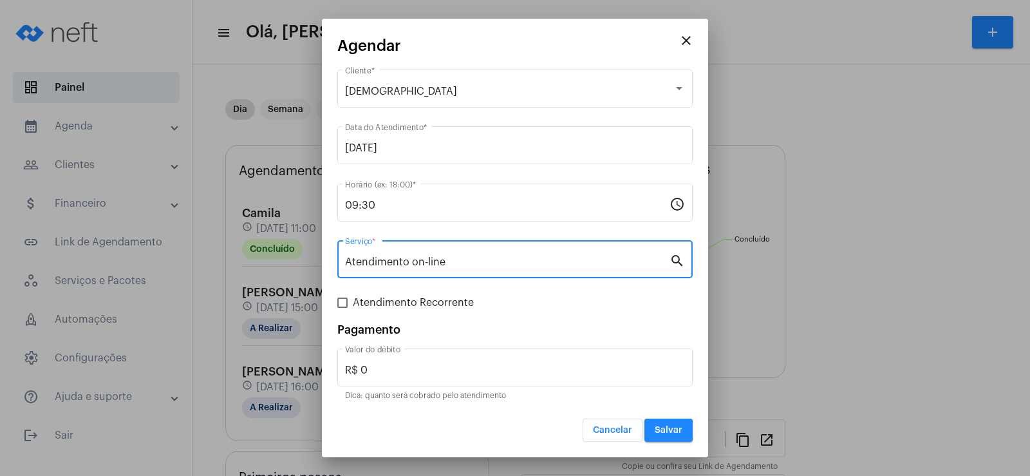
click at [398, 261] on input "Atendimento on-line" at bounding box center [507, 262] width 324 height 12
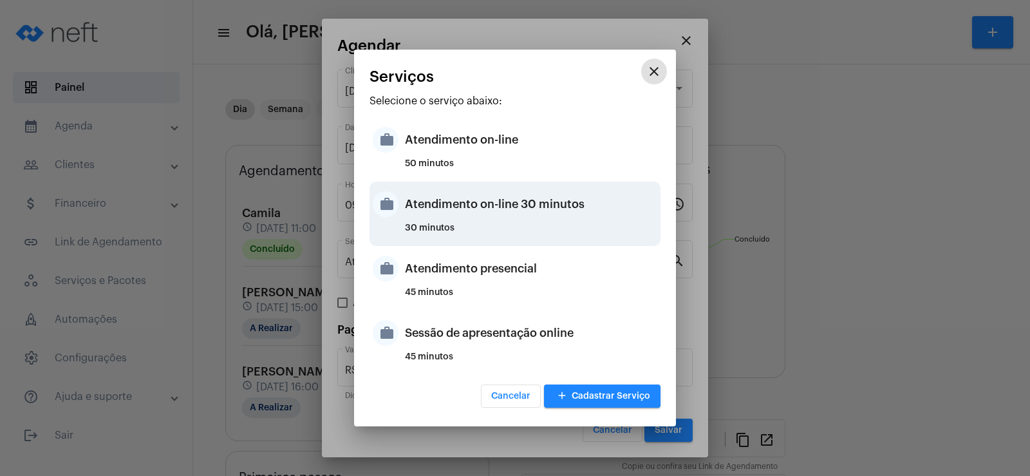
click at [494, 216] on div "Atendimento on-line 30 minutos" at bounding box center [531, 204] width 252 height 39
type input "Atendimento on-line 30 minutos"
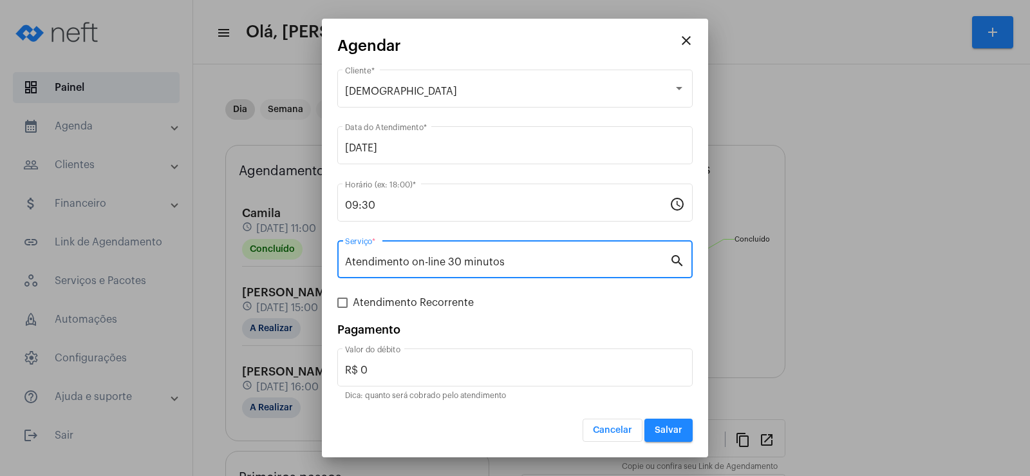
click at [656, 429] on span "Salvar" at bounding box center [668, 429] width 28 height 9
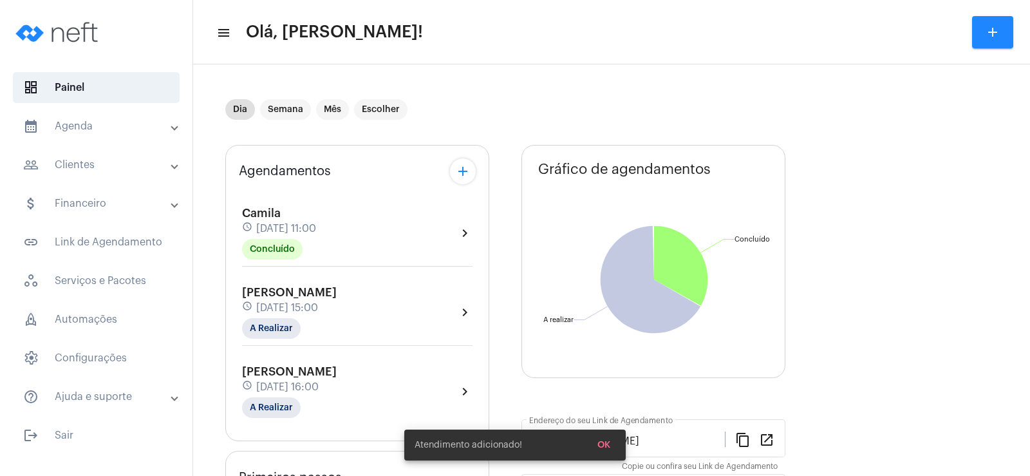
click at [461, 174] on mat-icon "add" at bounding box center [462, 170] width 15 height 15
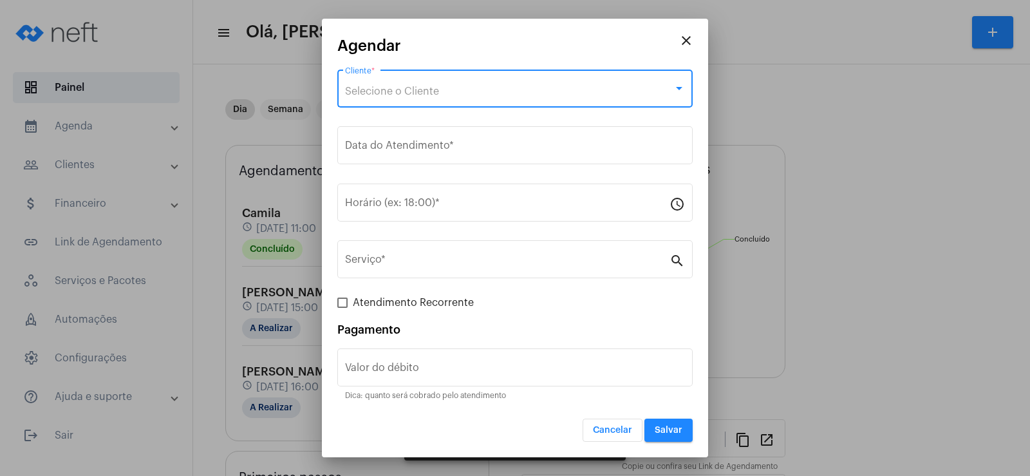
click at [423, 89] on span "Selecione o Cliente" at bounding box center [392, 91] width 94 height 10
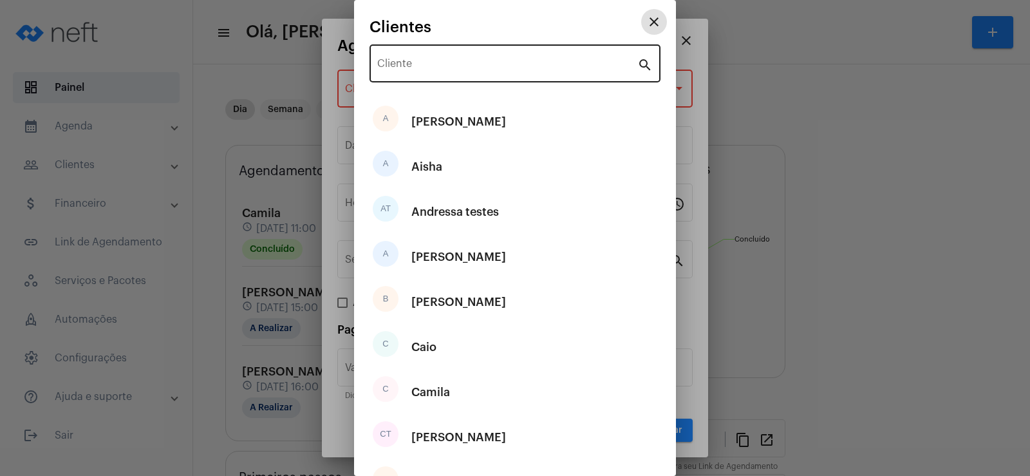
click at [408, 71] on input "Cliente" at bounding box center [507, 66] width 260 height 12
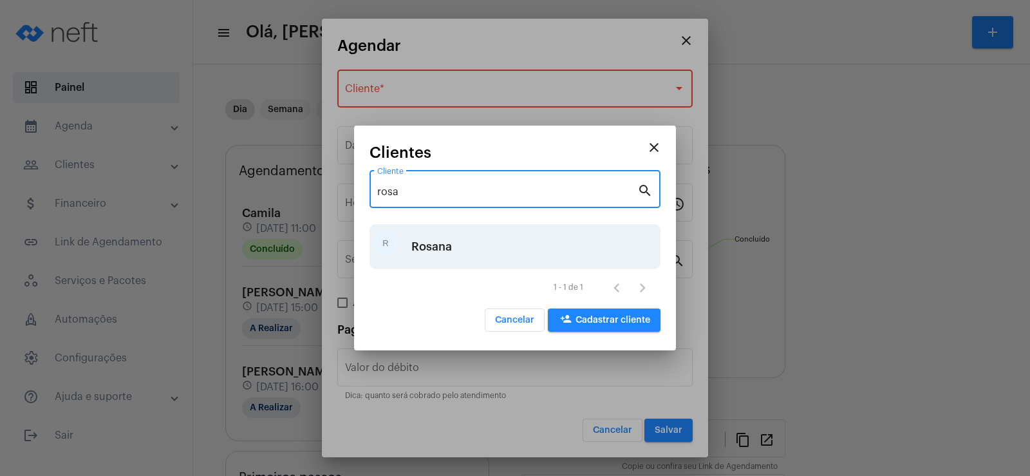
type input "rosa"
click at [487, 252] on div "R Rosana" at bounding box center [514, 246] width 291 height 45
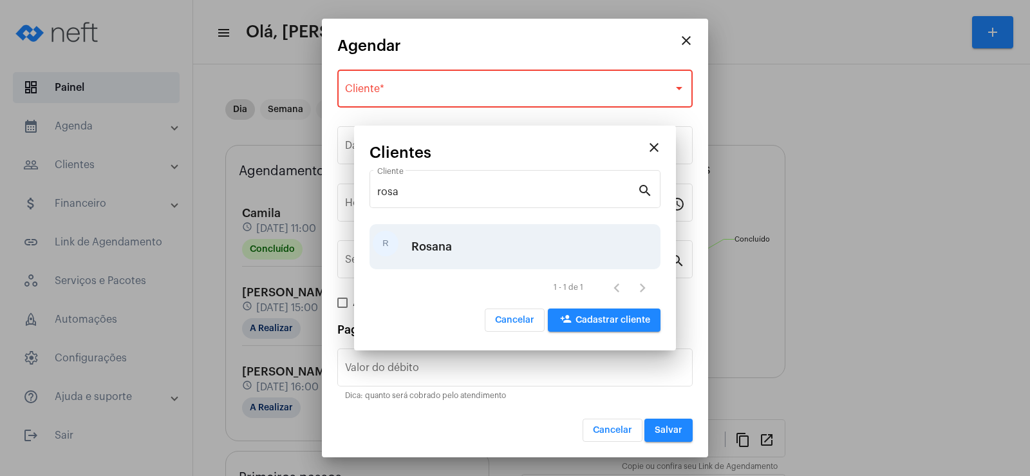
type input "R$"
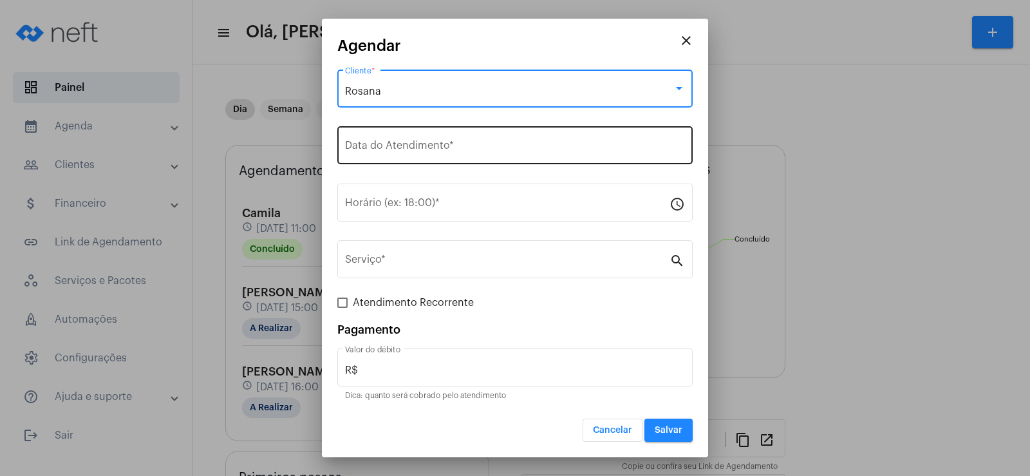
click at [430, 151] on input "Data do Atendimento *" at bounding box center [515, 148] width 340 height 12
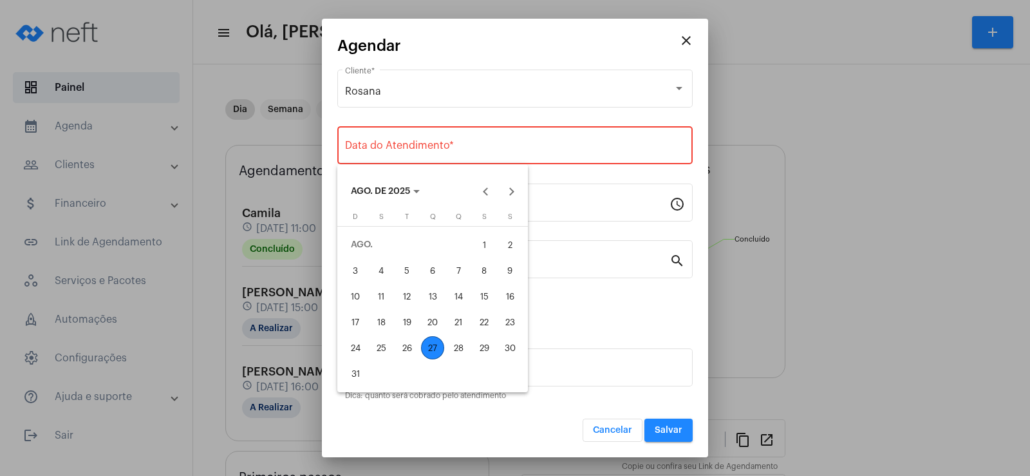
click at [488, 344] on div "29" at bounding box center [483, 347] width 23 height 23
type input "29/08/2025"
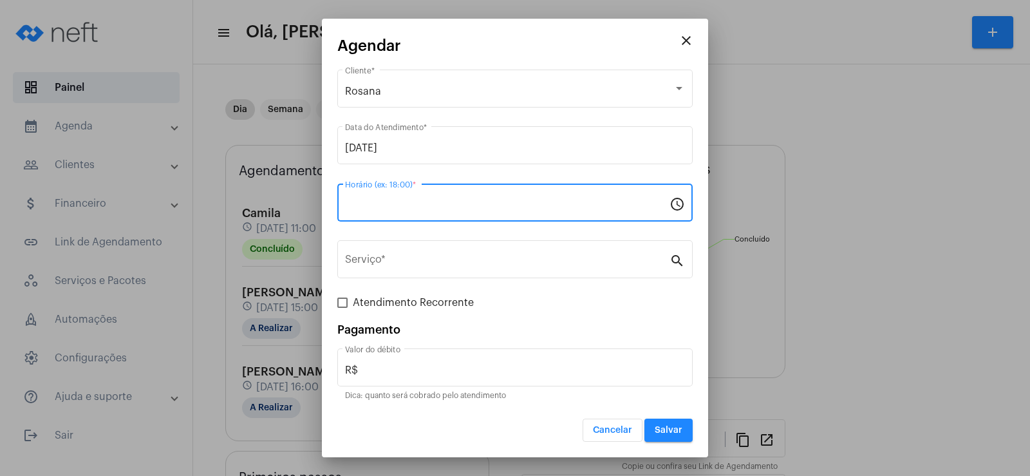
click at [432, 205] on input "Horário (ex: 18:00) *" at bounding box center [507, 205] width 324 height 12
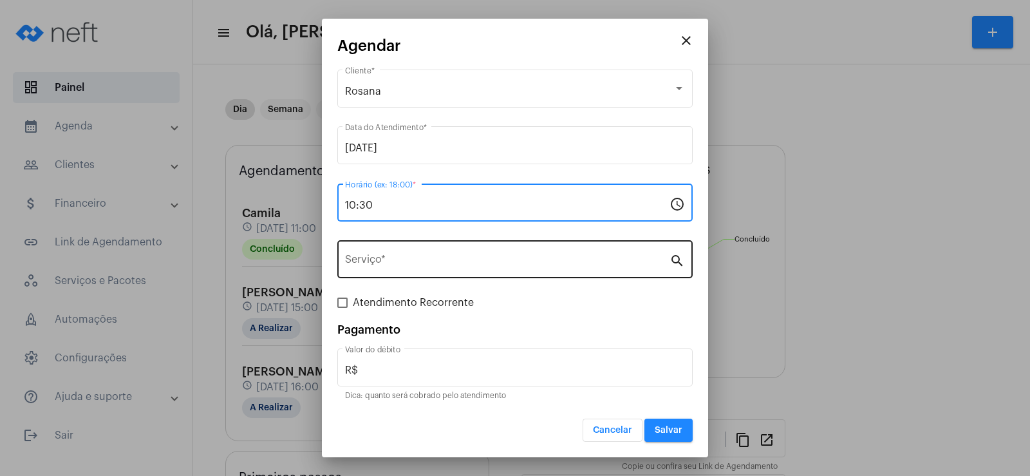
type input "10:30"
click at [427, 266] on input "Serviço *" at bounding box center [507, 262] width 324 height 12
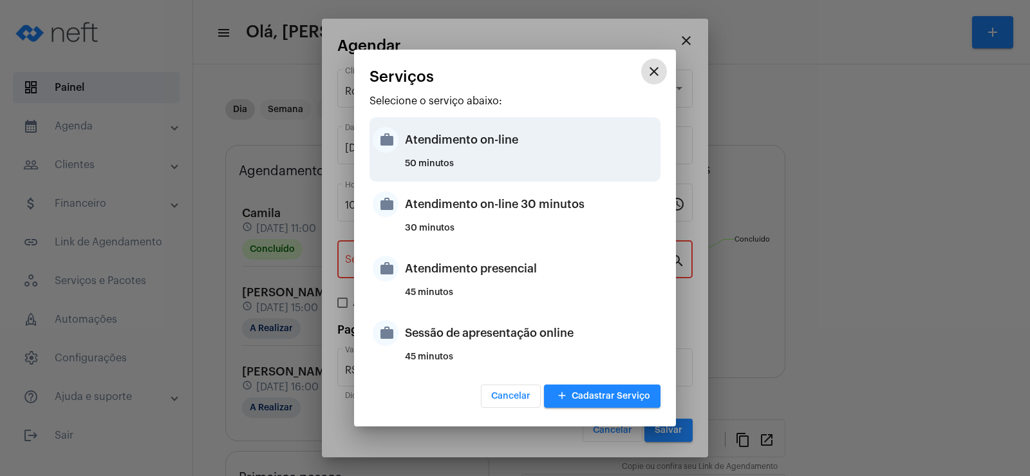
click at [410, 154] on div "Atendimento on-line" at bounding box center [531, 139] width 252 height 39
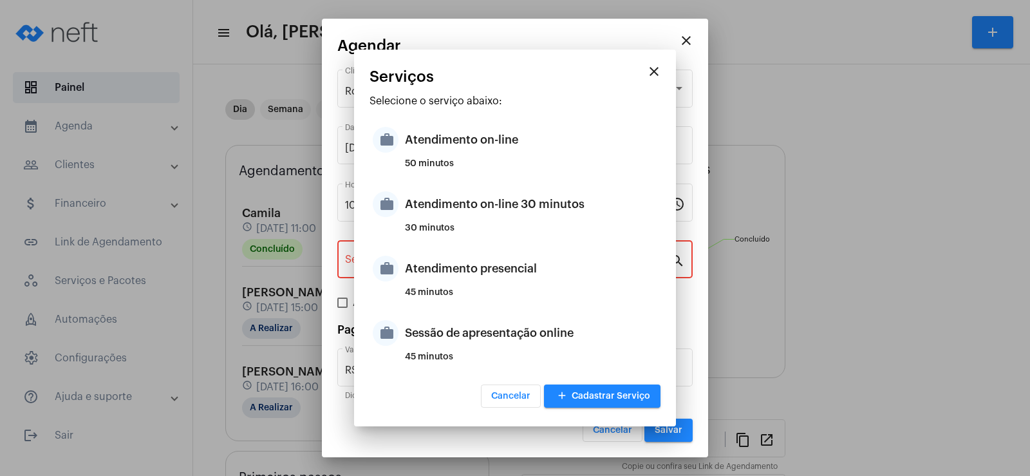
type input "Atendimento on-line"
type input "R$ 0"
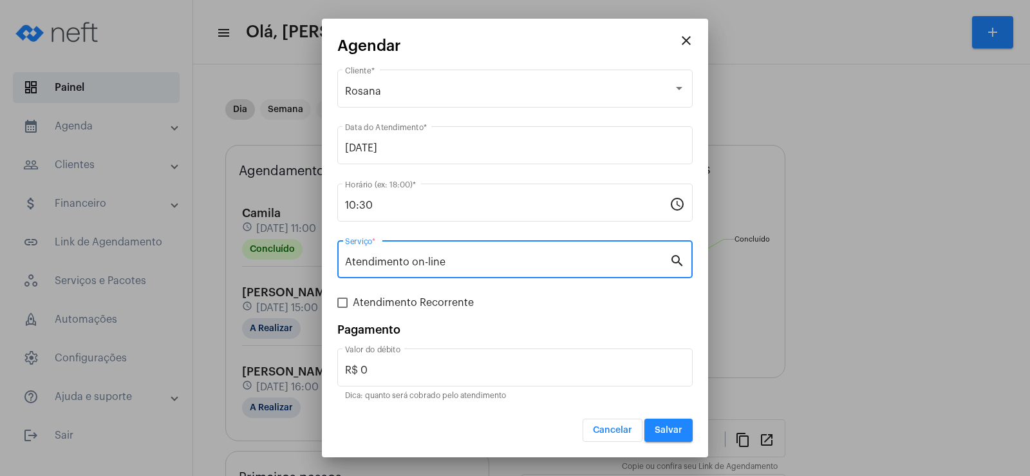
click at [667, 423] on button "Salvar" at bounding box center [668, 429] width 48 height 23
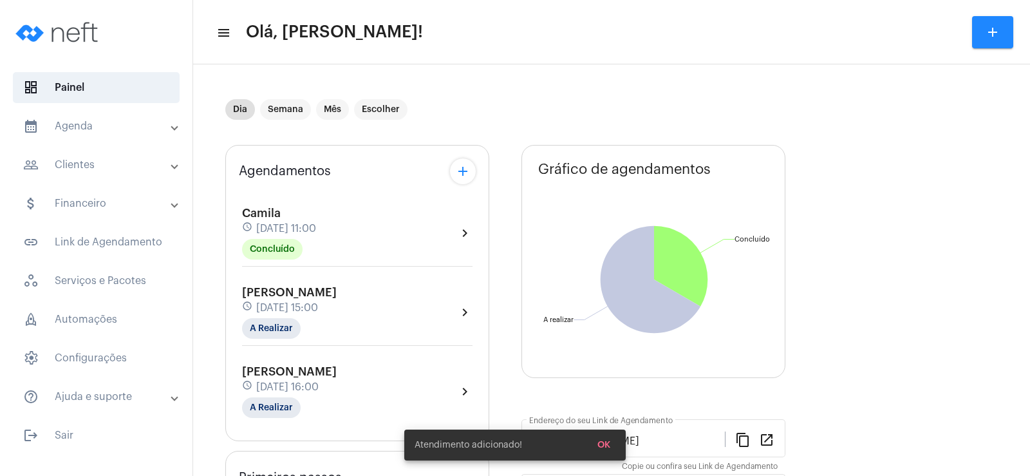
click at [449, 175] on div "Agendamentos add" at bounding box center [357, 171] width 237 height 26
click at [452, 174] on button "add" at bounding box center [463, 171] width 26 height 26
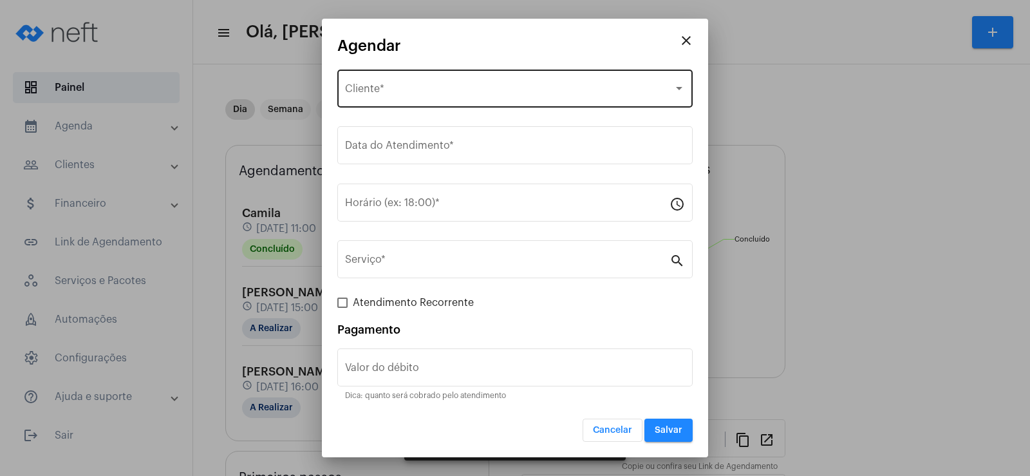
click at [376, 100] on div "Selecione o Cliente Cliente *" at bounding box center [515, 87] width 340 height 41
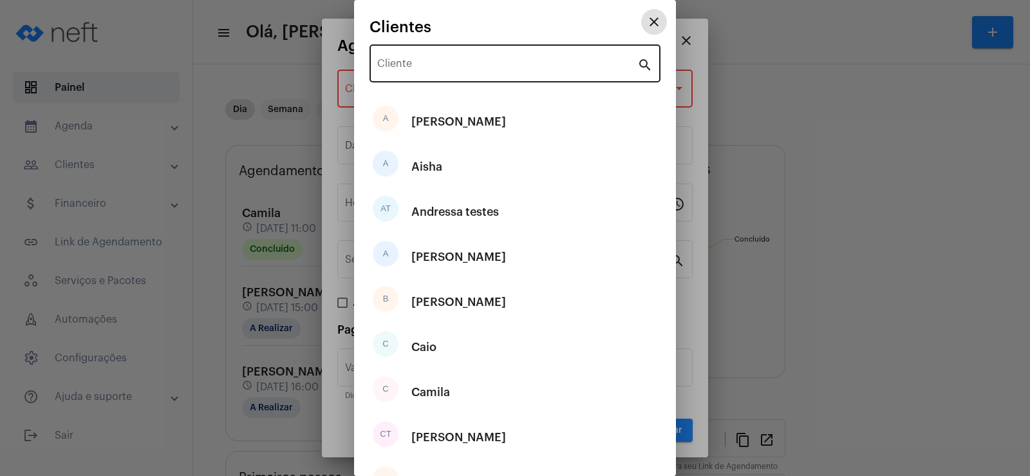
click at [378, 73] on div "Cliente" at bounding box center [507, 62] width 260 height 41
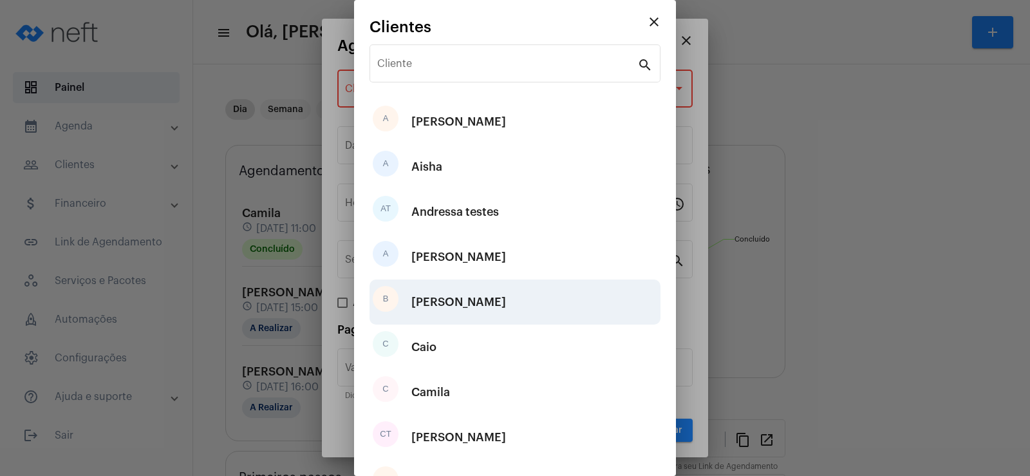
click at [431, 304] on div "[PERSON_NAME]" at bounding box center [458, 301] width 95 height 39
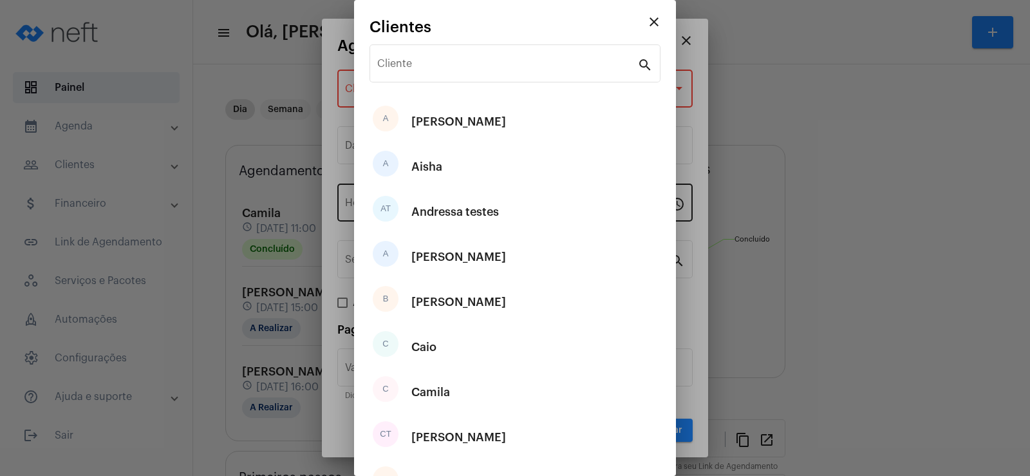
type input "R$"
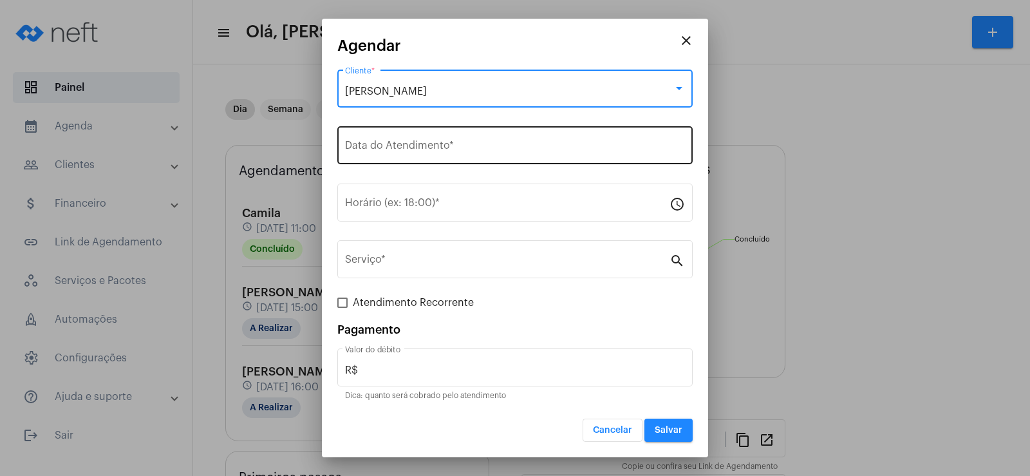
click at [416, 147] on input "Data do Atendimento *" at bounding box center [515, 148] width 340 height 12
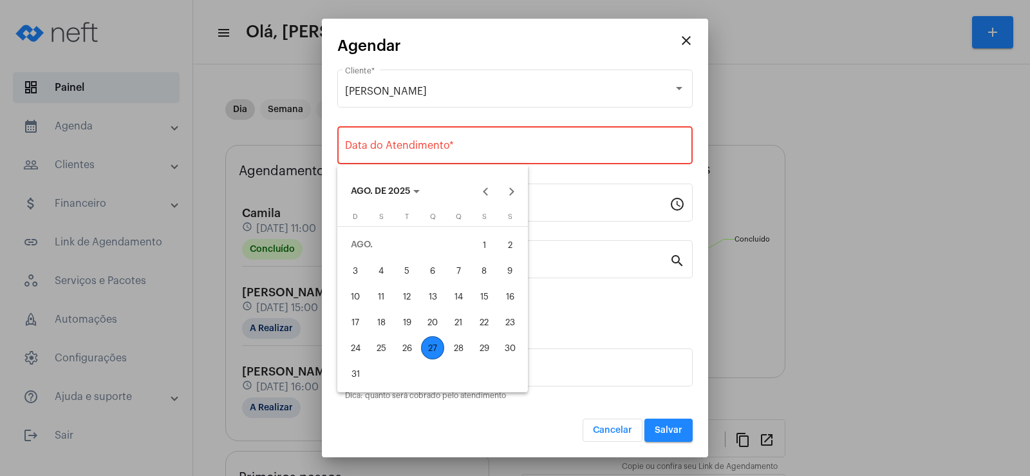
click at [490, 347] on div "29" at bounding box center [483, 347] width 23 height 23
type input "29/08/2025"
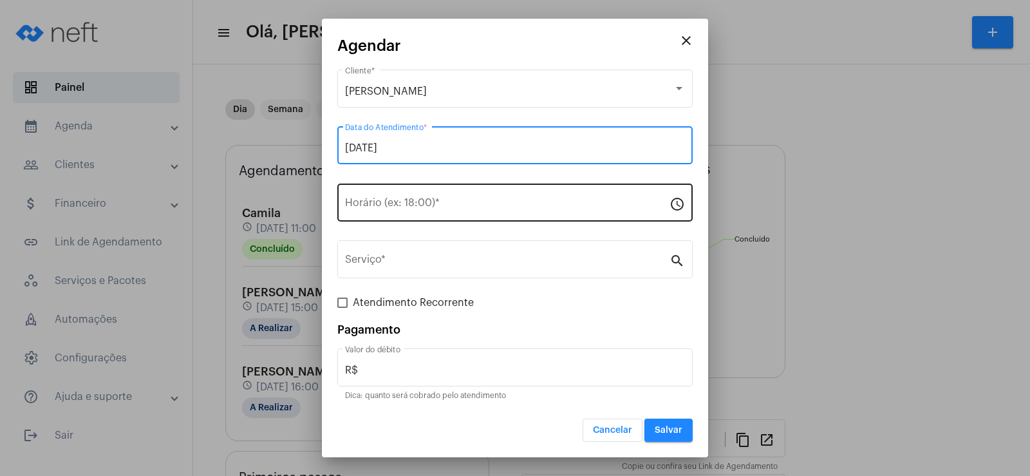
click at [414, 194] on div "Horário (ex: 18:00) *" at bounding box center [507, 201] width 324 height 41
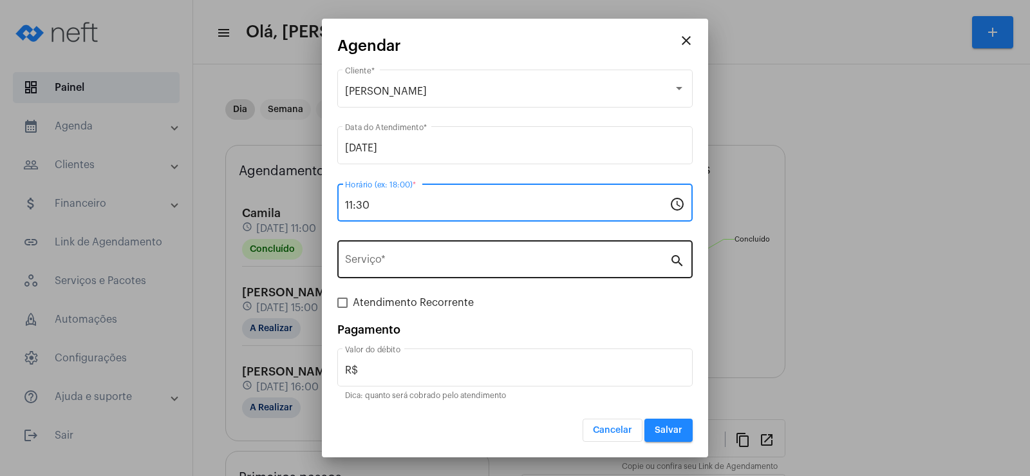
type input "11:30"
click at [405, 272] on div "Serviço *" at bounding box center [507, 257] width 324 height 41
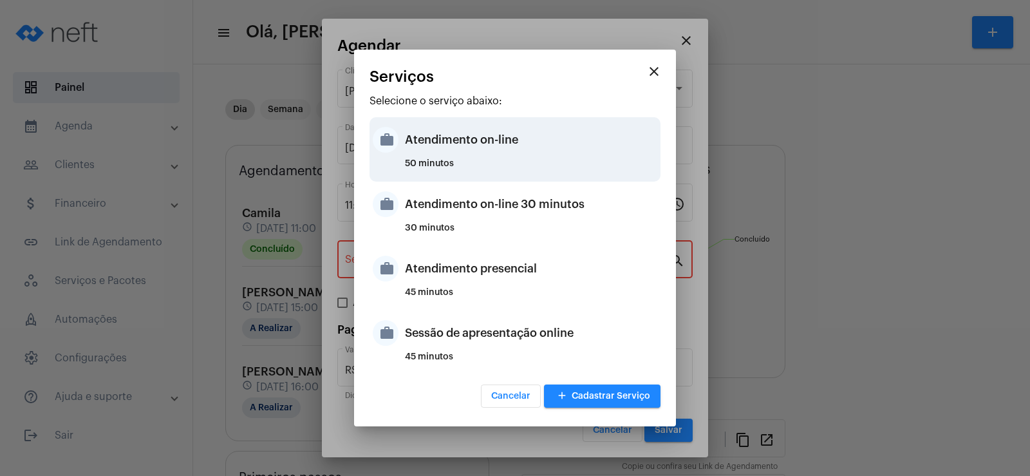
click at [448, 131] on div "Atendimento on-line" at bounding box center [531, 139] width 252 height 39
type input "Atendimento on-line"
type input "R$ 0"
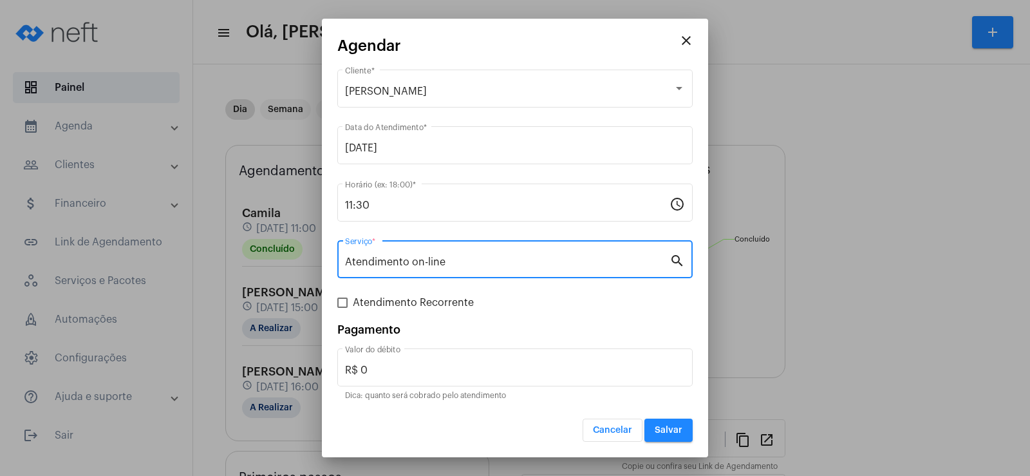
click at [680, 427] on span "Salvar" at bounding box center [668, 429] width 28 height 9
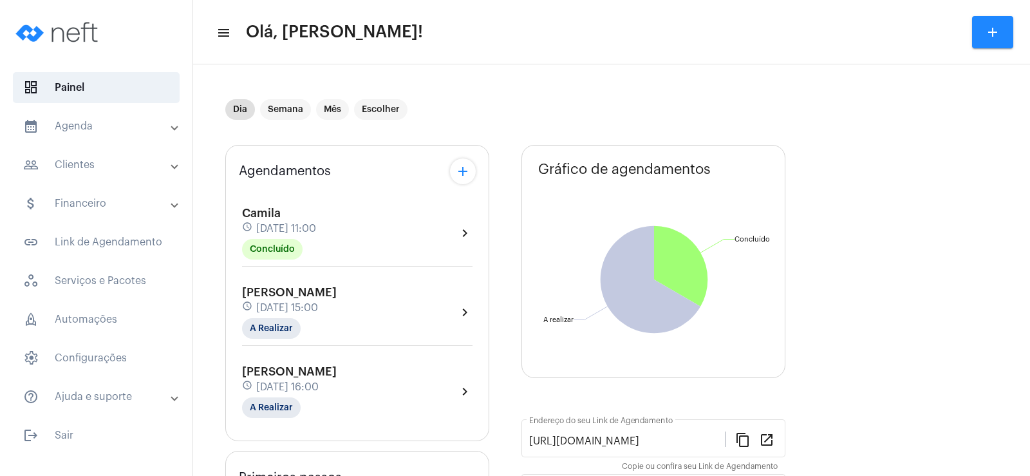
click at [98, 166] on mat-panel-title "people_outline Clientes" at bounding box center [97, 164] width 149 height 15
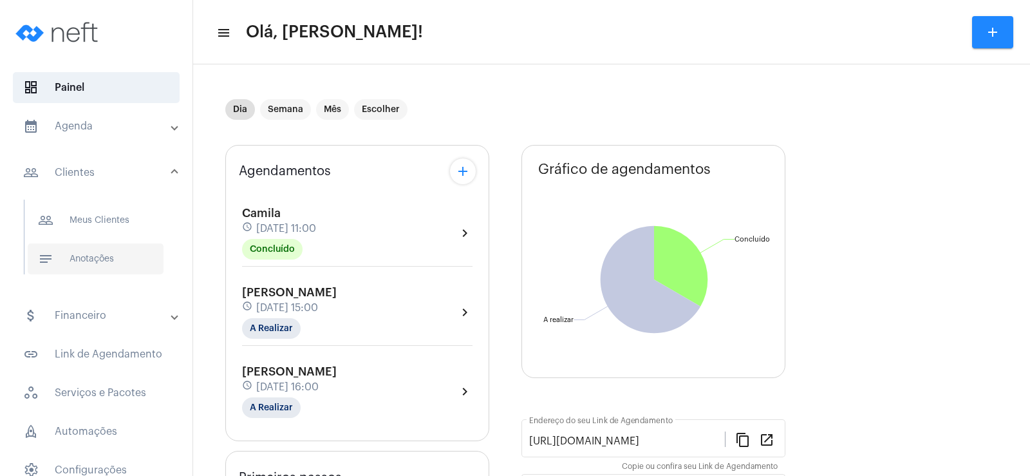
click at [93, 256] on span "notes Anotações" at bounding box center [96, 258] width 136 height 31
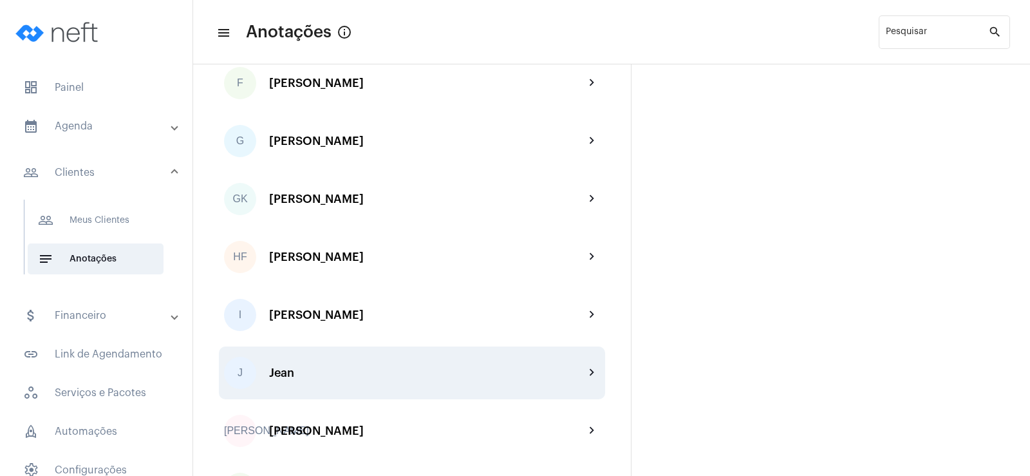
scroll to position [1158, 0]
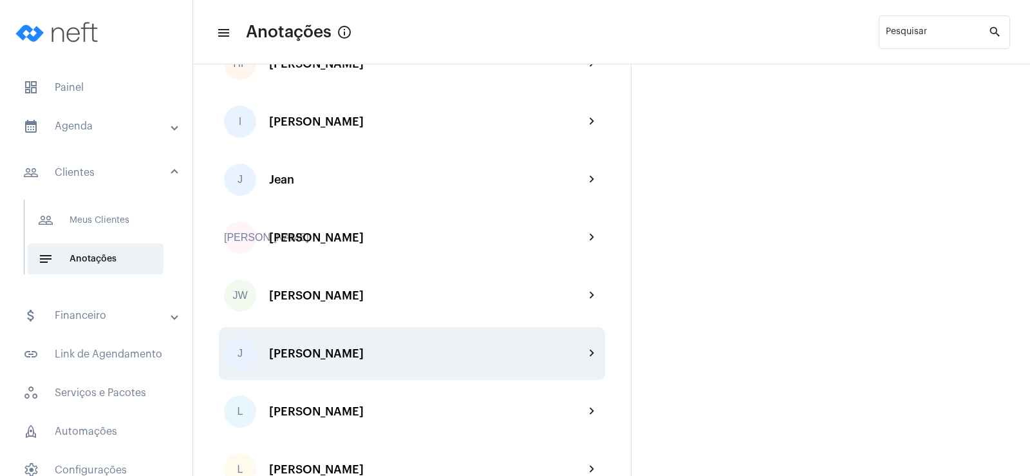
click at [305, 360] on div "J Josi chevron_right" at bounding box center [412, 353] width 386 height 53
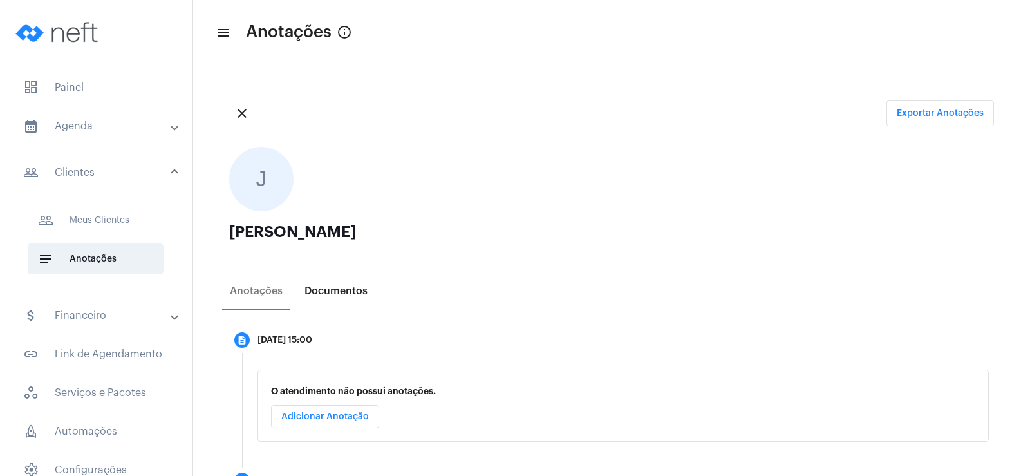
click at [333, 293] on div "Documentos" at bounding box center [335, 291] width 63 height 12
